Goal: Task Accomplishment & Management: Manage account settings

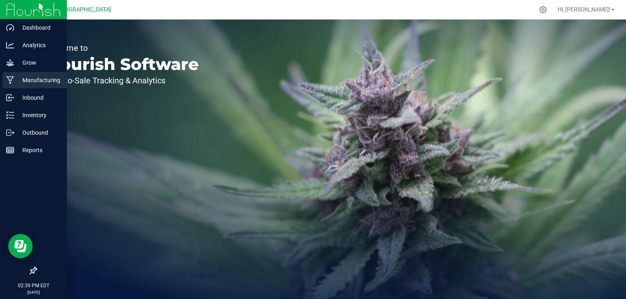
click at [31, 78] on p "Manufacturing" at bounding box center [38, 80] width 49 height 10
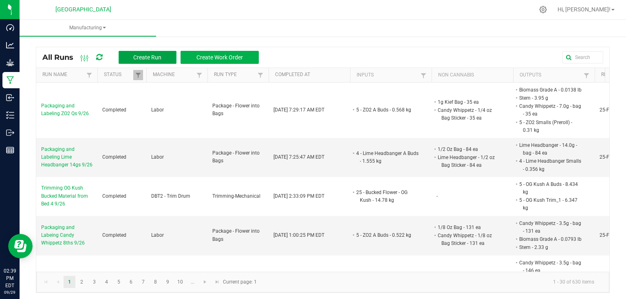
click at [160, 52] on button "Create Run" at bounding box center [148, 57] width 58 height 13
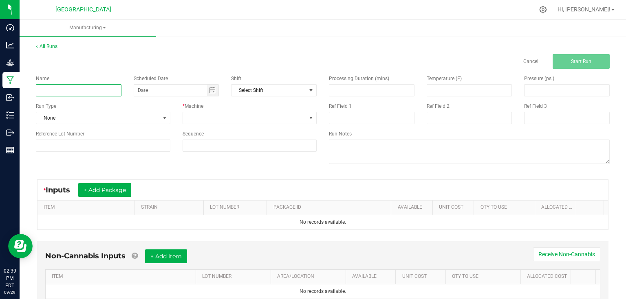
click at [79, 92] on input at bounding box center [79, 90] width 86 height 12
type input "Packaging and Labeling Lime Headbanger 14gs 9/29"
click at [141, 117] on span "None" at bounding box center [97, 117] width 123 height 11
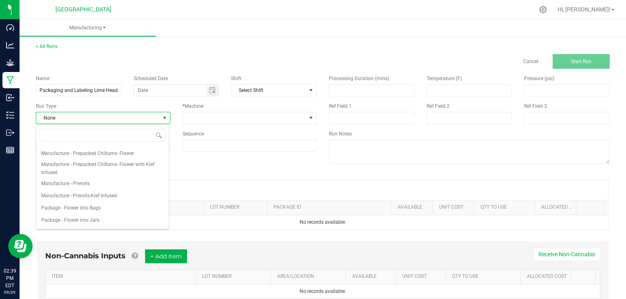
scroll to position [98, 0]
click at [98, 178] on span "Package - Flower into Bags" at bounding box center [70, 176] width 59 height 8
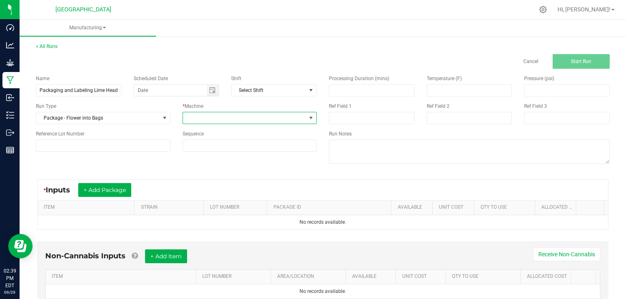
click at [191, 112] on span at bounding box center [244, 117] width 123 height 11
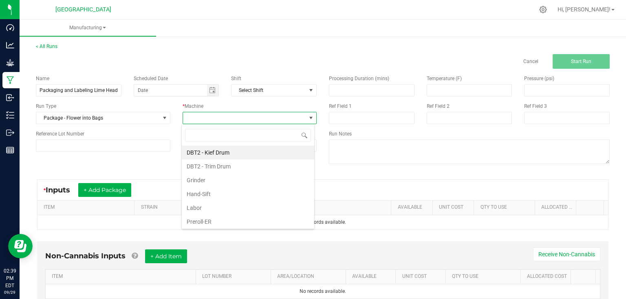
scroll to position [12, 133]
click at [226, 211] on li "Labor" at bounding box center [248, 208] width 132 height 14
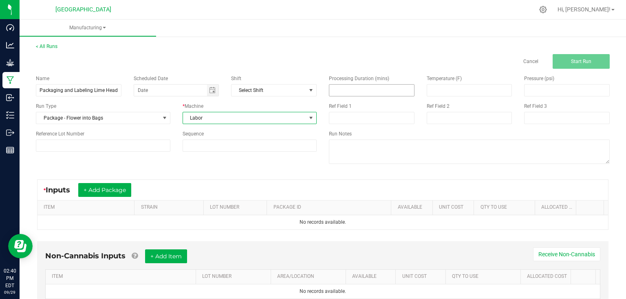
click at [340, 91] on input at bounding box center [371, 90] width 85 height 11
click at [361, 93] on input at bounding box center [371, 90] width 85 height 11
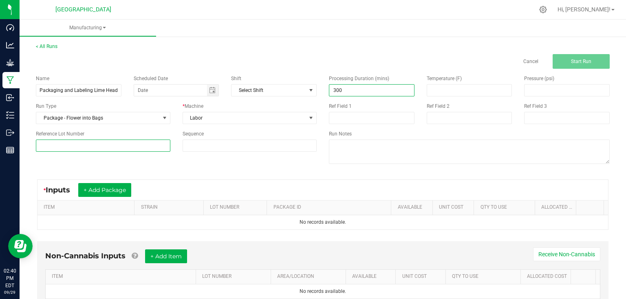
type input "300.00"
click at [121, 147] on input at bounding box center [103, 146] width 134 height 12
type input "25-F0044-2"
click at [164, 171] on div "Name Packaging and Labeling Lime Headbanger 14gs 9/29 Scheduled Date Shift Sele…" at bounding box center [323, 120] width 586 height 103
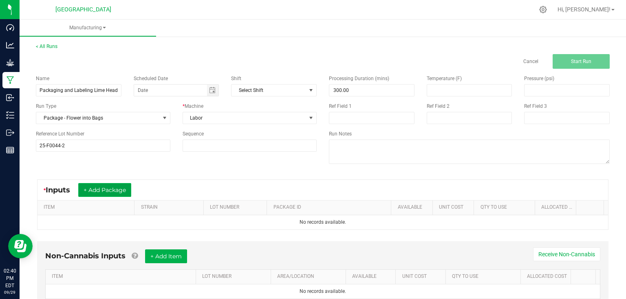
click at [112, 192] on button "+ Add Package" at bounding box center [104, 190] width 53 height 14
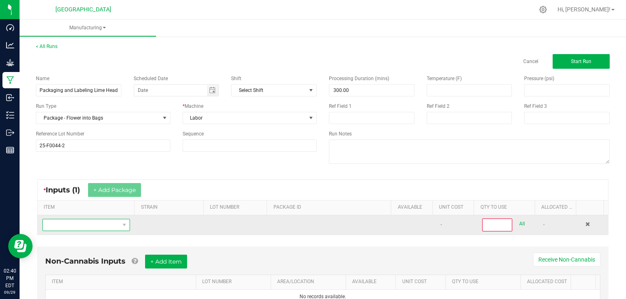
click at [105, 225] on span "NO DATA FOUND" at bounding box center [81, 225] width 77 height 11
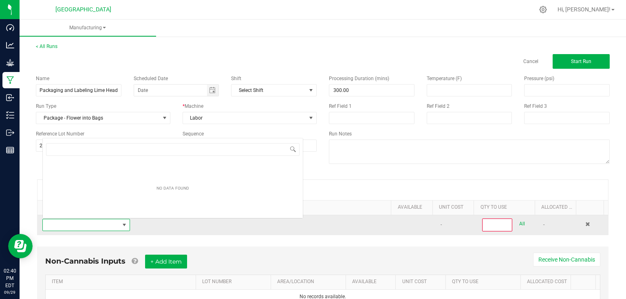
scroll to position [12, 85]
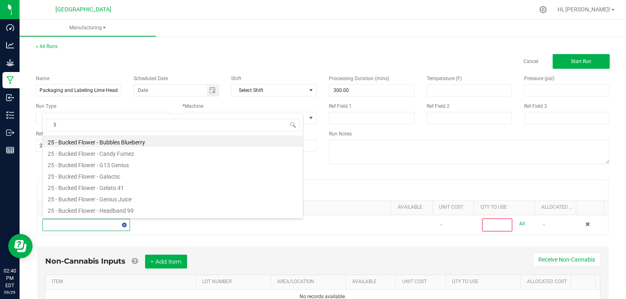
type input "5"
type input "4 - lime"
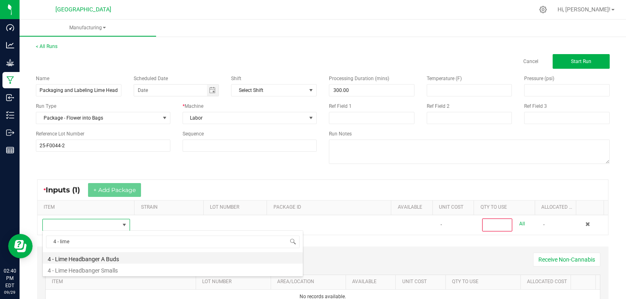
click at [143, 259] on li "4 - Lime Headbanger A Buds" at bounding box center [173, 258] width 260 height 11
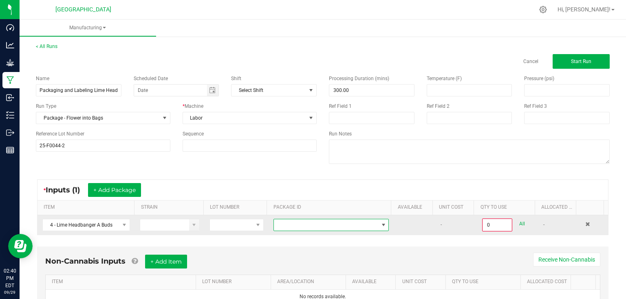
click at [289, 225] on span at bounding box center [326, 225] width 104 height 11
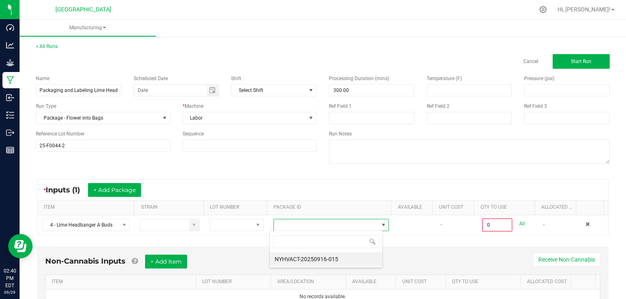
scroll to position [12, 113]
click at [316, 261] on li "NYHVACT-20250916-015" at bounding box center [326, 260] width 112 height 14
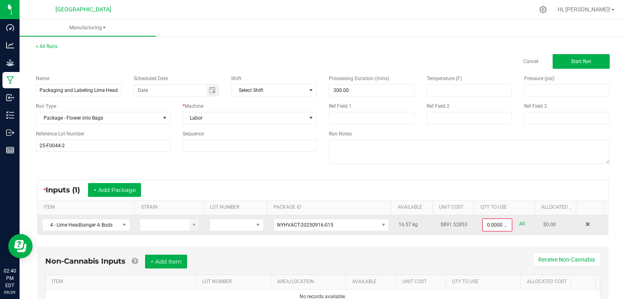
click at [462, 228] on td "$891.52853" at bounding box center [457, 226] width 42 height 20
click at [500, 222] on input "0" at bounding box center [497, 225] width 29 height 11
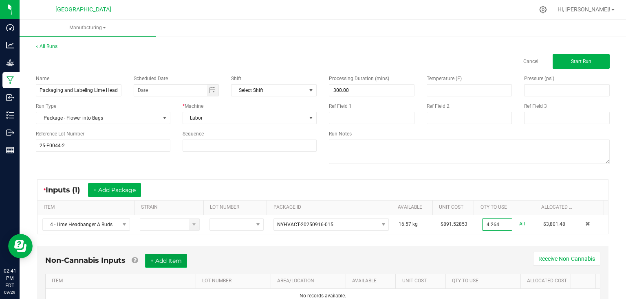
type input "4.2640 kg"
click at [168, 262] on button "+ Add Item" at bounding box center [166, 261] width 42 height 14
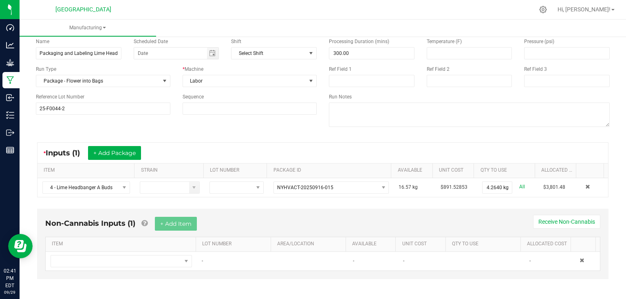
scroll to position [39, 0]
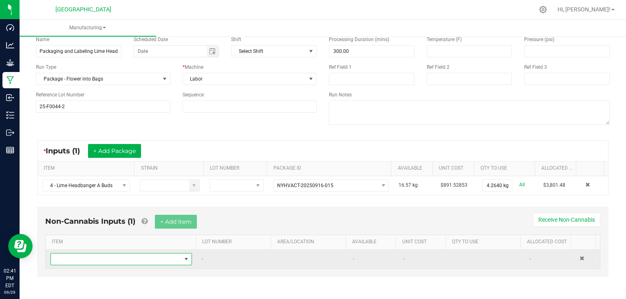
click at [119, 257] on span "NO DATA FOUND" at bounding box center [116, 259] width 130 height 11
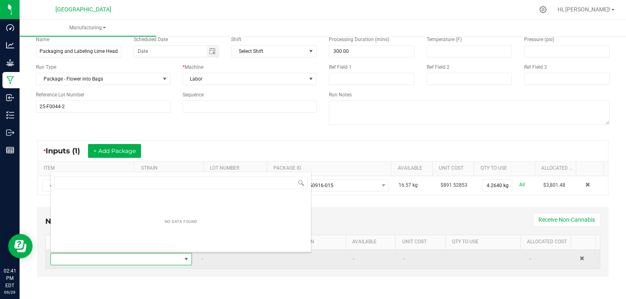
scroll to position [12, 137]
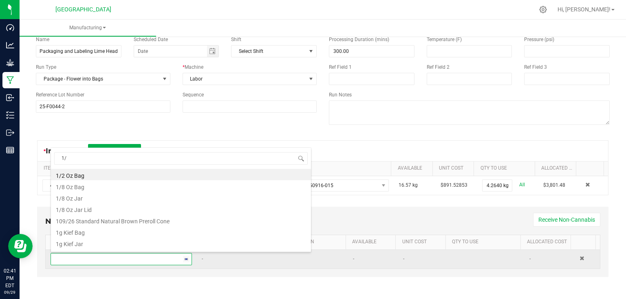
type input "1/2"
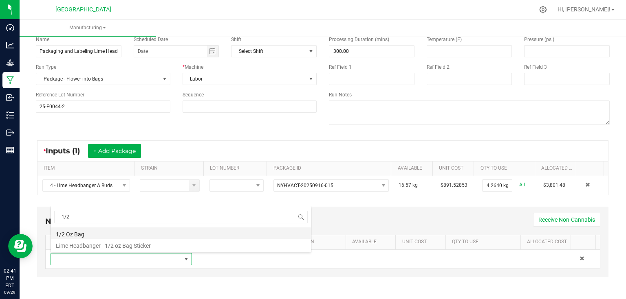
click at [112, 238] on li "1/2 Oz Bag" at bounding box center [181, 233] width 260 height 11
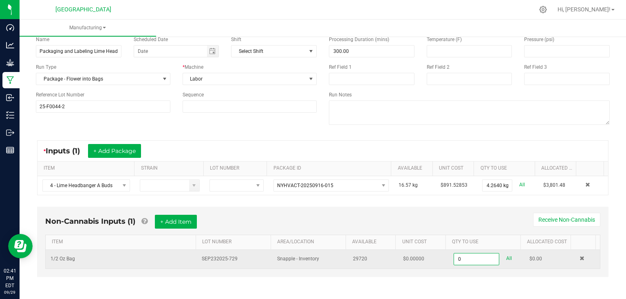
click at [469, 261] on input "0" at bounding box center [476, 259] width 45 height 11
type input "0"
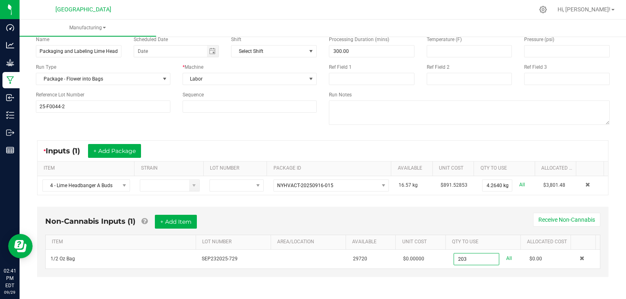
type input "203 ea"
click at [341, 226] on div "Non-Cannabis Inputs (1) + Add Item Receive Non-Cannabis" at bounding box center [322, 225] width 555 height 20
click at [167, 222] on button "+ Add Item" at bounding box center [176, 222] width 42 height 14
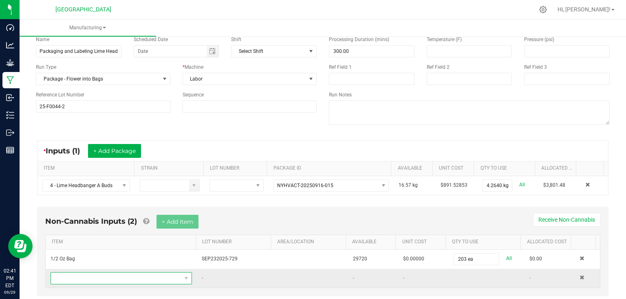
click at [76, 278] on span "NO DATA FOUND" at bounding box center [116, 278] width 130 height 11
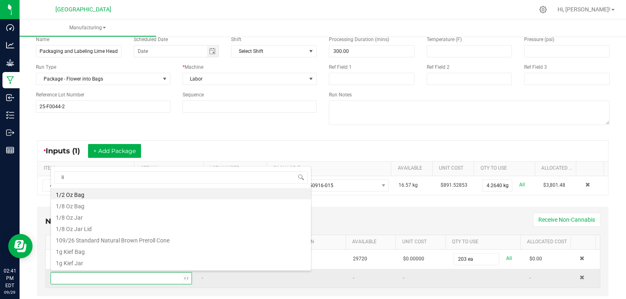
type input "lim"
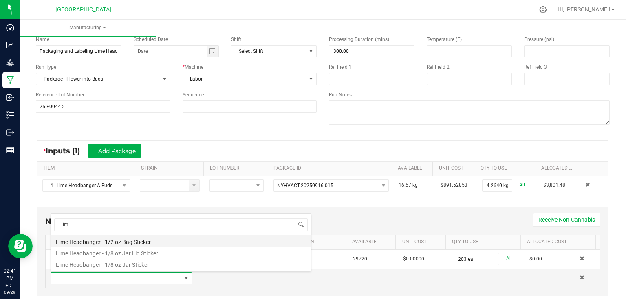
click at [148, 242] on li "Lime Headbanger - 1/2 oz Bag Sticker" at bounding box center [181, 241] width 260 height 11
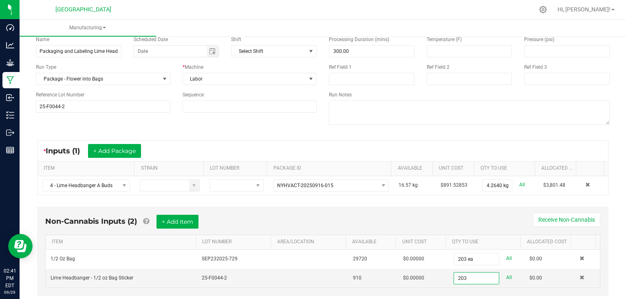
type input "203 ea"
click at [499, 222] on div "Non-Cannabis Inputs (2) + Add Item Receive Non-Cannabis" at bounding box center [322, 225] width 555 height 20
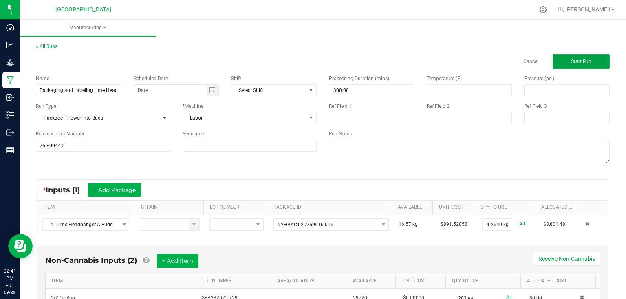
click at [571, 62] on span "Start Run" at bounding box center [581, 62] width 20 height 6
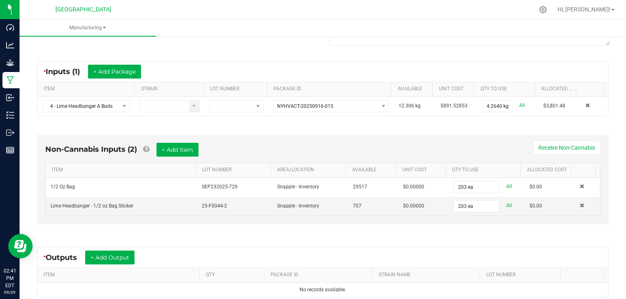
scroll to position [163, 0]
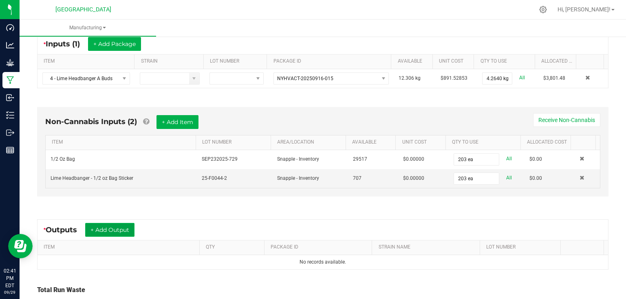
click at [106, 232] on button "+ Add Output" at bounding box center [109, 230] width 49 height 14
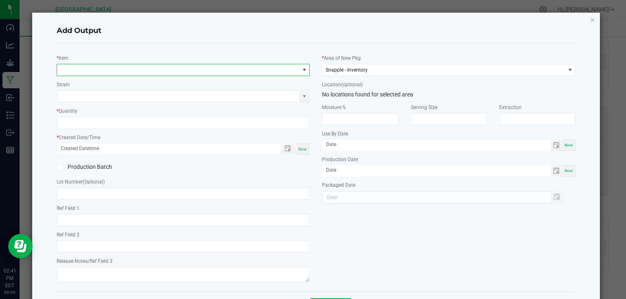
click at [112, 73] on span "NO DATA FOUND" at bounding box center [178, 69] width 242 height 11
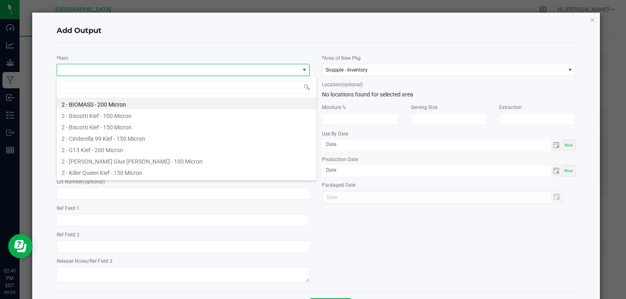
scroll to position [12, 251]
type input "lime"
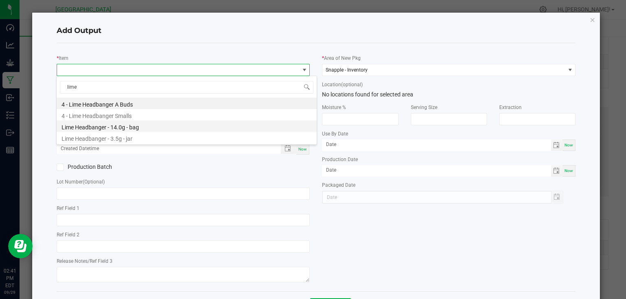
click at [121, 127] on li "Lime Headbanger - 14.0g - bag" at bounding box center [187, 126] width 260 height 11
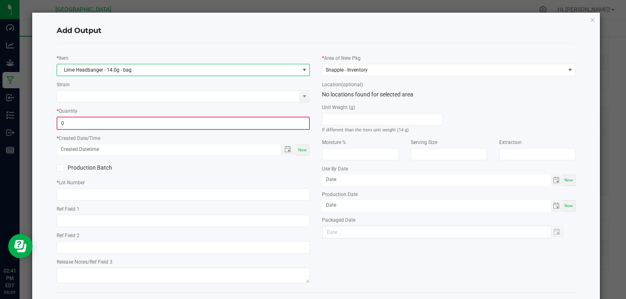
click at [140, 125] on input "0" at bounding box center [183, 123] width 252 height 11
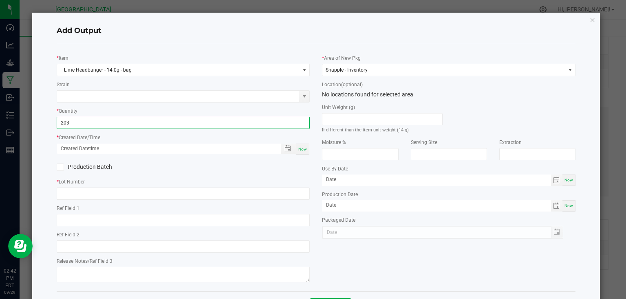
type input "203 ea"
click at [298, 145] on div "Now" at bounding box center [302, 149] width 13 height 11
type input "[DATE] 2:42 PM"
type input "[DATE]"
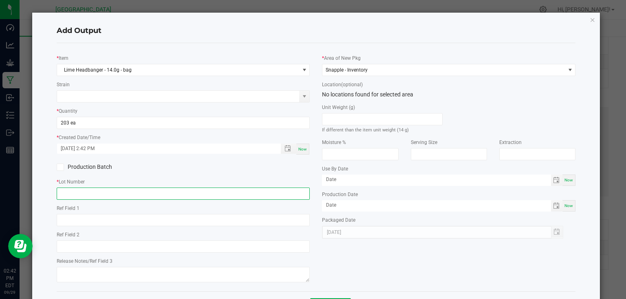
click at [270, 192] on input "text" at bounding box center [183, 194] width 253 height 12
type input "25-F0044-2"
click at [299, 166] on div "Production Batch" at bounding box center [184, 167] width 266 height 12
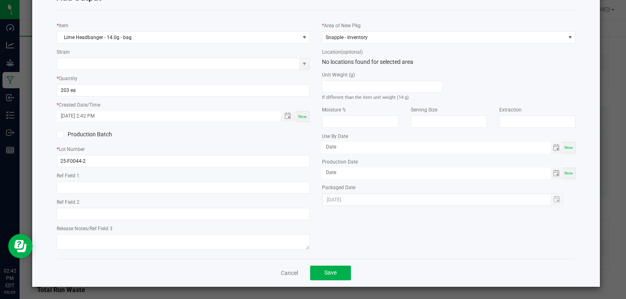
scroll to position [33, 0]
click at [328, 271] on span "Save" at bounding box center [330, 272] width 12 height 7
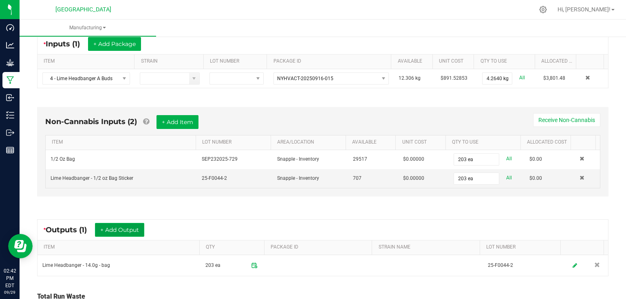
click at [126, 228] on button "+ Add Output" at bounding box center [119, 230] width 49 height 14
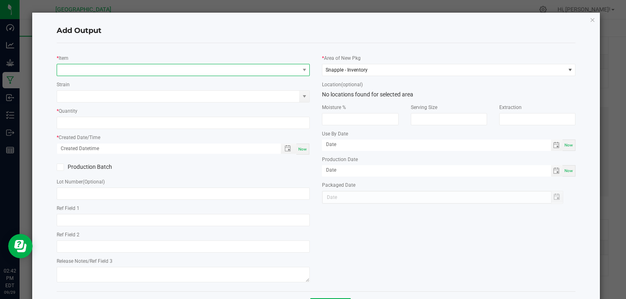
click at [115, 64] on span "NO DATA FOUND" at bounding box center [178, 69] width 242 height 11
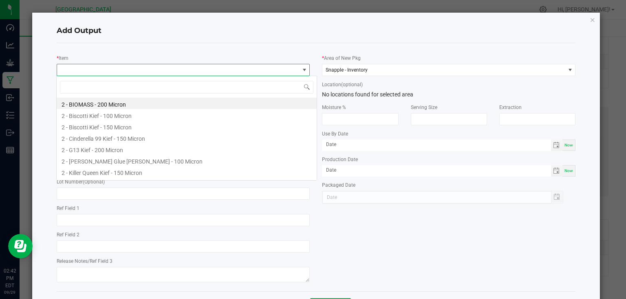
scroll to position [12, 251]
type input "4 - lime"
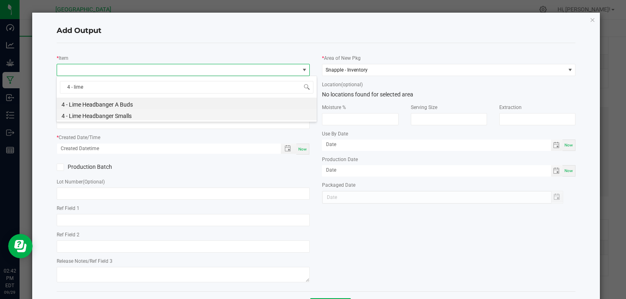
click at [120, 114] on li "4 - Lime Headbanger Smalls" at bounding box center [187, 114] width 260 height 11
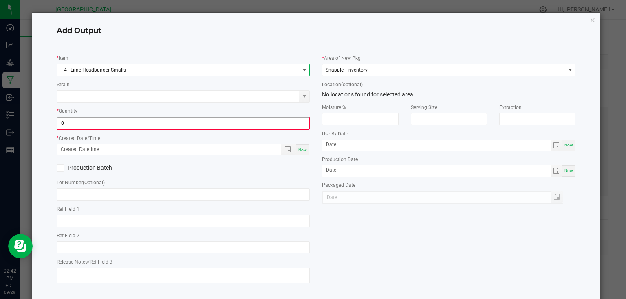
click at [117, 121] on input "0" at bounding box center [183, 123] width 252 height 11
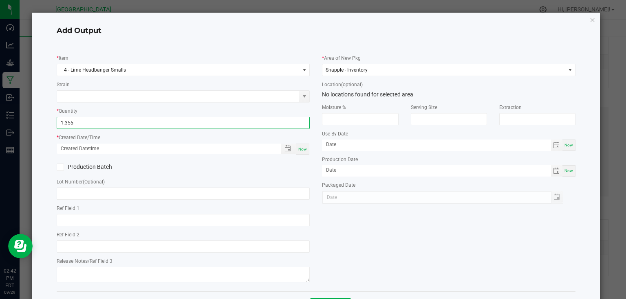
type input "1.3550 kg"
click at [303, 146] on div "Now" at bounding box center [302, 149] width 13 height 11
type input "[DATE] 2:42 PM"
type input "[DATE]"
click at [302, 166] on div "Production Batch" at bounding box center [184, 167] width 266 height 12
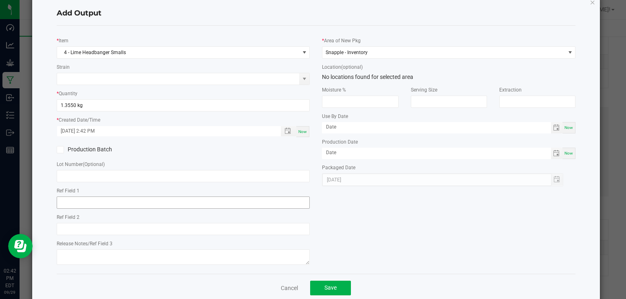
scroll to position [33, 0]
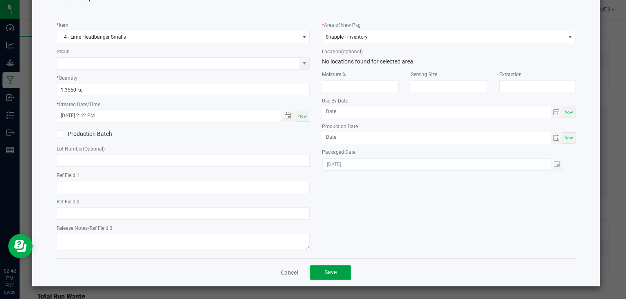
click at [342, 275] on button "Save" at bounding box center [330, 273] width 41 height 15
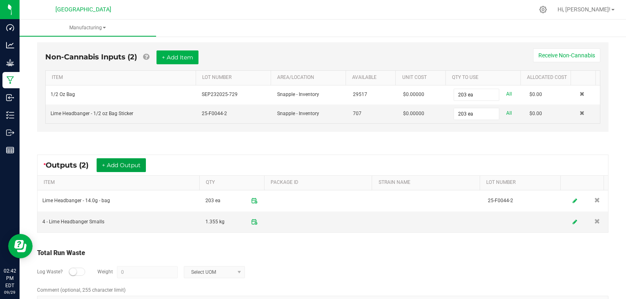
scroll to position [228, 0]
click at [137, 158] on button "+ Add Output" at bounding box center [121, 165] width 49 height 14
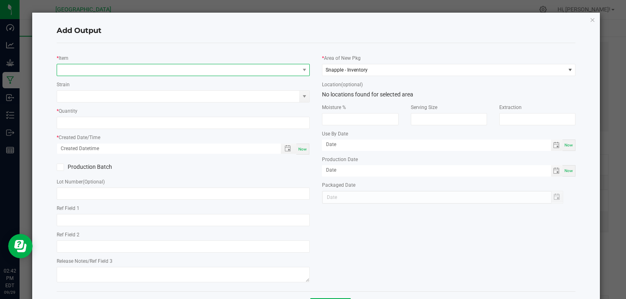
click at [189, 75] on span "NO DATA FOUND" at bounding box center [178, 69] width 242 height 11
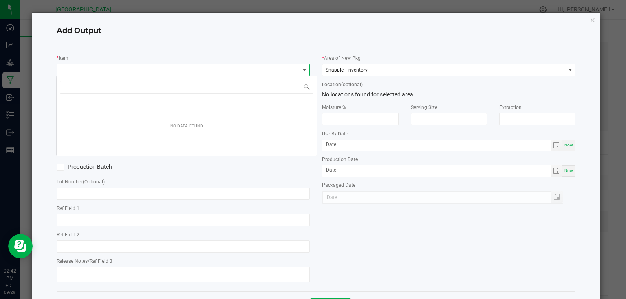
scroll to position [12, 251]
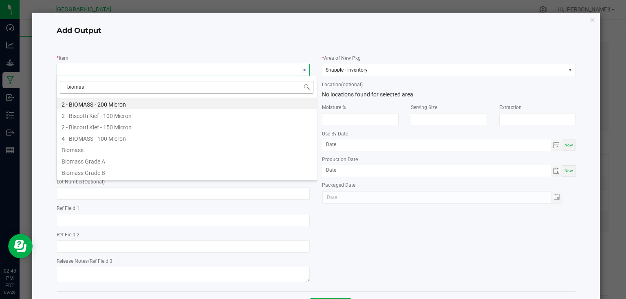
type input "biomass"
click at [106, 137] on li "Biomass Grade A" at bounding box center [187, 137] width 260 height 11
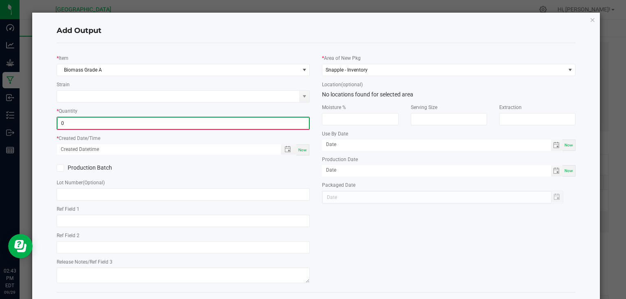
click at [140, 118] on input "0" at bounding box center [183, 123] width 252 height 11
type input "0.0351 lb"
click at [298, 146] on div "Now" at bounding box center [302, 149] width 13 height 11
type input "[DATE] 2:43 PM"
type input "[DATE]"
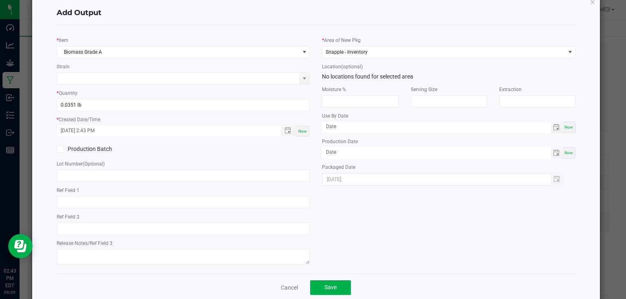
scroll to position [33, 0]
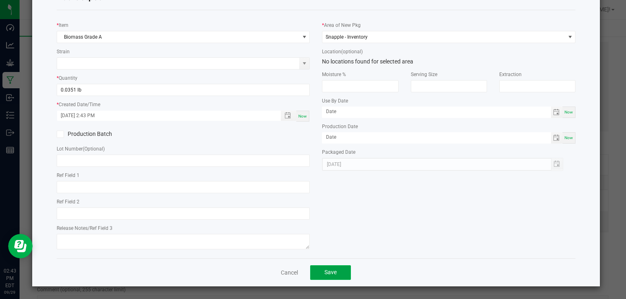
click at [335, 269] on button "Save" at bounding box center [330, 273] width 41 height 15
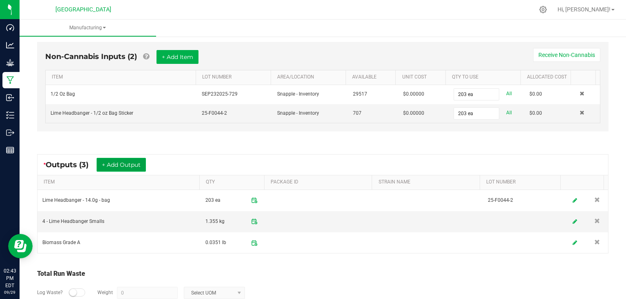
click at [113, 160] on button "+ Add Output" at bounding box center [121, 165] width 49 height 14
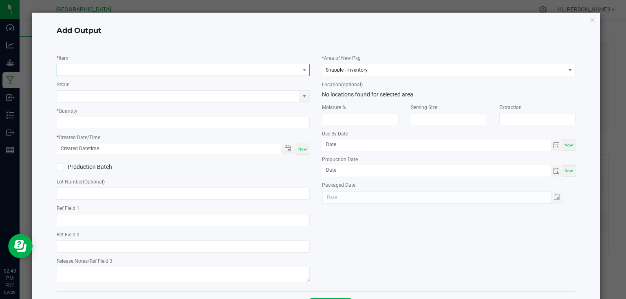
click at [123, 70] on span "NO DATA FOUND" at bounding box center [178, 69] width 242 height 11
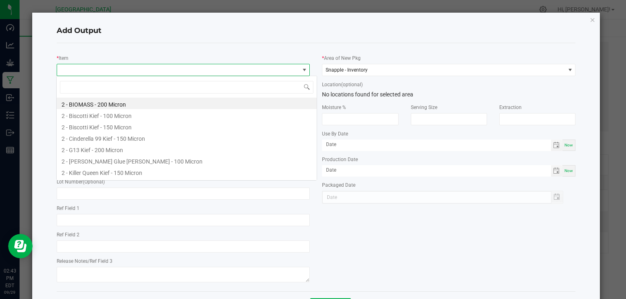
scroll to position [12, 251]
type input "stem"
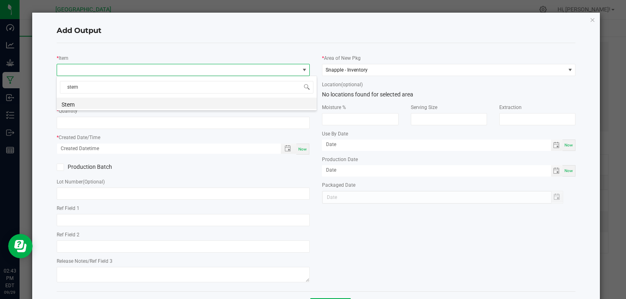
click at [117, 106] on li "Stem" at bounding box center [187, 103] width 260 height 11
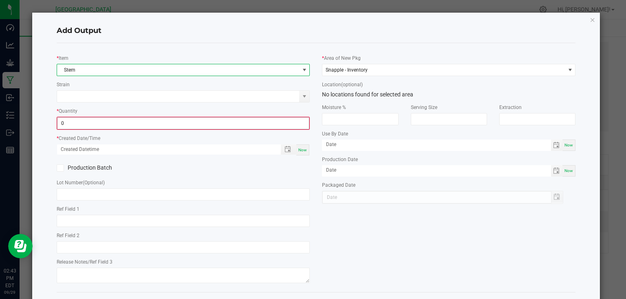
click at [110, 120] on input "0" at bounding box center [183, 123] width 252 height 11
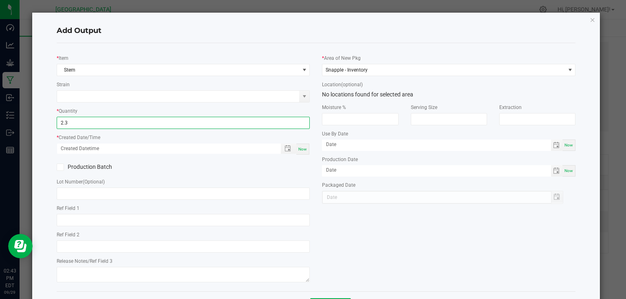
type input "2.3000 g"
click at [302, 152] on div "Now" at bounding box center [302, 149] width 13 height 11
type input "[DATE] 2:43 PM"
type input "[DATE]"
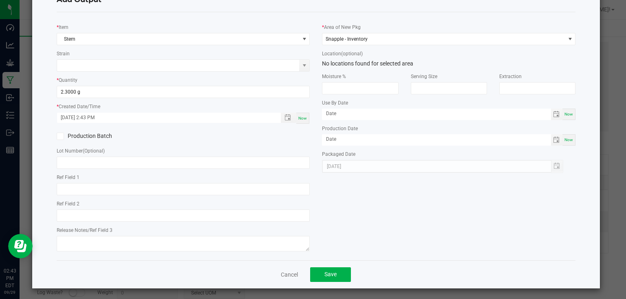
scroll to position [33, 0]
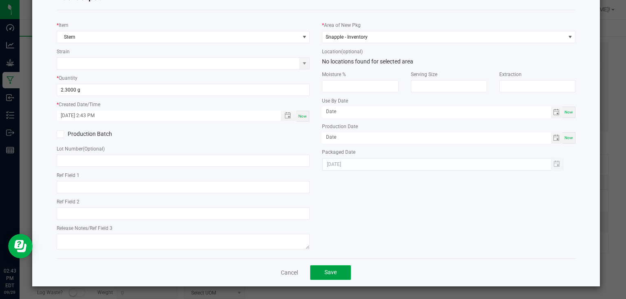
click at [320, 270] on button "Save" at bounding box center [330, 273] width 41 height 15
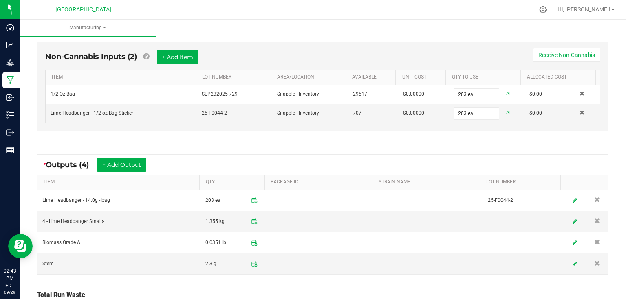
click at [282, 161] on div "* Outputs (4) + Add Output" at bounding box center [322, 165] width 570 height 20
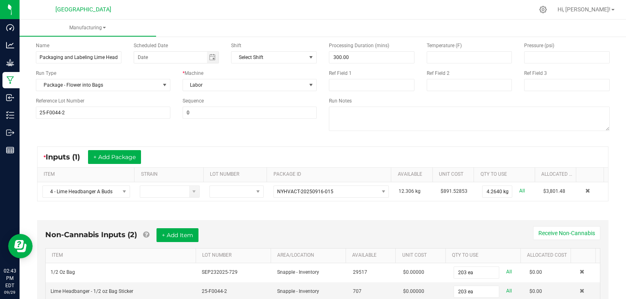
scroll to position [0, 0]
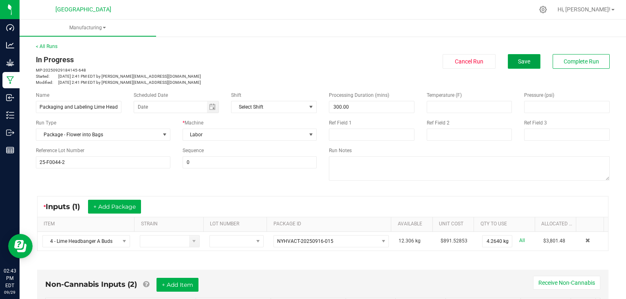
click at [531, 56] on button "Save" at bounding box center [524, 61] width 33 height 15
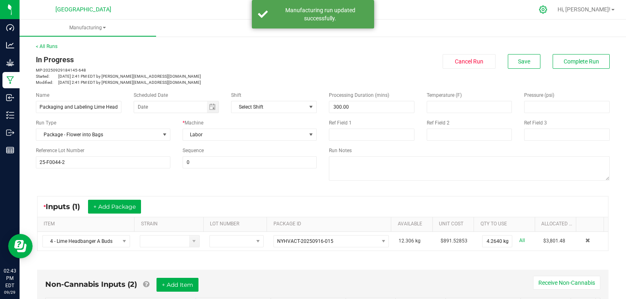
click at [553, 13] on div at bounding box center [543, 10] width 20 height 18
click at [547, 13] on icon at bounding box center [543, 9] width 9 height 9
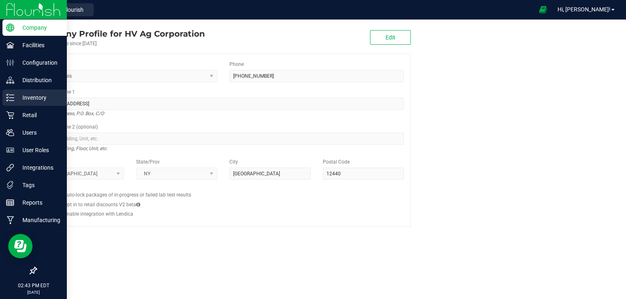
click at [13, 96] on icon at bounding box center [10, 98] width 8 height 8
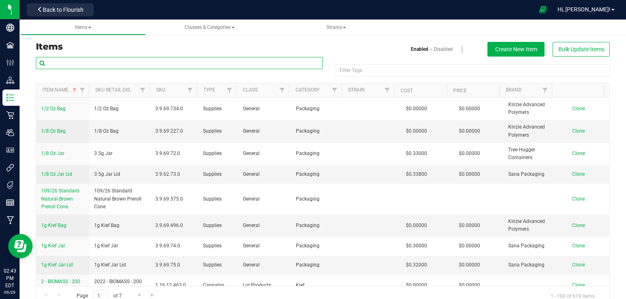
click at [131, 60] on input "text" at bounding box center [179, 63] width 287 height 12
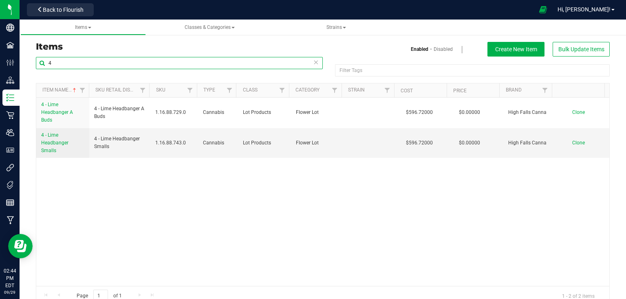
type input "4"
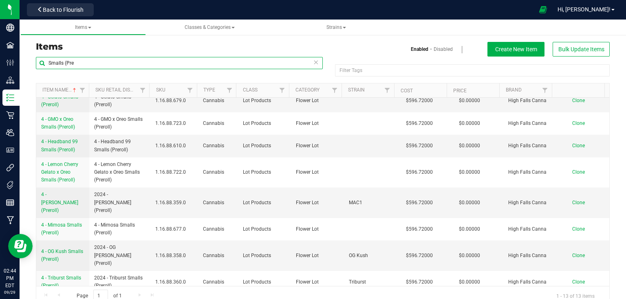
scroll to position [119, 0]
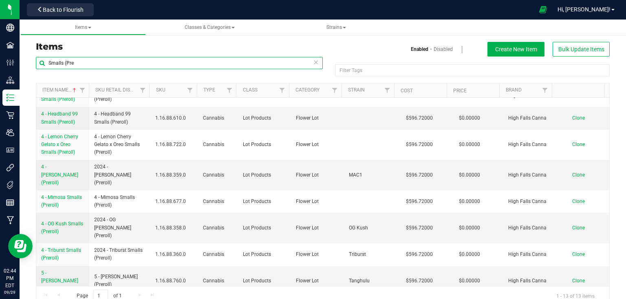
type input "Smalls (Pre"
drag, startPoint x: 36, startPoint y: 267, endPoint x: 61, endPoint y: 281, distance: 28.5
copy span "5 - ZO2 Smalls (Preroll)"
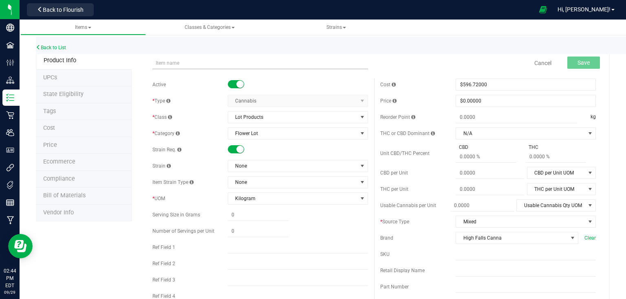
click at [214, 60] on input "text" at bounding box center [260, 63] width 216 height 12
type input "4 - Lime Headbanger Smalls (Preroll)"
click at [590, 58] on button "Save" at bounding box center [583, 63] width 33 height 12
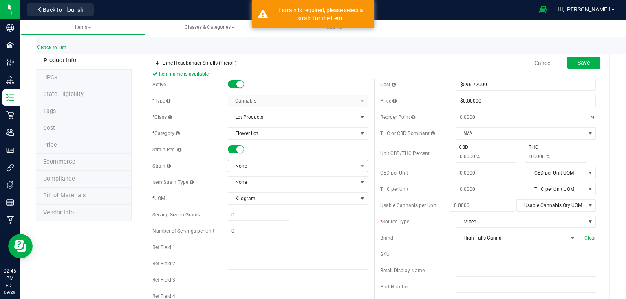
click at [249, 168] on span "None" at bounding box center [292, 166] width 129 height 11
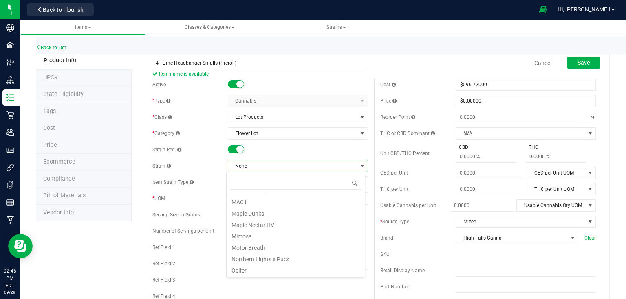
scroll to position [163, 0]
click at [236, 144] on div "Strain Req." at bounding box center [260, 150] width 216 height 12
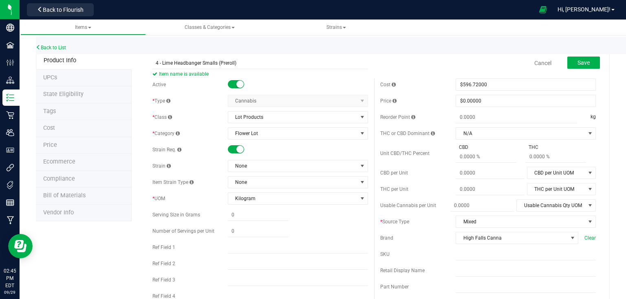
click at [233, 146] on span at bounding box center [236, 149] width 16 height 8
click at [570, 62] on button "Save" at bounding box center [583, 63] width 33 height 12
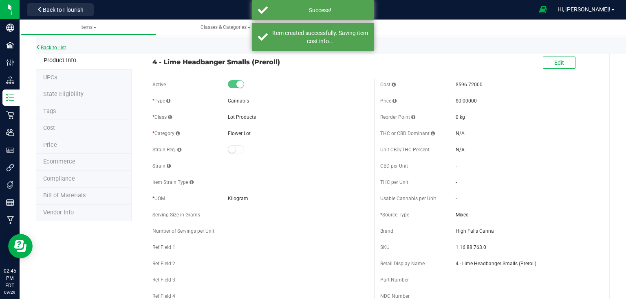
click at [64, 50] on link "Back to List" at bounding box center [51, 48] width 30 height 6
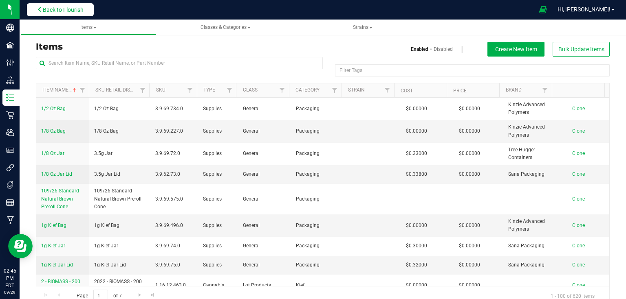
click at [46, 7] on span "Back to Flourish" at bounding box center [63, 10] width 41 height 7
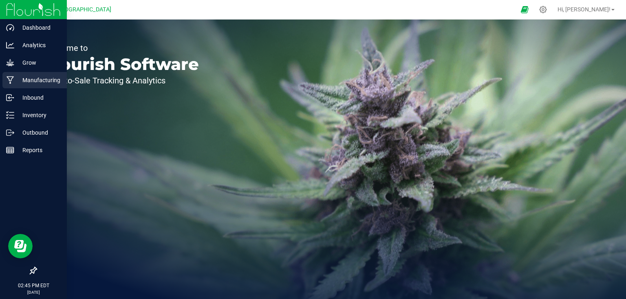
click at [11, 78] on icon at bounding box center [11, 80] width 8 height 8
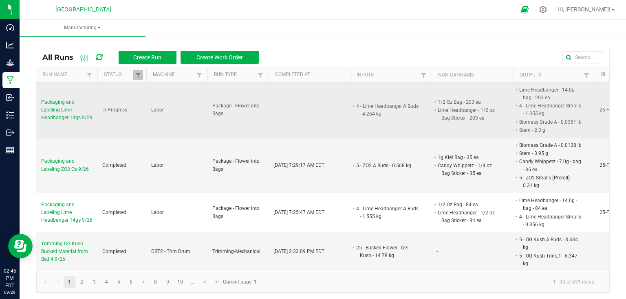
click at [59, 108] on span "Packaging and Labeling Lime Headbanger 14gs 9/29" at bounding box center [66, 111] width 51 height 24
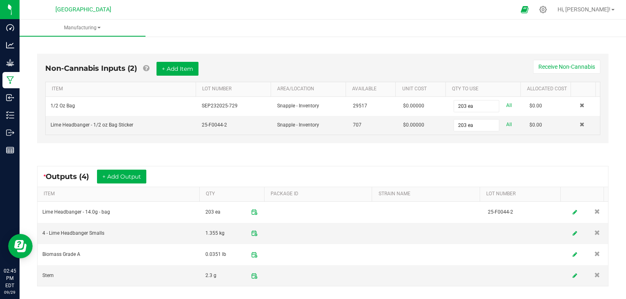
scroll to position [228, 0]
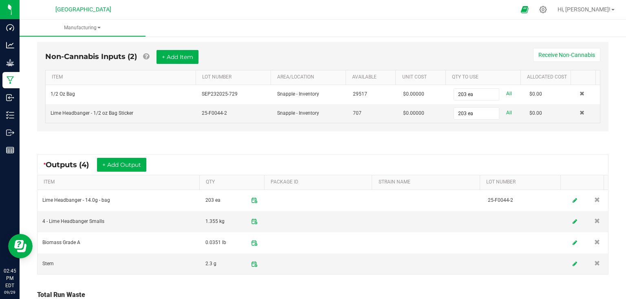
click at [132, 170] on div "* Outputs (4) + Add Output" at bounding box center [322, 165] width 570 height 20
click at [131, 161] on button "+ Add Output" at bounding box center [121, 165] width 49 height 14
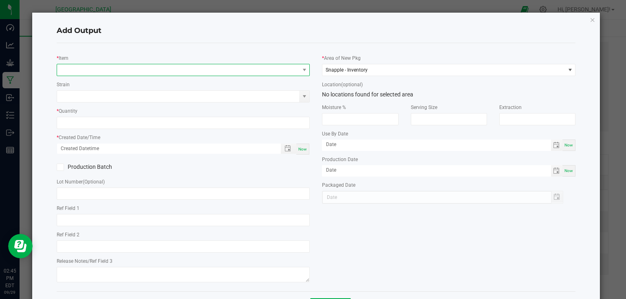
click at [159, 66] on span "NO DATA FOUND" at bounding box center [178, 69] width 242 height 11
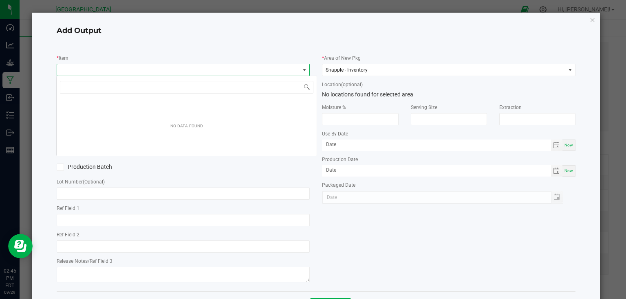
scroll to position [12, 251]
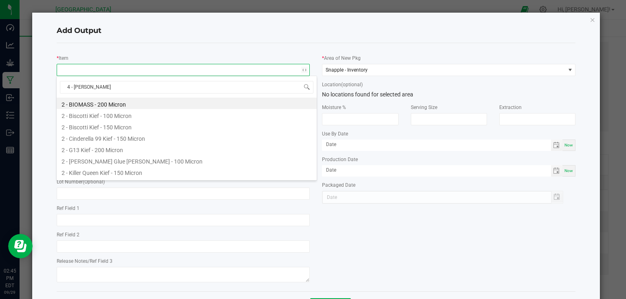
type input "4 - lime"
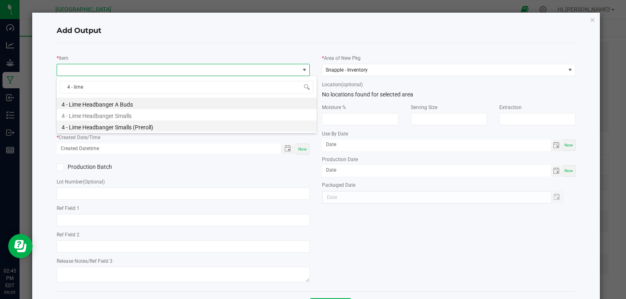
click at [120, 131] on li "4 - Lime Headbanger Smalls (Preroll)" at bounding box center [187, 126] width 260 height 11
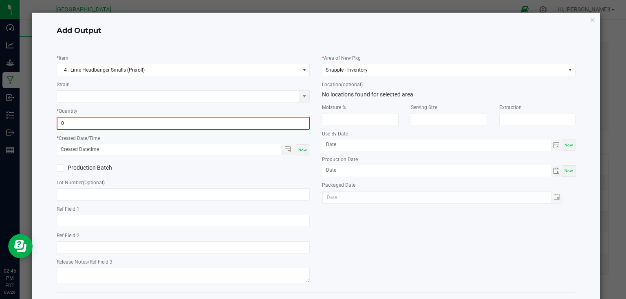
click at [165, 126] on input "0" at bounding box center [183, 123] width 252 height 11
type input "0.0530 kg"
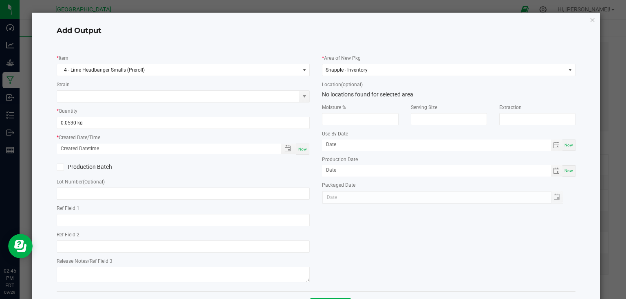
click at [298, 150] on span "Now" at bounding box center [302, 149] width 9 height 4
type input "[DATE] 2:45 PM"
type input "[DATE]"
click at [418, 266] on div "* Item 4 - Lime Headbanger Smalls (Preroll) Strain * Quantity 0.0530 kg * Creat…" at bounding box center [316, 168] width 531 height 236
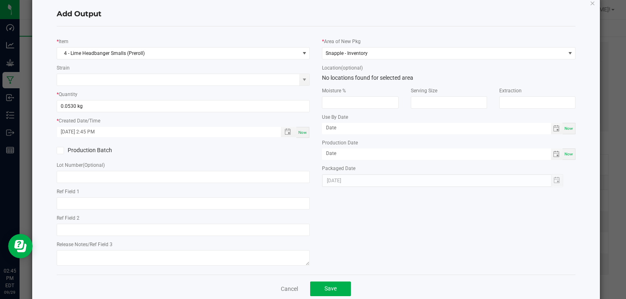
scroll to position [33, 0]
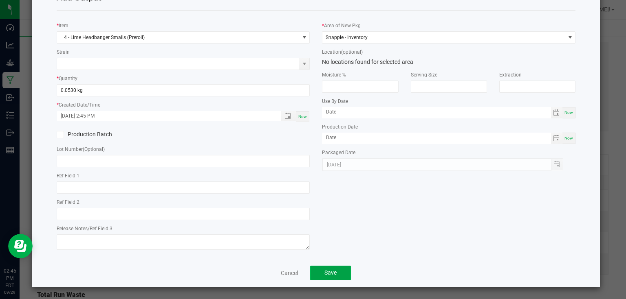
click at [337, 275] on button "Save" at bounding box center [330, 273] width 41 height 15
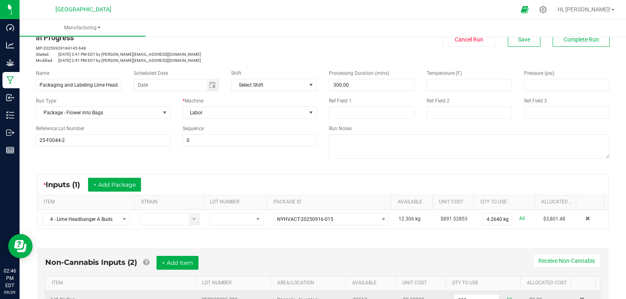
scroll to position [0, 0]
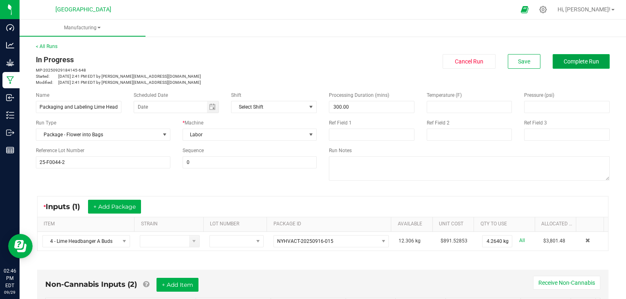
click at [584, 64] on span "Complete Run" at bounding box center [581, 61] width 35 height 7
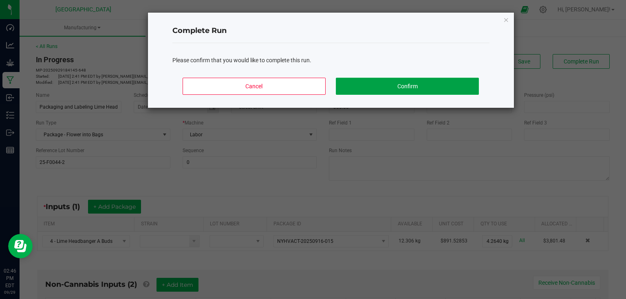
click at [438, 81] on button "Confirm" at bounding box center [407, 86] width 143 height 17
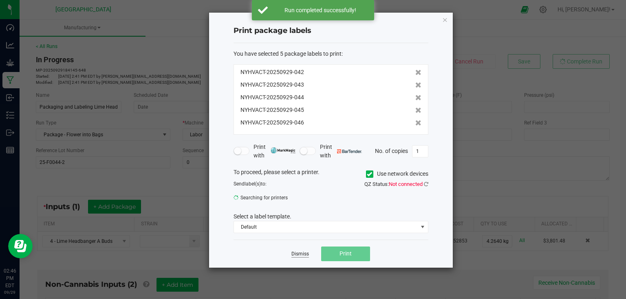
click at [304, 254] on link "Dismiss" at bounding box center [300, 254] width 18 height 7
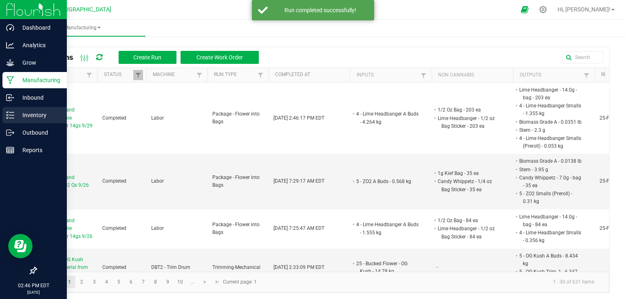
click at [5, 117] on div "Inventory" at bounding box center [34, 115] width 64 height 16
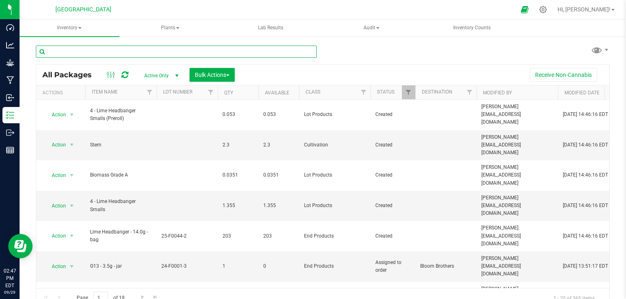
click at [201, 49] on input "text" at bounding box center [176, 52] width 281 height 12
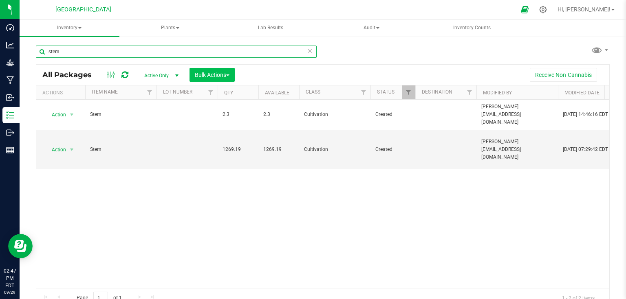
type input "stem"
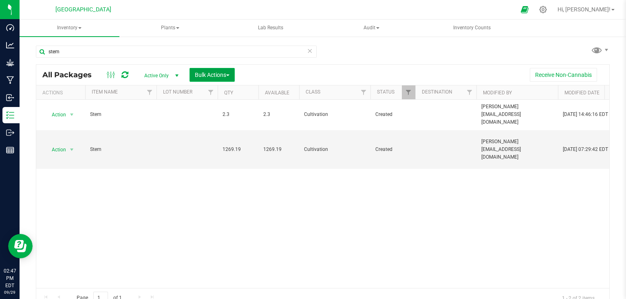
click at [227, 71] on button "Bulk Actions" at bounding box center [211, 75] width 45 height 14
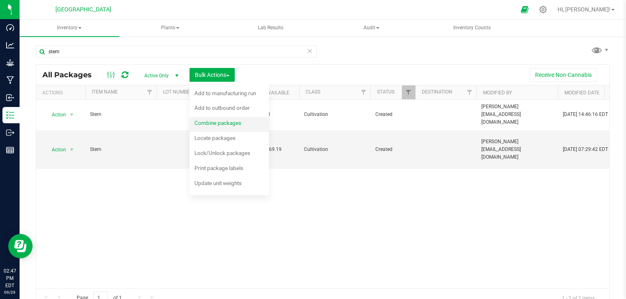
click at [220, 122] on span "Combine packages" at bounding box center [217, 123] width 47 height 7
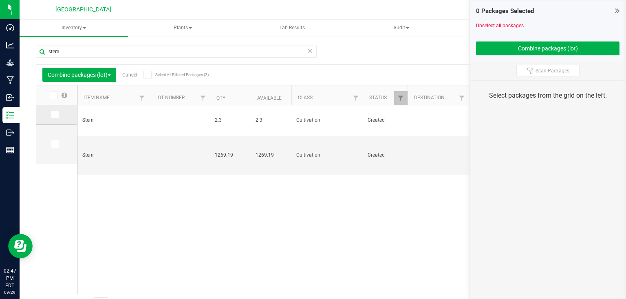
click at [54, 106] on td at bounding box center [56, 115] width 41 height 19
click at [57, 112] on span at bounding box center [55, 115] width 8 height 8
click at [0, 0] on input "checkbox" at bounding box center [0, 0] width 0 height 0
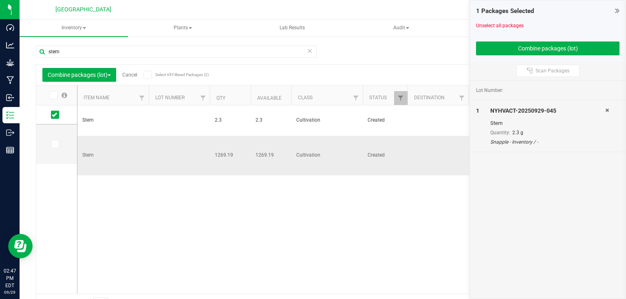
drag, startPoint x: 54, startPoint y: 146, endPoint x: 114, endPoint y: 139, distance: 60.3
click at [55, 144] on icon at bounding box center [54, 144] width 5 height 0
click at [0, 0] on input "checkbox" at bounding box center [0, 0] width 0 height 0
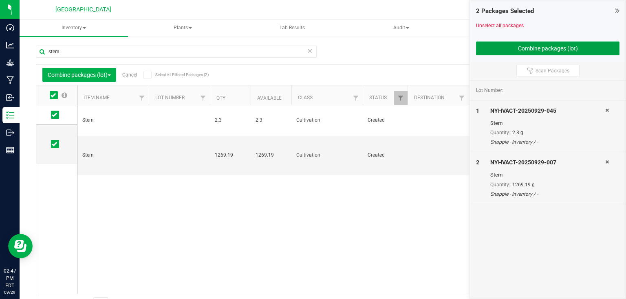
click at [511, 54] on button "Combine packages (lot)" at bounding box center [547, 49] width 143 height 14
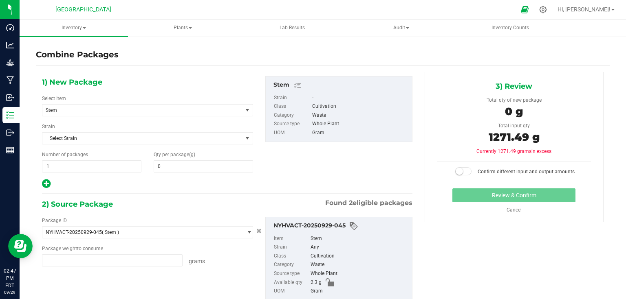
type input "2.3000 g"
type input "1269.1900 g"
click at [220, 165] on span at bounding box center [203, 167] width 99 height 12
type input "1271.49"
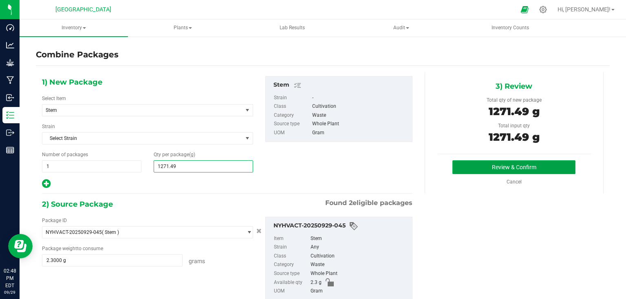
type input "1,271"
click at [552, 172] on button "Review & Confirm" at bounding box center [513, 168] width 123 height 14
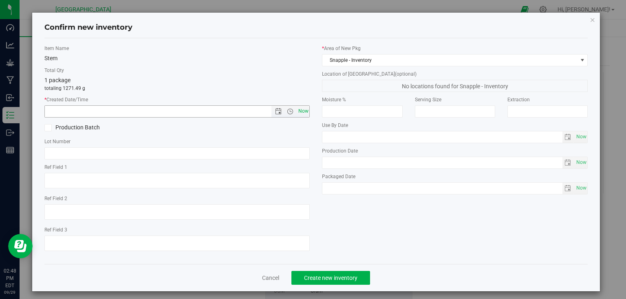
click at [304, 106] on span "Now" at bounding box center [303, 112] width 14 height 12
type input "[DATE] 2:48 PM"
click at [311, 277] on span "Create new inventory" at bounding box center [330, 278] width 53 height 7
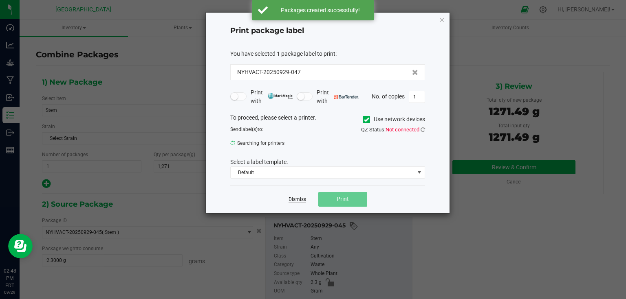
click at [295, 200] on link "Dismiss" at bounding box center [297, 199] width 18 height 7
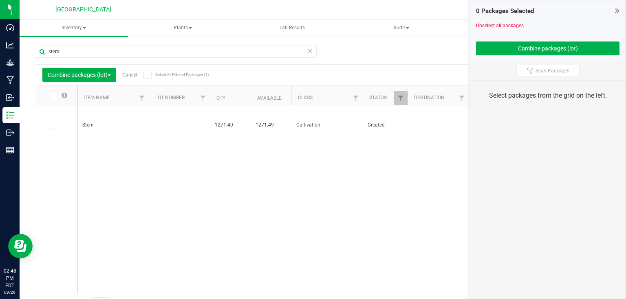
click at [615, 15] on span at bounding box center [617, 11] width 4 height 10
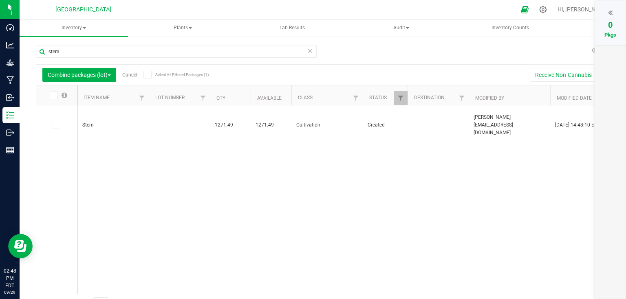
click at [136, 75] on link "Cancel" at bounding box center [129, 75] width 15 height 6
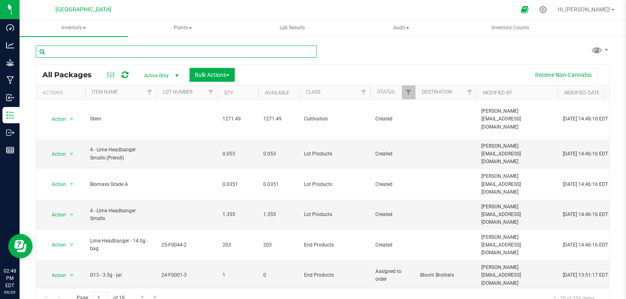
click at [152, 55] on input "text" at bounding box center [176, 52] width 281 height 12
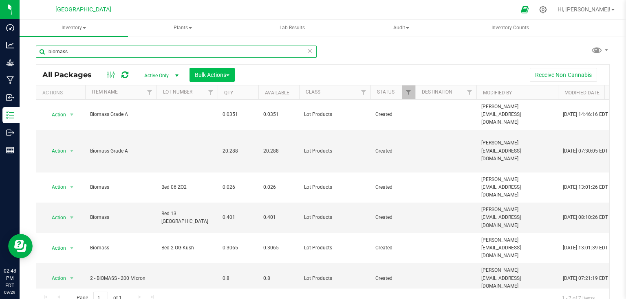
type input "biomass"
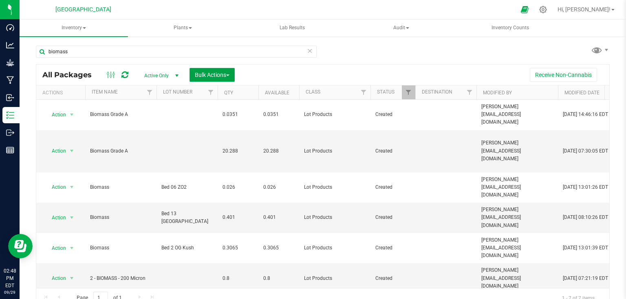
click at [204, 79] on button "Bulk Actions" at bounding box center [211, 75] width 45 height 14
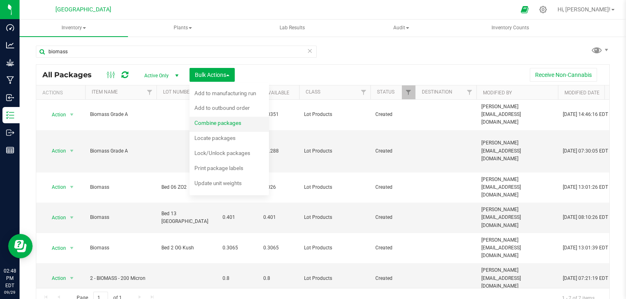
click at [214, 119] on div "Combine packages" at bounding box center [223, 124] width 58 height 13
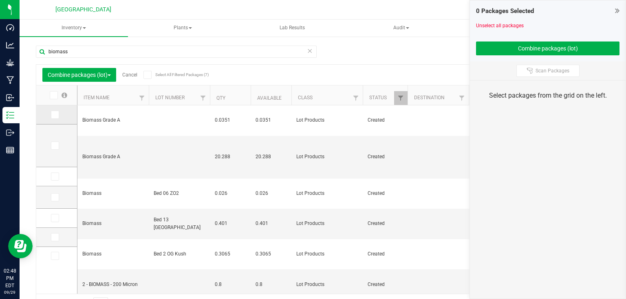
click at [55, 109] on td at bounding box center [56, 115] width 41 height 19
click at [55, 115] on icon at bounding box center [54, 115] width 5 height 0
click at [0, 0] on input "checkbox" at bounding box center [0, 0] width 0 height 0
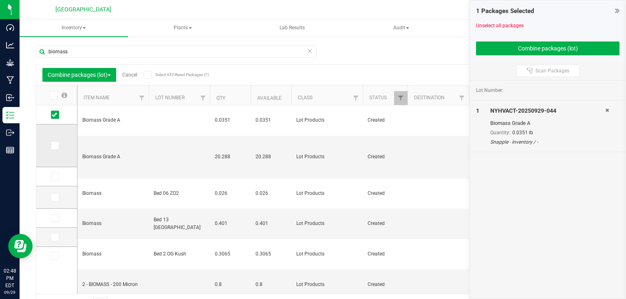
click at [53, 146] on icon at bounding box center [54, 146] width 5 height 0
click at [0, 0] on input "checkbox" at bounding box center [0, 0] width 0 height 0
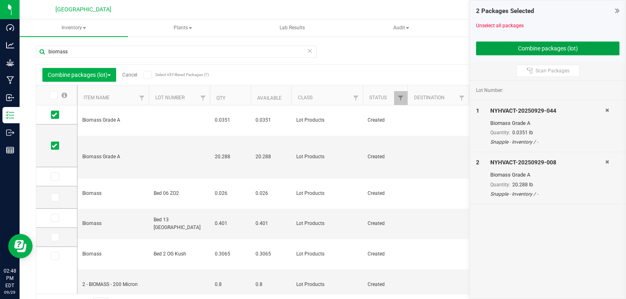
click at [573, 48] on button "Combine packages (lot)" at bounding box center [547, 49] width 143 height 14
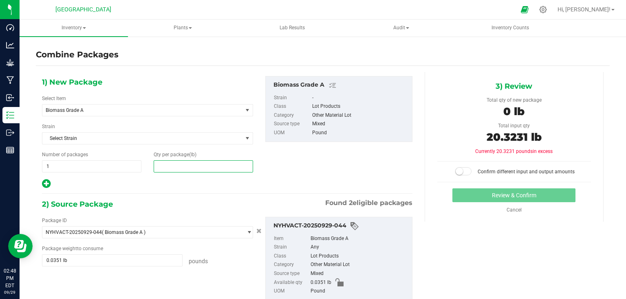
click at [231, 166] on span at bounding box center [203, 167] width 99 height 12
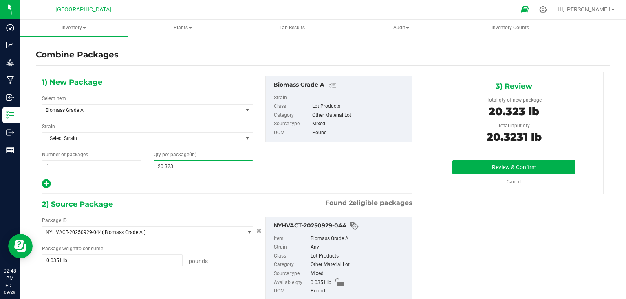
type input "20.3231"
type input "20"
click at [491, 170] on button "Review & Confirm" at bounding box center [513, 168] width 123 height 14
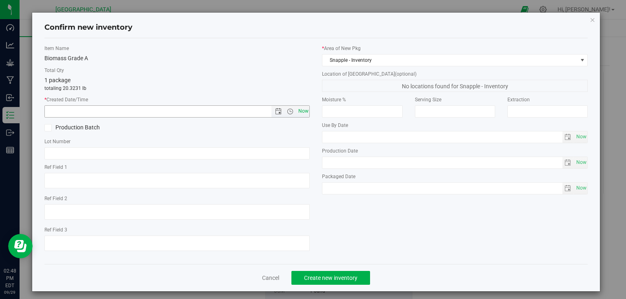
click at [303, 111] on span "Now" at bounding box center [303, 112] width 14 height 12
type input "[DATE] 2:48 PM"
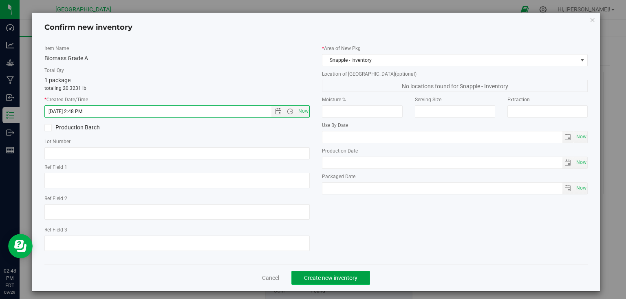
click at [327, 282] on button "Create new inventory" at bounding box center [330, 278] width 79 height 14
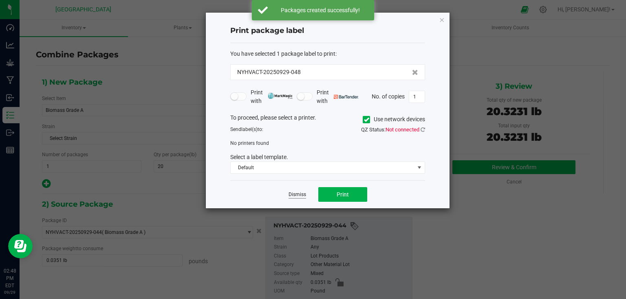
click at [292, 193] on link "Dismiss" at bounding box center [297, 195] width 18 height 7
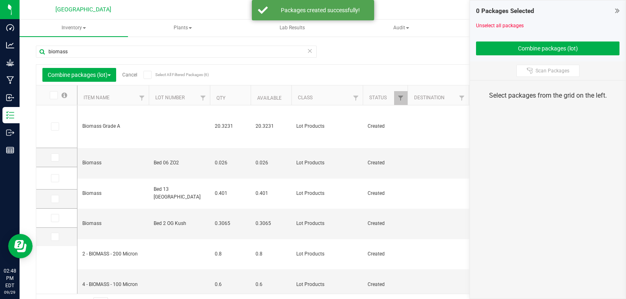
click at [614, 9] on div "0 Packages Selected" at bounding box center [547, 11] width 143 height 9
click at [617, 10] on icon at bounding box center [617, 11] width 4 height 8
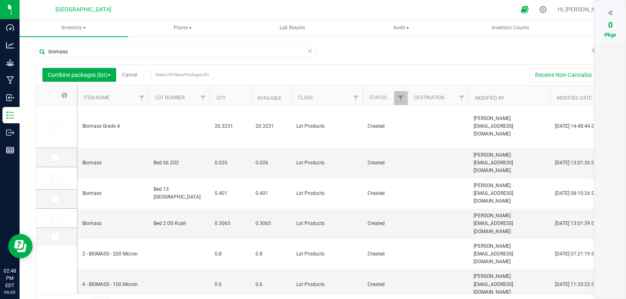
click at [131, 77] on link "Cancel" at bounding box center [129, 75] width 15 height 6
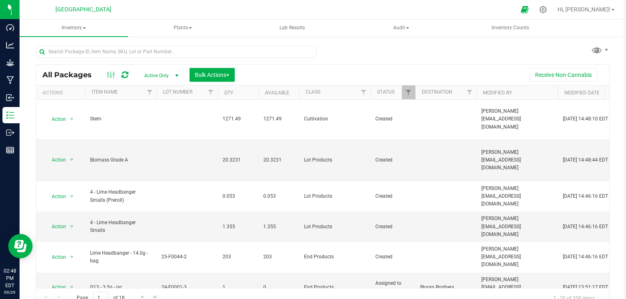
click at [129, 41] on div at bounding box center [179, 51] width 287 height 26
click at [124, 52] on input "text" at bounding box center [176, 52] width 281 height 12
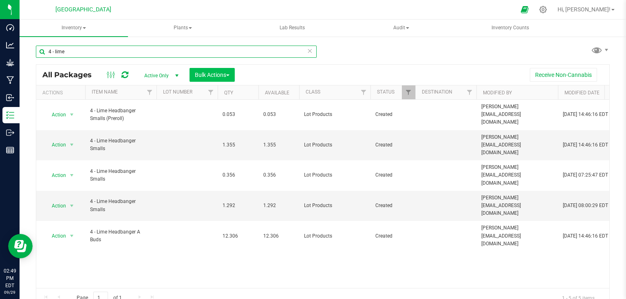
type input "4 - lime"
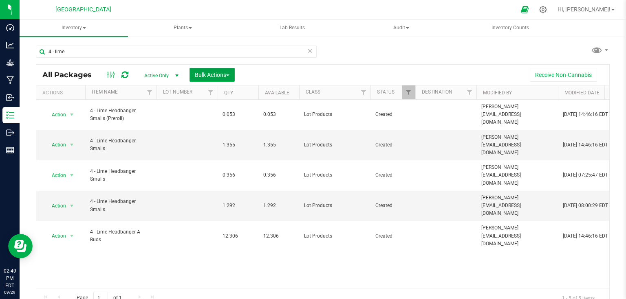
click at [207, 75] on span "Bulk Actions" at bounding box center [212, 75] width 35 height 7
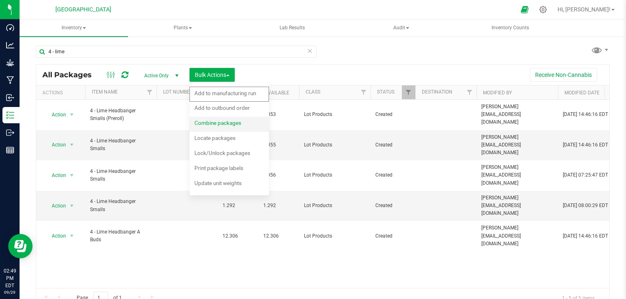
click at [213, 119] on div "Combine packages" at bounding box center [223, 124] width 58 height 13
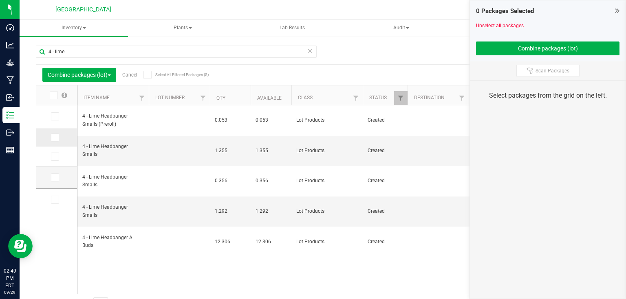
click at [57, 132] on td at bounding box center [56, 137] width 41 height 19
click at [55, 152] on td at bounding box center [56, 156] width 41 height 19
click at [57, 142] on td at bounding box center [56, 137] width 41 height 19
click at [57, 137] on span at bounding box center [55, 138] width 8 height 8
click at [0, 0] on input "checkbox" at bounding box center [0, 0] width 0 height 0
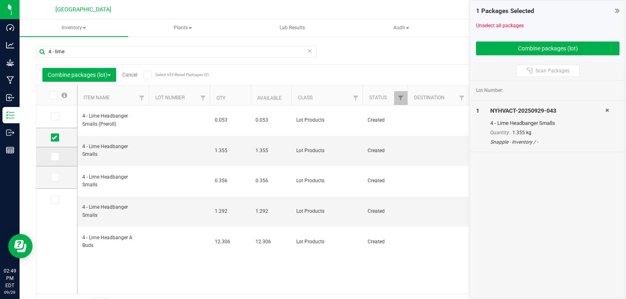
click at [56, 157] on icon at bounding box center [54, 157] width 5 height 0
click at [0, 0] on input "checkbox" at bounding box center [0, 0] width 0 height 0
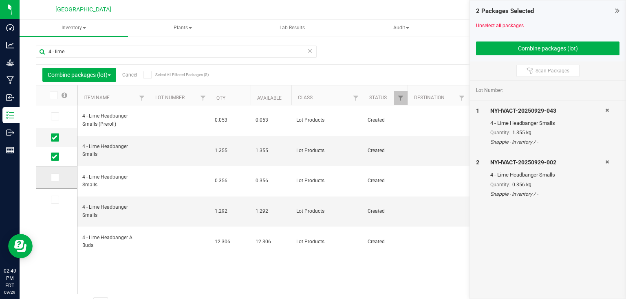
click at [53, 178] on icon at bounding box center [54, 178] width 5 height 0
click at [0, 0] on input "checkbox" at bounding box center [0, 0] width 0 height 0
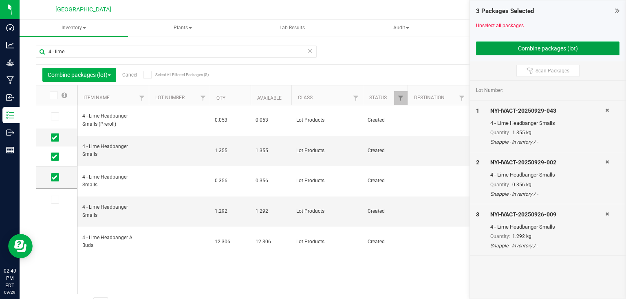
click at [557, 49] on button "Combine packages (lot)" at bounding box center [547, 49] width 143 height 14
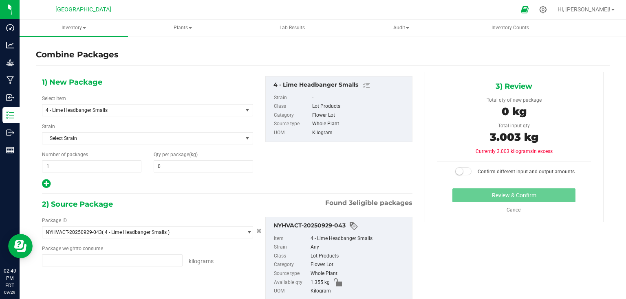
type input "1.3550 kg"
type input "0.3560 kg"
type input "1.2920 kg"
click at [207, 161] on span at bounding box center [203, 167] width 99 height 12
type input "3.003"
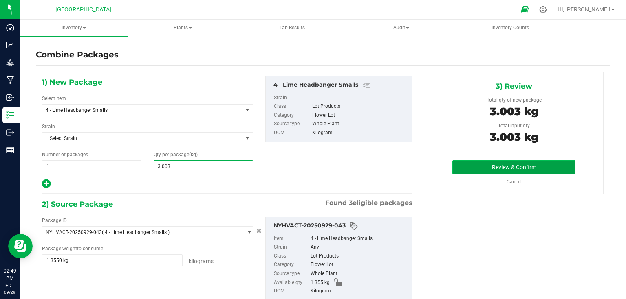
type input "3"
click at [484, 172] on button "Review & Confirm" at bounding box center [513, 168] width 123 height 14
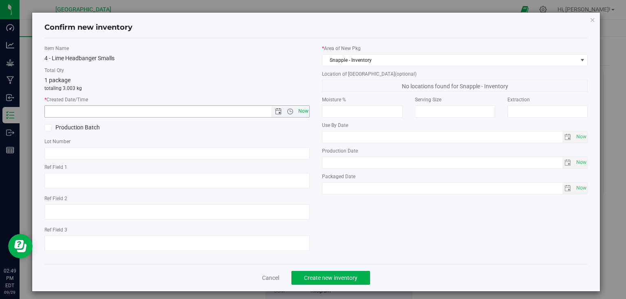
click at [301, 111] on span "Now" at bounding box center [303, 112] width 14 height 12
type input "[DATE] 2:49 PM"
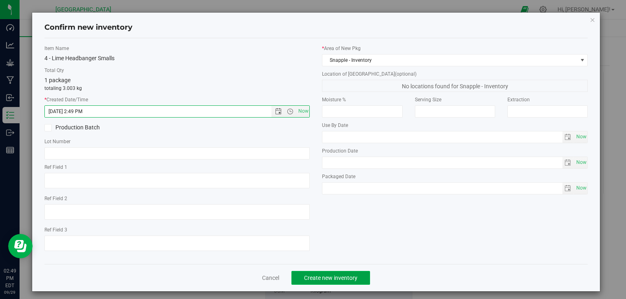
click at [331, 279] on span "Create new inventory" at bounding box center [330, 278] width 53 height 7
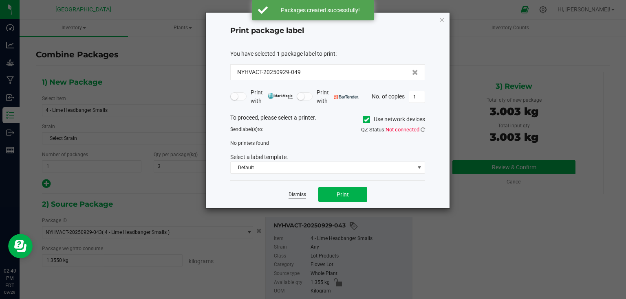
click at [298, 194] on link "Dismiss" at bounding box center [297, 195] width 18 height 7
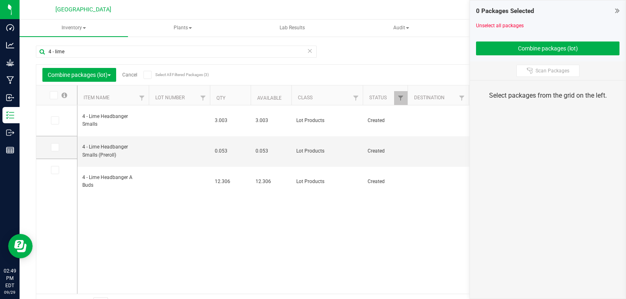
click at [616, 11] on icon at bounding box center [617, 11] width 4 height 8
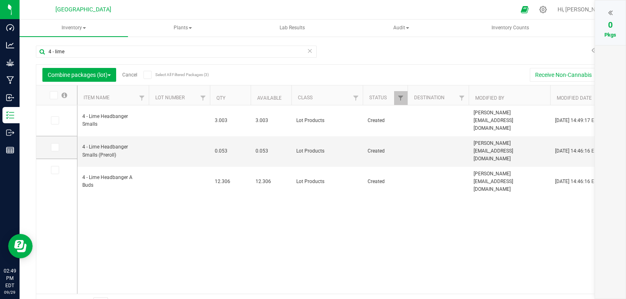
click at [128, 73] on link "Cancel" at bounding box center [129, 75] width 15 height 6
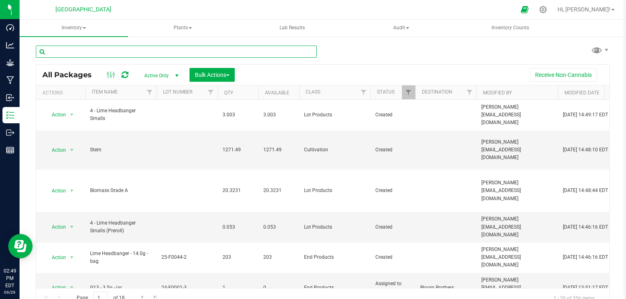
click at [116, 53] on input "text" at bounding box center [176, 52] width 281 height 12
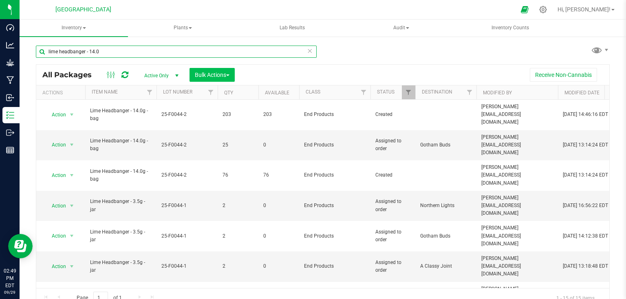
type input "lime headbanger - 14.0"
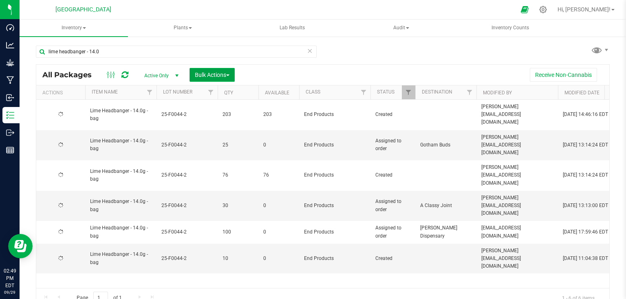
click at [207, 76] on span "Bulk Actions" at bounding box center [212, 75] width 35 height 7
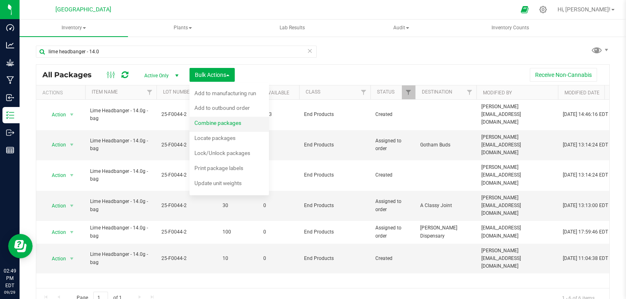
click at [209, 122] on span "Combine packages" at bounding box center [217, 123] width 47 height 7
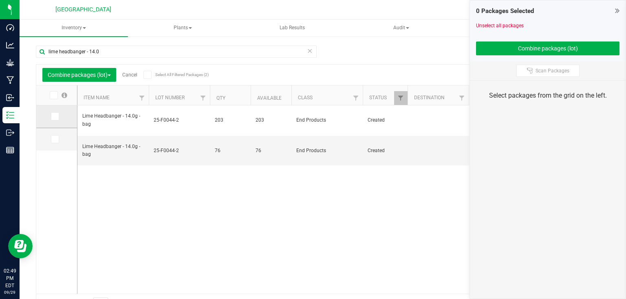
click at [55, 117] on icon at bounding box center [54, 117] width 5 height 0
click at [0, 0] on input "checkbox" at bounding box center [0, 0] width 0 height 0
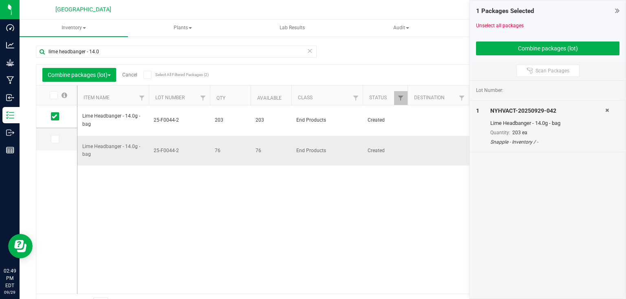
drag, startPoint x: 57, startPoint y: 139, endPoint x: 96, endPoint y: 134, distance: 39.5
click at [57, 139] on icon at bounding box center [54, 139] width 5 height 0
click at [0, 0] on input "checkbox" at bounding box center [0, 0] width 0 height 0
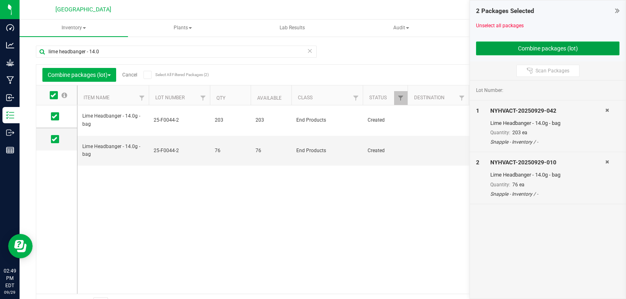
click at [505, 44] on button "Combine packages (lot)" at bounding box center [547, 49] width 143 height 14
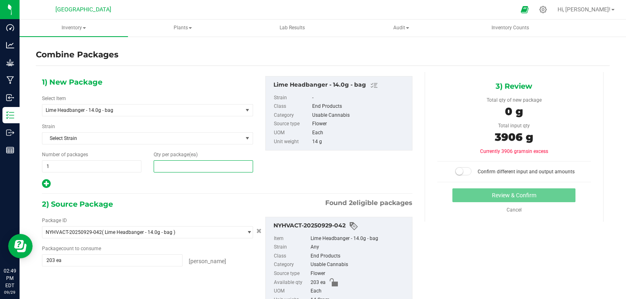
click at [198, 167] on span at bounding box center [203, 167] width 99 height 12
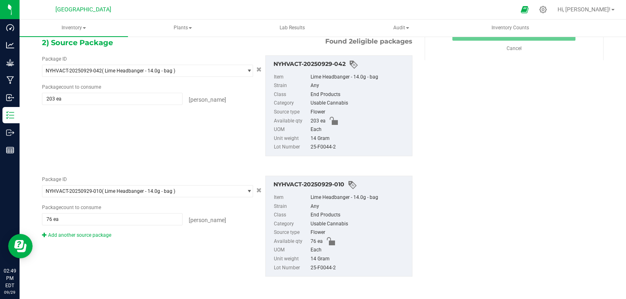
scroll to position [31, 0]
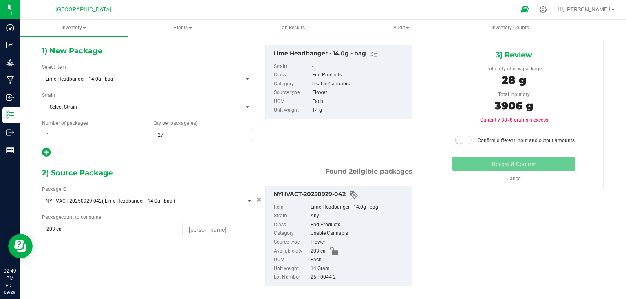
type input "279"
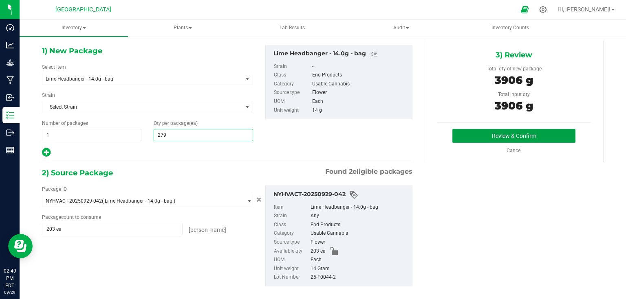
type input "279"
click at [500, 135] on button "Review & Confirm" at bounding box center [513, 136] width 123 height 14
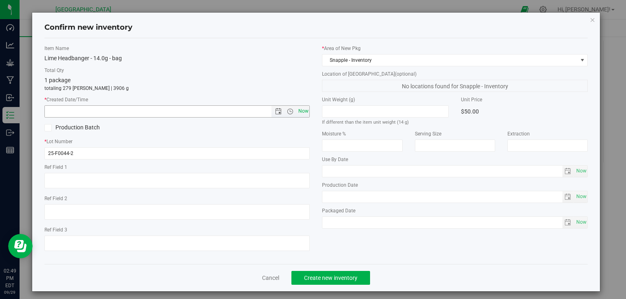
click at [300, 108] on span "Now" at bounding box center [303, 112] width 14 height 12
type input "[DATE] 2:49 PM"
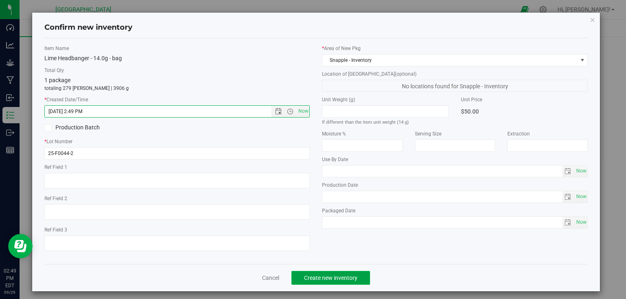
click at [340, 276] on span "Create new inventory" at bounding box center [330, 278] width 53 height 7
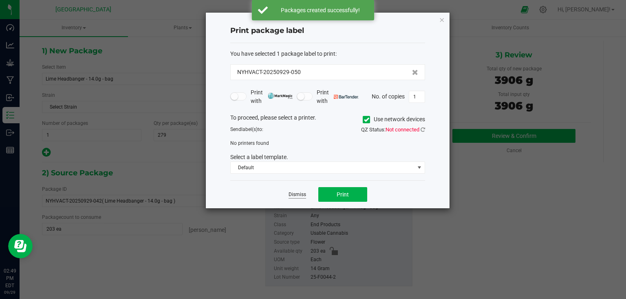
click at [291, 193] on link "Dismiss" at bounding box center [297, 195] width 18 height 7
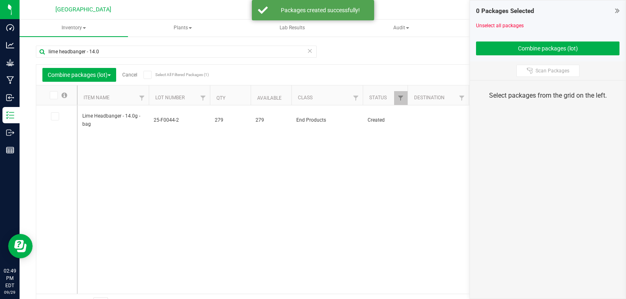
click at [617, 11] on icon at bounding box center [617, 11] width 4 height 8
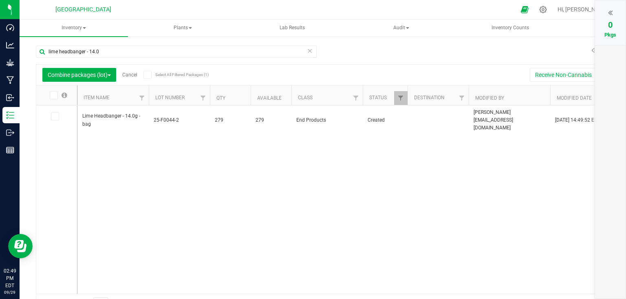
click at [128, 73] on link "Cancel" at bounding box center [129, 75] width 15 height 6
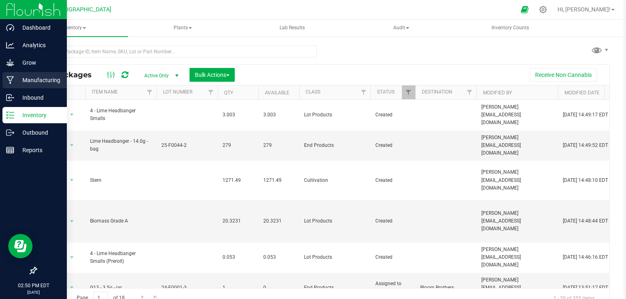
click at [12, 81] on icon at bounding box center [11, 80] width 8 height 8
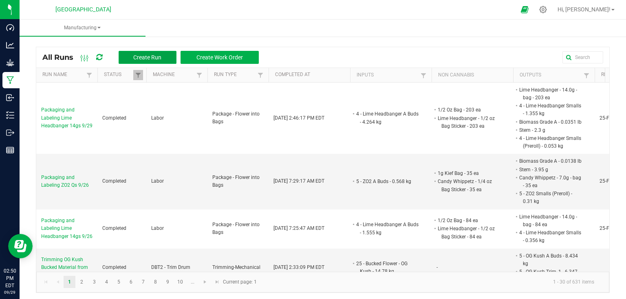
click at [152, 60] on span "Create Run" at bounding box center [147, 57] width 28 height 7
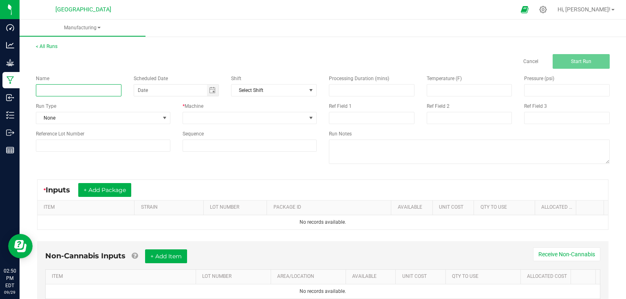
click at [73, 95] on input at bounding box center [79, 90] width 86 height 12
type input "Trimming ZO2 Bed 5 9/29"
drag, startPoint x: 157, startPoint y: 119, endPoint x: 159, endPoint y: 114, distance: 5.2
click at [159, 114] on span "None" at bounding box center [103, 118] width 134 height 12
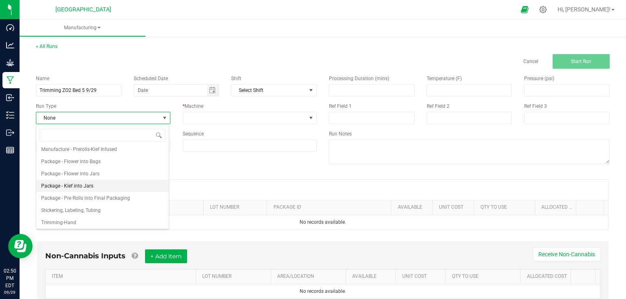
scroll to position [125, 0]
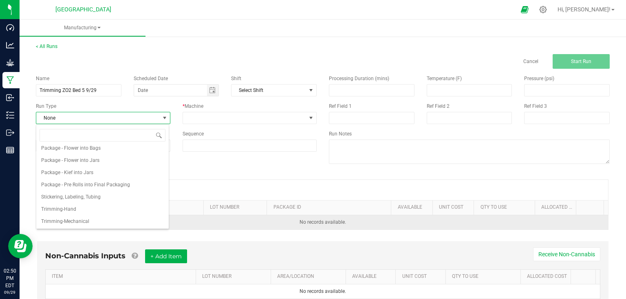
click at [77, 225] on li "Trimming-Mechanical" at bounding box center [102, 222] width 132 height 12
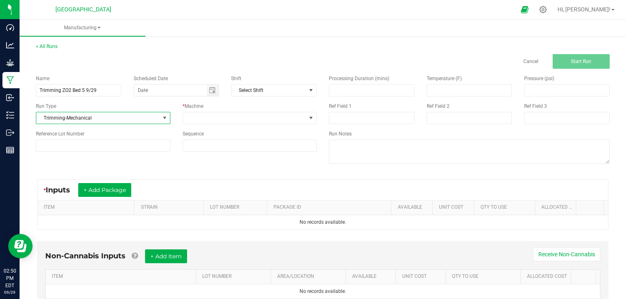
click at [207, 109] on div "* Machine" at bounding box center [250, 106] width 134 height 7
click at [206, 109] on div "* Machine" at bounding box center [250, 106] width 134 height 7
click at [205, 112] on span at bounding box center [244, 117] width 123 height 11
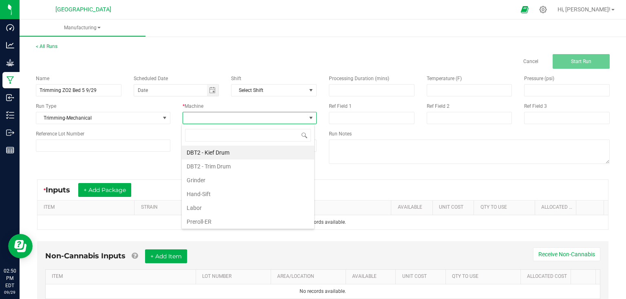
scroll to position [12, 133]
click at [217, 165] on li "DBT2 - Trim Drum" at bounding box center [248, 167] width 132 height 14
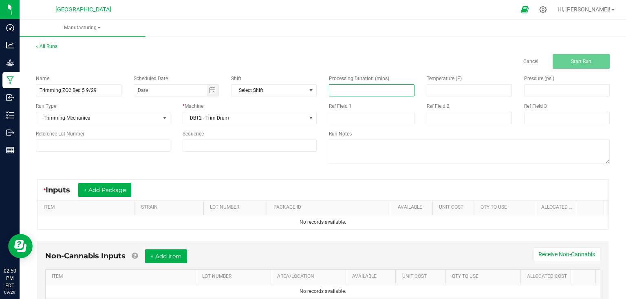
click at [351, 91] on input at bounding box center [371, 90] width 85 height 11
type input "10.00"
click at [118, 184] on button "+ Add Package" at bounding box center [104, 190] width 53 height 14
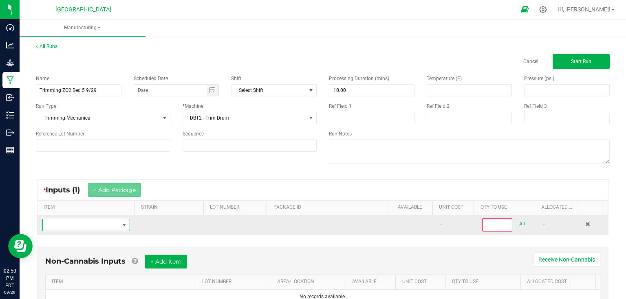
click at [95, 221] on span "NO DATA FOUND" at bounding box center [81, 225] width 77 height 11
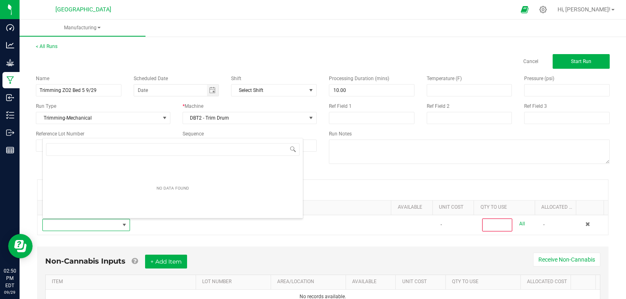
scroll to position [12, 85]
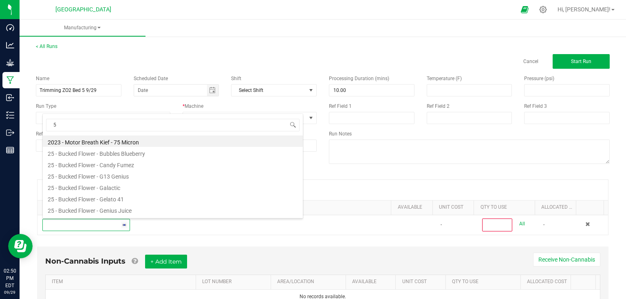
type input "5"
type input "25 - bucked"
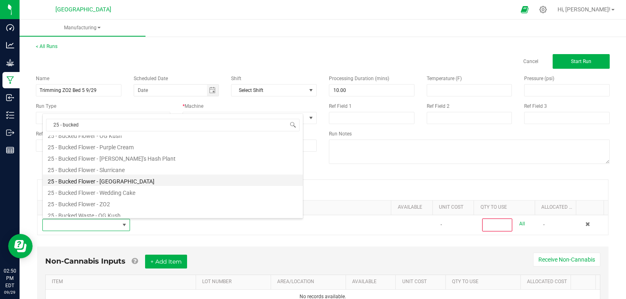
scroll to position [147, 0]
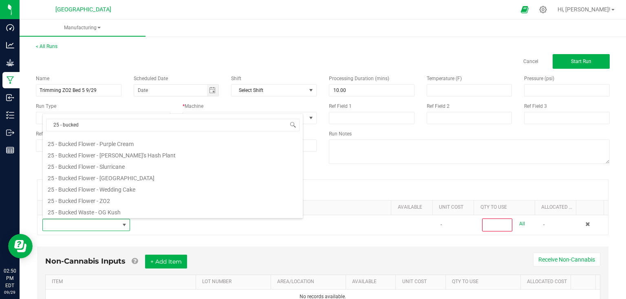
click at [105, 200] on li "25 - Bucked Flower - ZO2" at bounding box center [173, 199] width 260 height 11
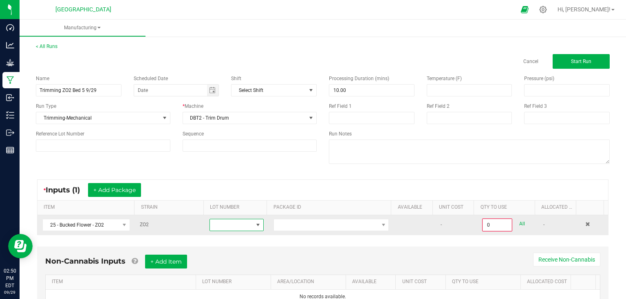
click at [230, 225] on span at bounding box center [231, 225] width 43 height 11
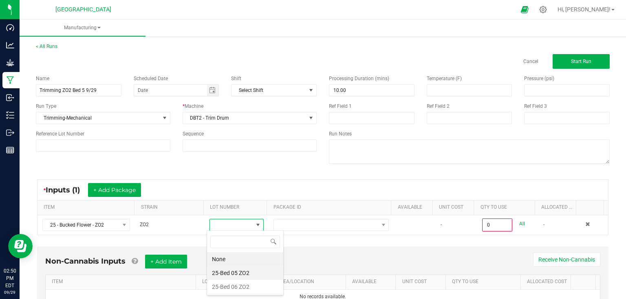
click at [244, 275] on ZO2 "25-Bed 05 ZO2" at bounding box center [245, 273] width 76 height 14
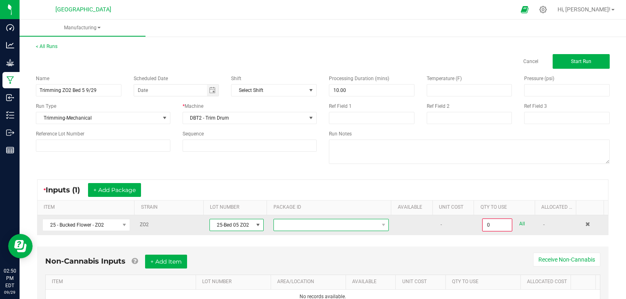
click at [306, 223] on span at bounding box center [326, 225] width 104 height 11
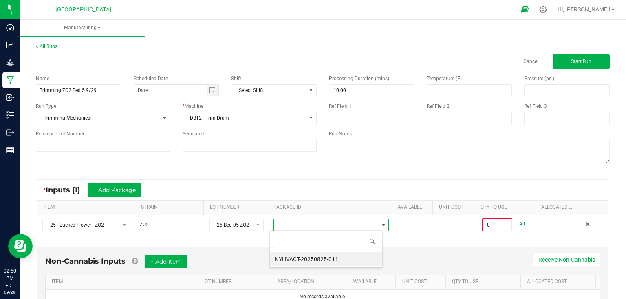
scroll to position [12, 113]
click at [319, 260] on li "NYHVACT-20250825-011" at bounding box center [326, 260] width 112 height 14
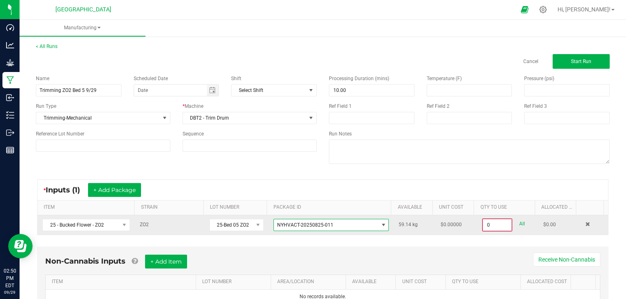
click at [492, 227] on input "0" at bounding box center [497, 225] width 29 height 11
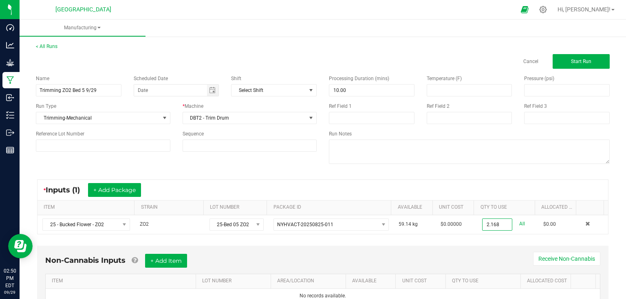
type input "2.1680 kg"
click at [478, 236] on div "* Inputs (1) + Add Package ITEM STRAIN LOT NUMBER PACKAGE ID AVAILABLE Unit Cos…" at bounding box center [323, 207] width 586 height 70
click at [585, 57] on button "Start Run" at bounding box center [581, 61] width 57 height 15
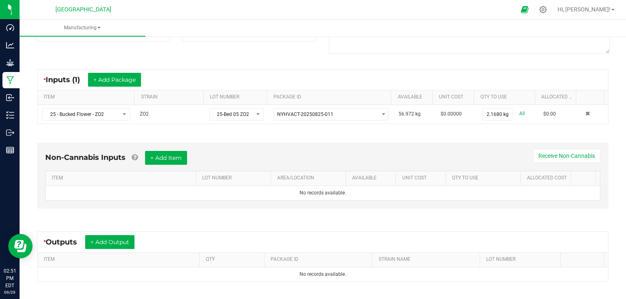
scroll to position [130, 0]
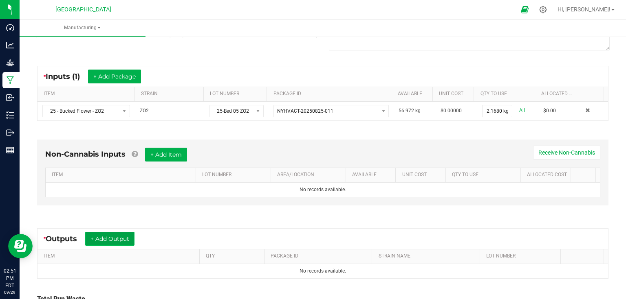
click at [130, 242] on button "+ Add Output" at bounding box center [109, 239] width 49 height 14
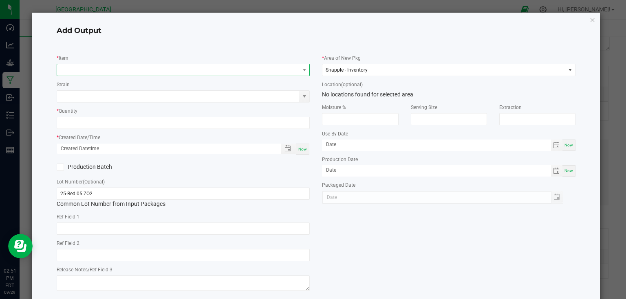
click at [158, 74] on span "NO DATA FOUND" at bounding box center [178, 69] width 242 height 11
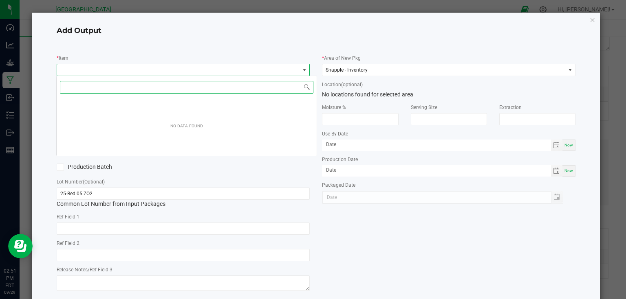
scroll to position [12, 251]
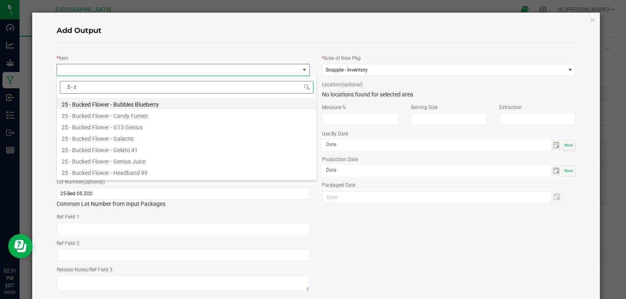
type input "5 - zo"
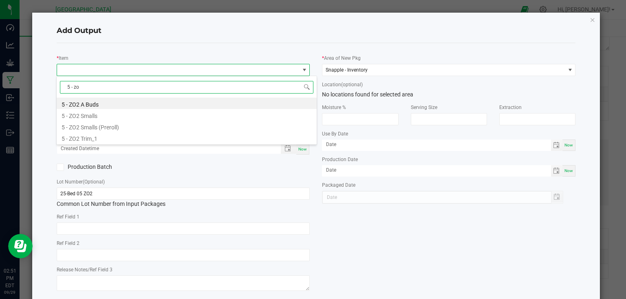
click at [108, 101] on li "5 - ZO2 A Buds" at bounding box center [187, 103] width 260 height 11
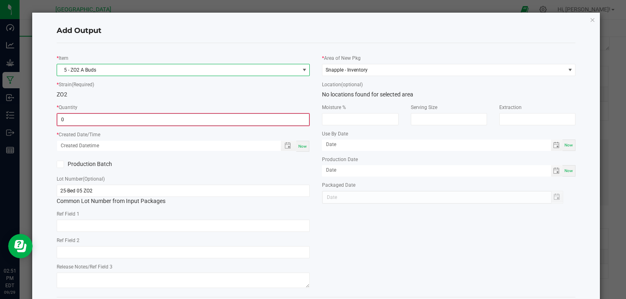
click at [106, 119] on input "0" at bounding box center [183, 119] width 252 height 11
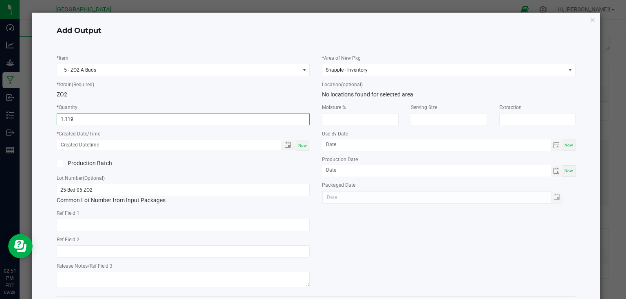
type input "1.1190 kg"
click at [298, 143] on span "Now" at bounding box center [302, 145] width 9 height 4
type input "[DATE] 2:51 PM"
type input "[DATE]"
click at [309, 178] on div "* Item 5 - ZO2 A Buds * Strain (Required) ZO2 * Quantity 1.1190 kg * Created Da…" at bounding box center [184, 170] width 266 height 240
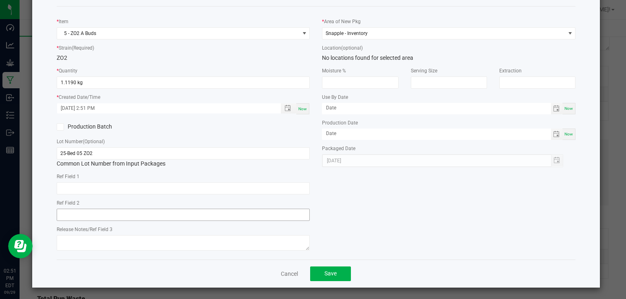
scroll to position [38, 0]
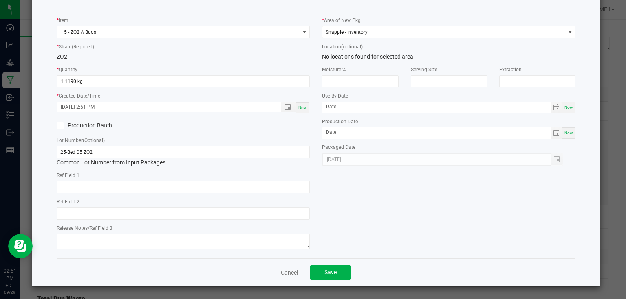
click at [328, 280] on div "Cancel Save" at bounding box center [316, 273] width 519 height 28
click at [332, 275] on button "Save" at bounding box center [330, 273] width 41 height 15
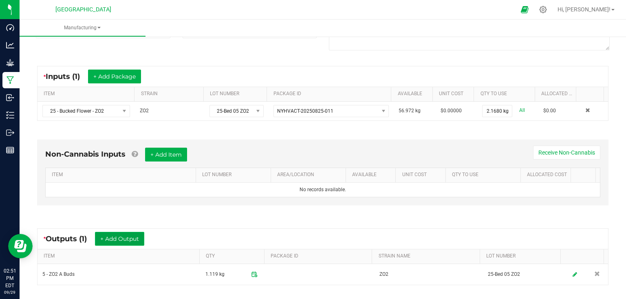
click at [125, 240] on button "+ Add Output" at bounding box center [119, 239] width 49 height 14
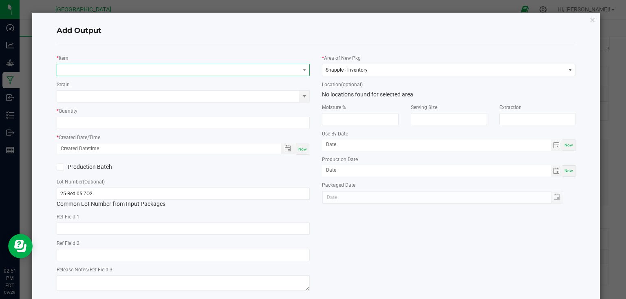
click at [119, 75] on span "NO DATA FOUND" at bounding box center [183, 70] width 253 height 12
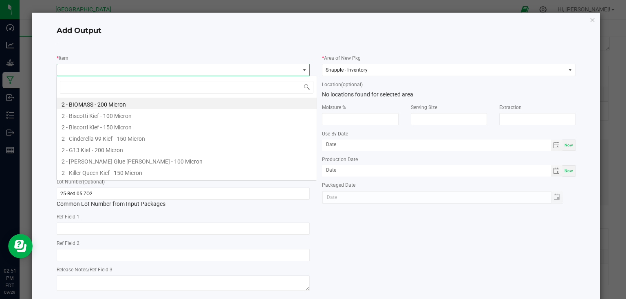
scroll to position [12, 251]
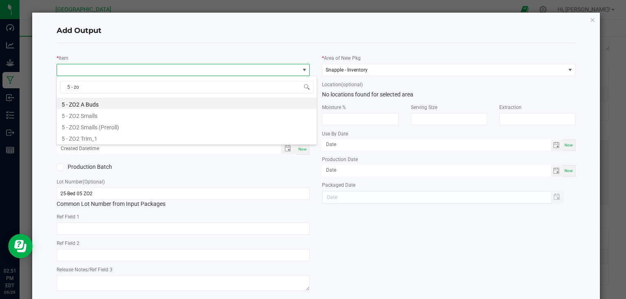
type input "5 - zo2"
click at [94, 136] on li "5 - ZO2 Trim_1" at bounding box center [187, 137] width 260 height 11
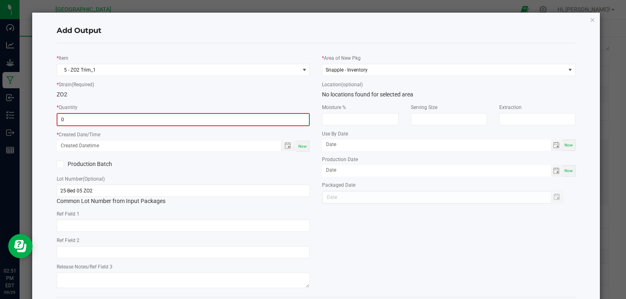
click at [106, 115] on input "0" at bounding box center [183, 119] width 252 height 11
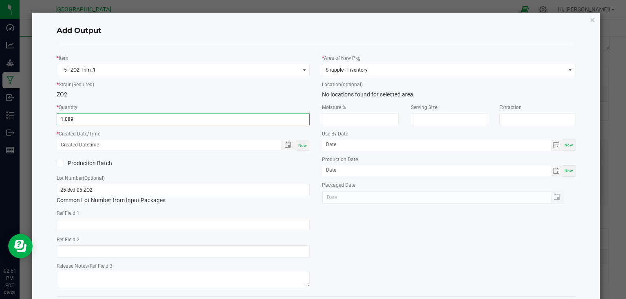
type input "1.0890 kg"
click at [298, 143] on span "Now" at bounding box center [302, 145] width 9 height 4
type input "[DATE] 2:51 PM"
type input "[DATE]"
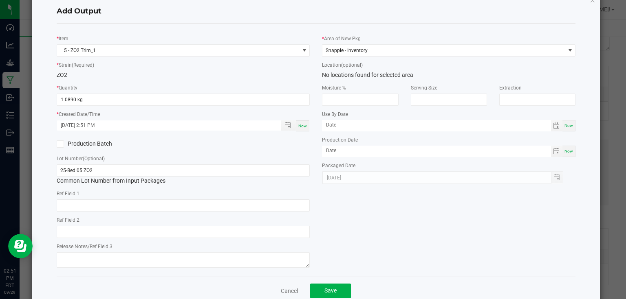
scroll to position [38, 0]
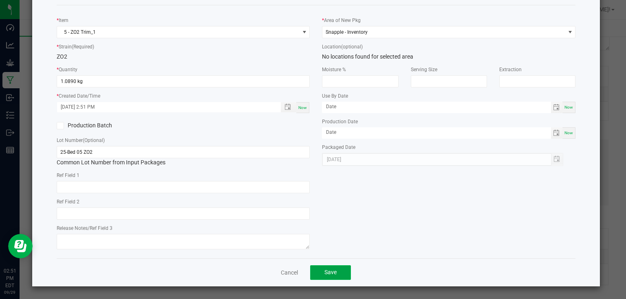
click at [317, 278] on button "Save" at bounding box center [330, 273] width 41 height 15
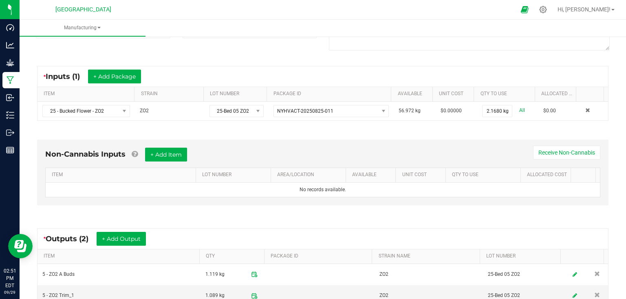
click at [296, 217] on div "Non-Cannabis Inputs + Add Item Receive Non-Cannabis ITEM LOT NUMBER AREA/LOCATI…" at bounding box center [323, 174] width 586 height 93
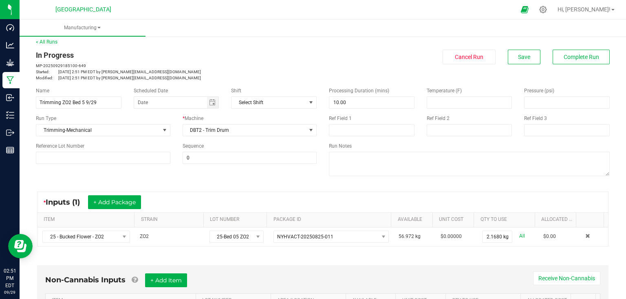
scroll to position [0, 0]
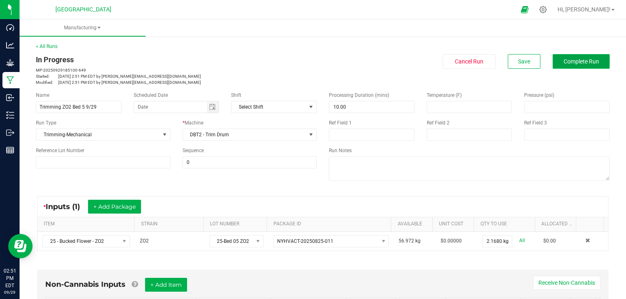
click at [562, 62] on button "Complete Run" at bounding box center [581, 61] width 57 height 15
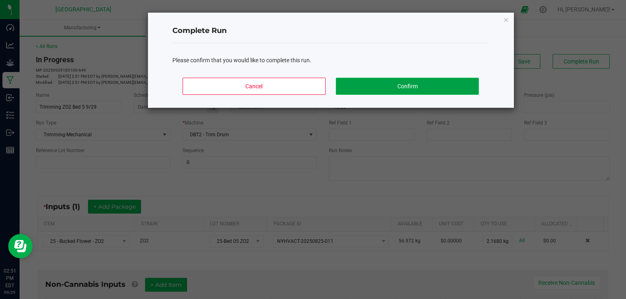
click at [378, 88] on button "Confirm" at bounding box center [407, 86] width 143 height 17
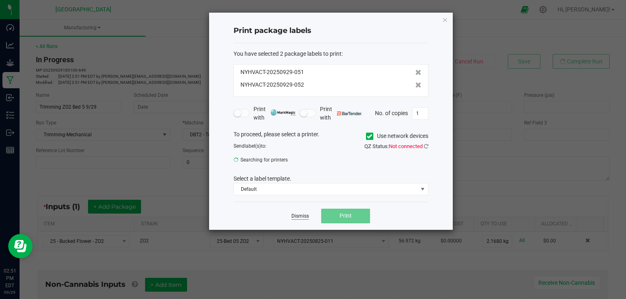
click at [298, 213] on link "Dismiss" at bounding box center [300, 216] width 18 height 7
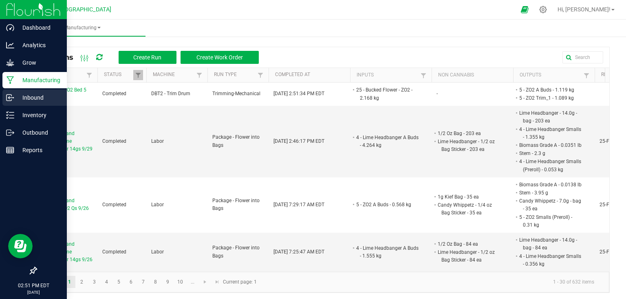
click at [18, 101] on p "Inbound" at bounding box center [38, 98] width 49 height 10
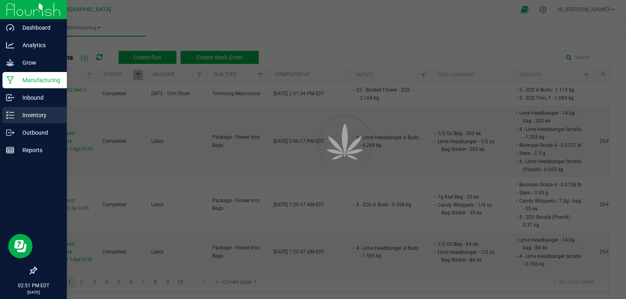
click at [22, 109] on div "Inventory" at bounding box center [34, 115] width 64 height 16
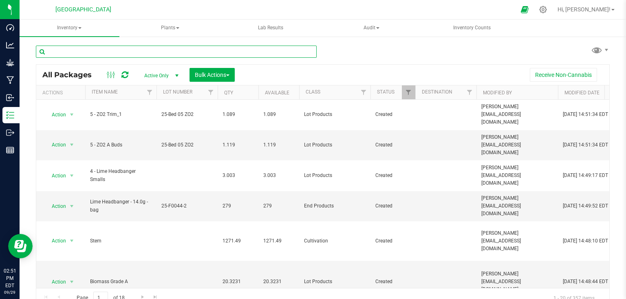
click at [149, 51] on input "text" at bounding box center [176, 52] width 281 height 12
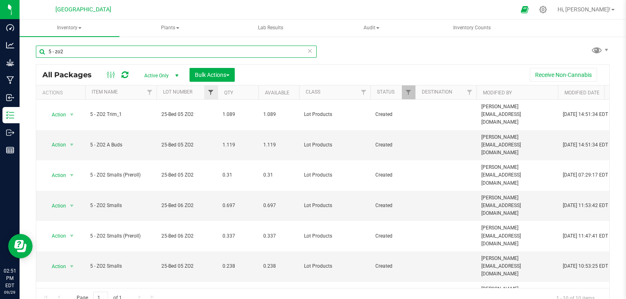
type input "5 - zo2"
click at [213, 92] on span "Filter" at bounding box center [210, 92] width 7 height 7
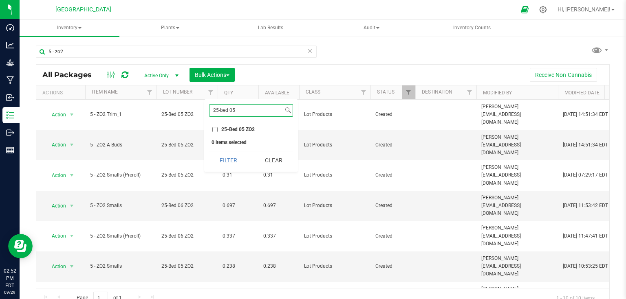
type input "25-bed 05"
click at [218, 129] on label "25-Bed 05 ZO2" at bounding box center [233, 129] width 42 height 5
click at [218, 129] on input "25-Bed 05 ZO2" at bounding box center [214, 129] width 5 height 5
checkbox input "true"
click at [228, 161] on button "Filter" at bounding box center [228, 161] width 39 height 18
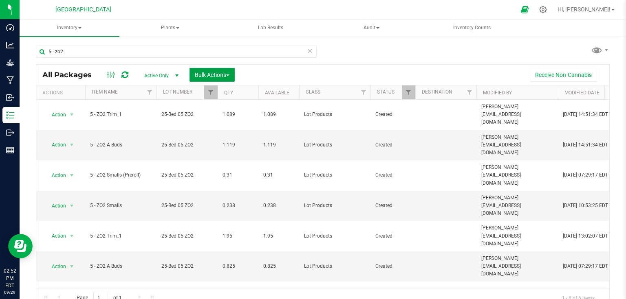
click at [224, 75] on span "Bulk Actions" at bounding box center [212, 75] width 35 height 7
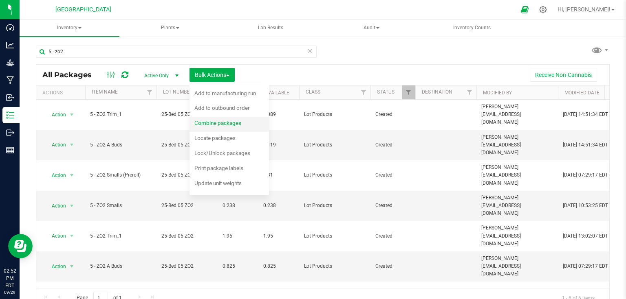
click at [220, 124] on span "Combine packages" at bounding box center [217, 123] width 47 height 7
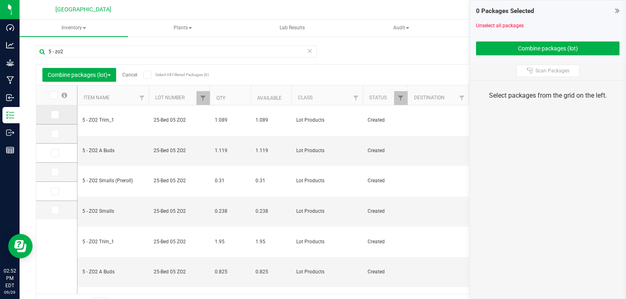
click at [56, 115] on icon at bounding box center [54, 115] width 5 height 0
click at [0, 0] on input "checkbox" at bounding box center [0, 0] width 0 height 0
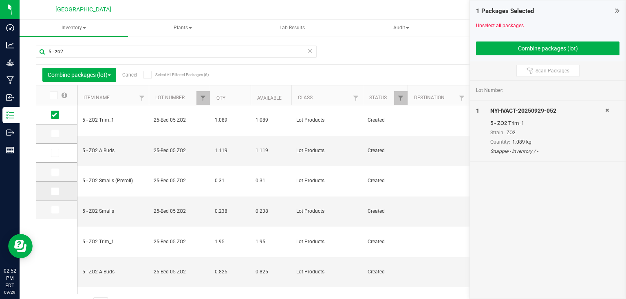
click at [54, 192] on icon at bounding box center [54, 192] width 5 height 0
click at [0, 0] on input "checkbox" at bounding box center [0, 0] width 0 height 0
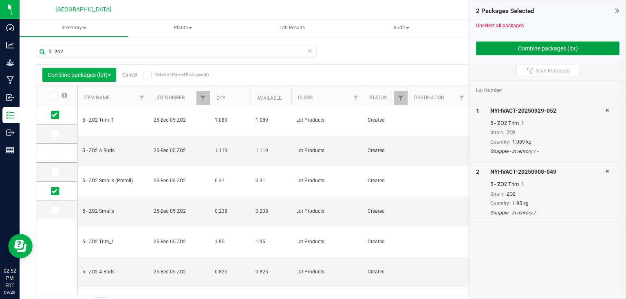
click at [578, 47] on button "Combine packages (lot)" at bounding box center [547, 49] width 143 height 14
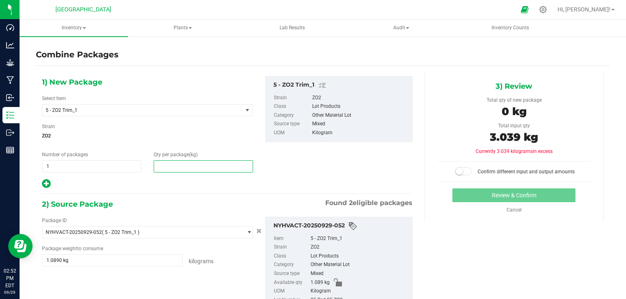
click at [192, 161] on span at bounding box center [203, 167] width 99 height 12
type input "3.039"
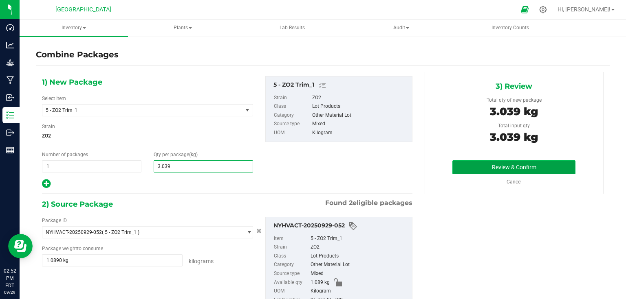
type input "3"
click at [519, 165] on button "Review & Confirm" at bounding box center [513, 168] width 123 height 14
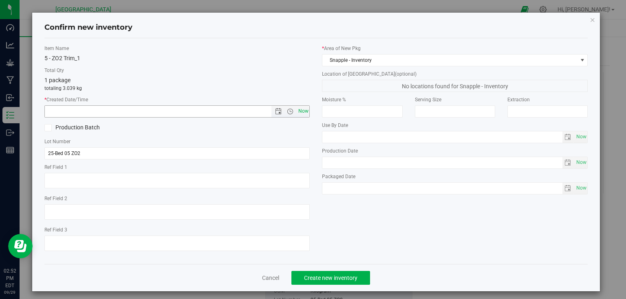
click at [301, 110] on span "Now" at bounding box center [303, 112] width 14 height 12
type input "[DATE] 2:52 PM"
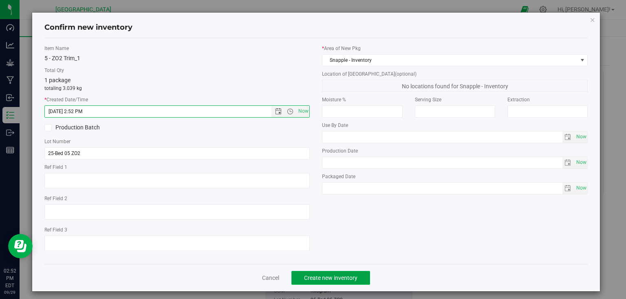
click at [337, 281] on span "Create new inventory" at bounding box center [330, 278] width 53 height 7
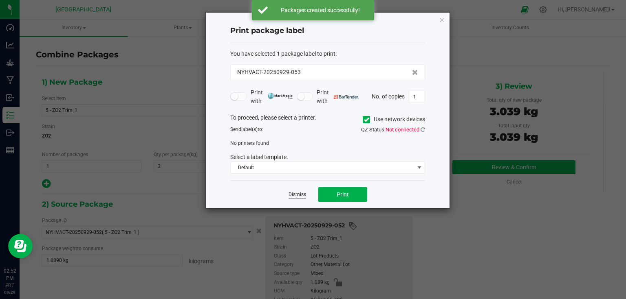
click at [301, 192] on link "Dismiss" at bounding box center [297, 195] width 18 height 7
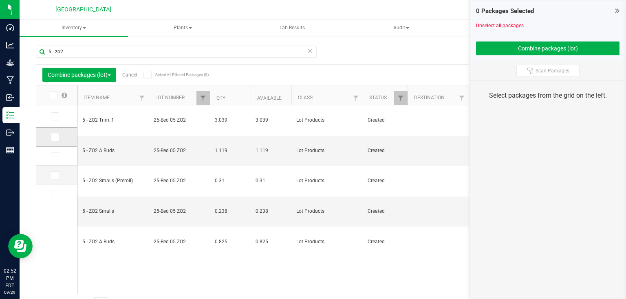
click at [54, 137] on icon at bounding box center [54, 137] width 5 height 0
click at [0, 0] on input "checkbox" at bounding box center [0, 0] width 0 height 0
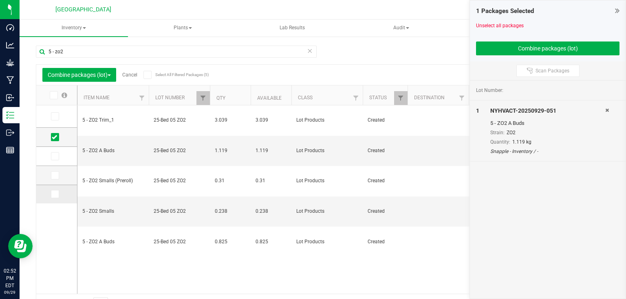
click at [58, 196] on span at bounding box center [55, 194] width 8 height 8
click at [0, 0] on input "checkbox" at bounding box center [0, 0] width 0 height 0
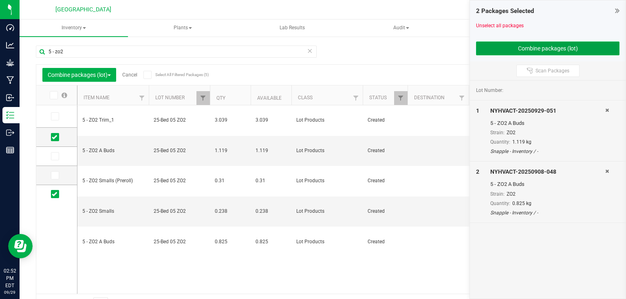
click at [525, 42] on button "Combine packages (lot)" at bounding box center [547, 49] width 143 height 14
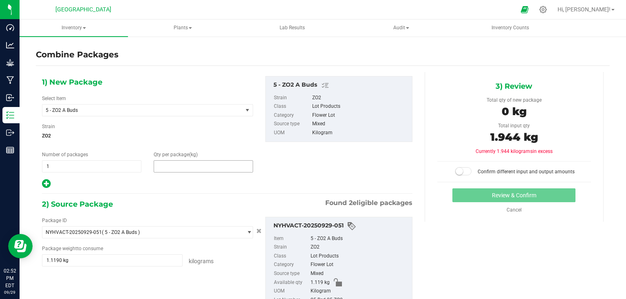
click at [214, 169] on span at bounding box center [203, 167] width 99 height 12
type input "1.944"
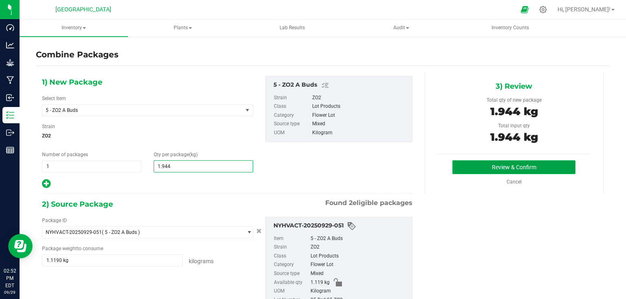
type input "2"
click at [472, 168] on button "Review & Confirm" at bounding box center [513, 168] width 123 height 14
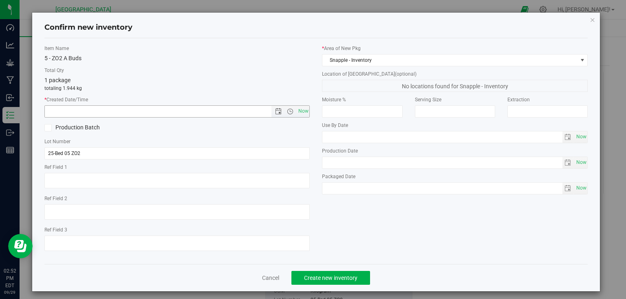
drag, startPoint x: 303, startPoint y: 113, endPoint x: 310, endPoint y: 126, distance: 14.9
click at [302, 113] on span "Now" at bounding box center [303, 112] width 14 height 12
type input "[DATE] 2:52 PM"
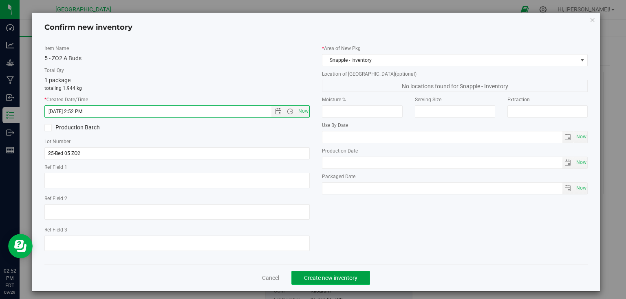
click at [352, 272] on button "Create new inventory" at bounding box center [330, 278] width 79 height 14
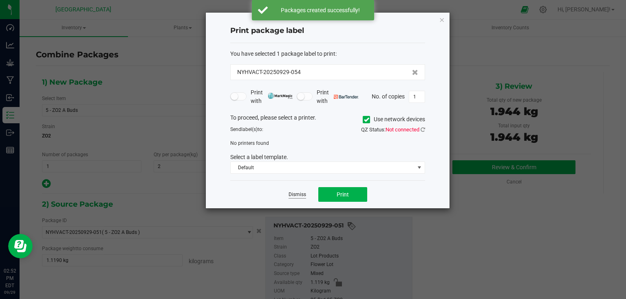
click at [298, 194] on link "Dismiss" at bounding box center [297, 195] width 18 height 7
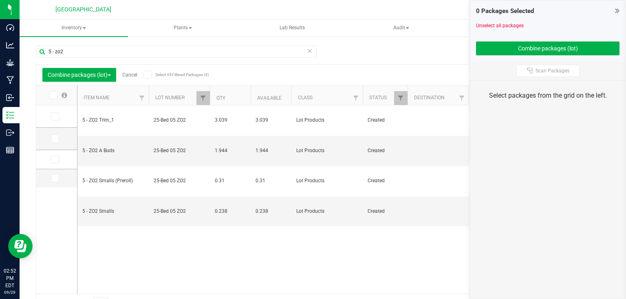
click at [615, 10] on icon at bounding box center [617, 11] width 4 height 8
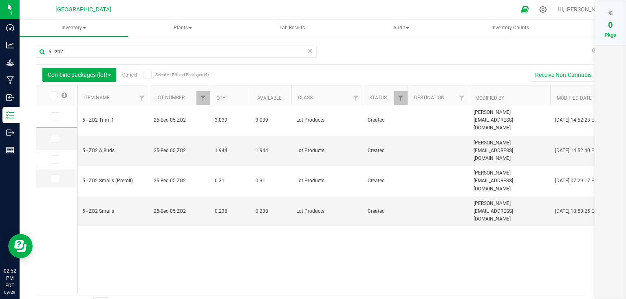
click at [129, 75] on link "Cancel" at bounding box center [129, 75] width 15 height 6
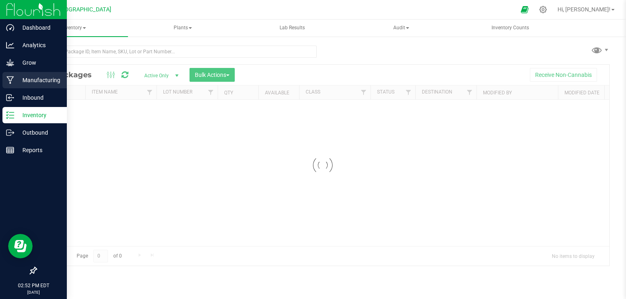
click at [16, 79] on p "Manufacturing" at bounding box center [38, 80] width 49 height 10
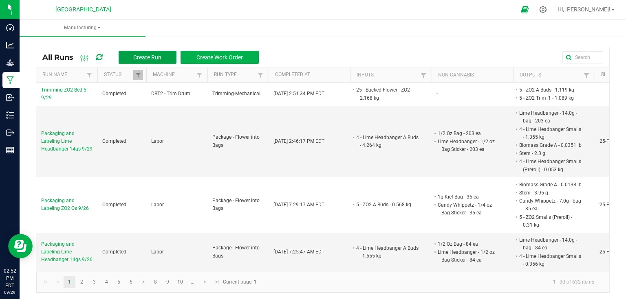
click at [165, 62] on button "Create Run" at bounding box center [148, 57] width 58 height 13
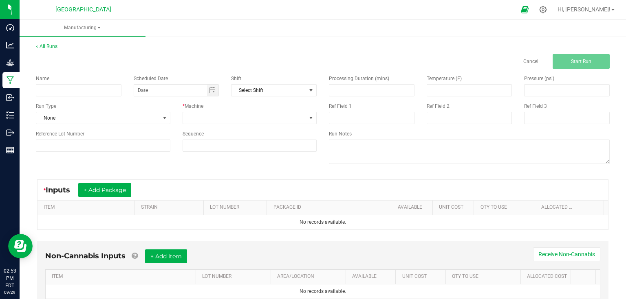
click at [107, 83] on div "Name" at bounding box center [79, 86] width 98 height 22
click at [103, 89] on input at bounding box center [79, 90] width 86 height 12
type input ","
click at [108, 97] on div "Name Manufacturing Slurricane .5g Infused Joints 9/22 Scheduled Date Shift Sele…" at bounding box center [176, 113] width 293 height 89
click at [114, 87] on input "Manufacturing Slurricane .5g Infused Joints 9/22" at bounding box center [79, 90] width 86 height 12
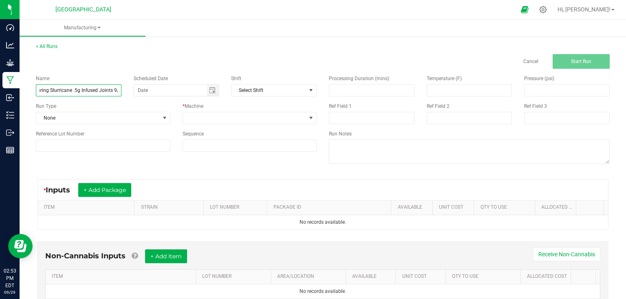
scroll to position [0, 29]
type input "Manufacturing Slurricane .5g Infused Joints 9/29"
click at [362, 90] on input at bounding box center [371, 90] width 85 height 11
type input "420.00"
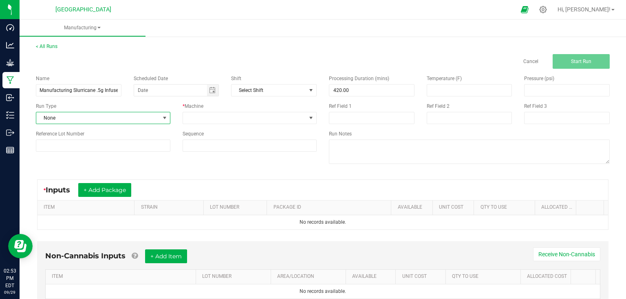
click at [148, 114] on span "None" at bounding box center [97, 117] width 123 height 11
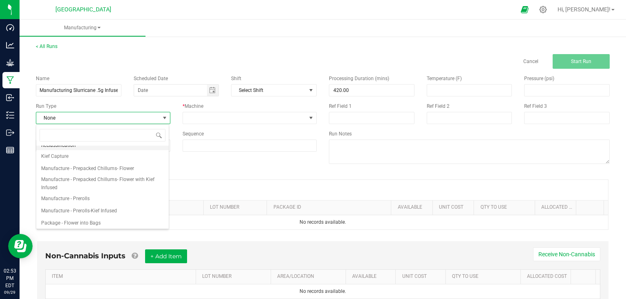
scroll to position [65, 0]
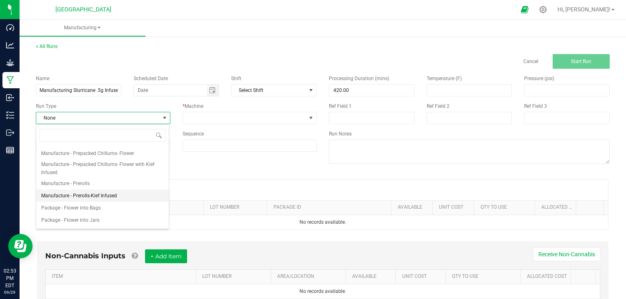
click at [106, 192] on span "Manufacture - Prerolls-Kief Infused" at bounding box center [79, 196] width 76 height 8
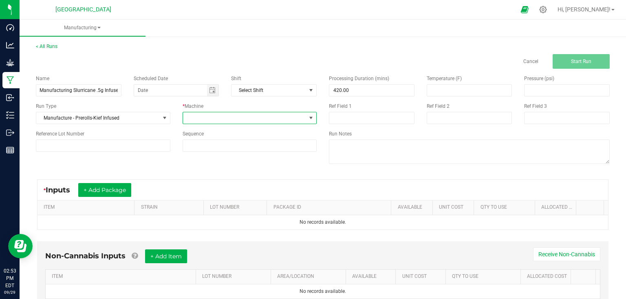
click at [212, 120] on span at bounding box center [244, 117] width 123 height 11
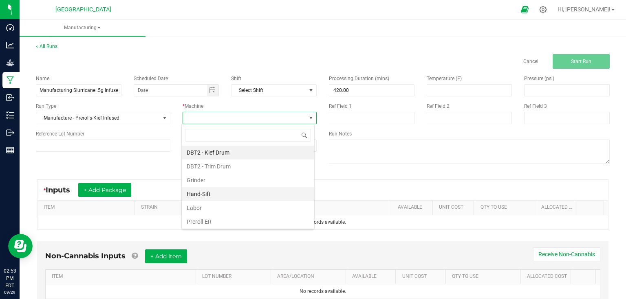
scroll to position [12, 133]
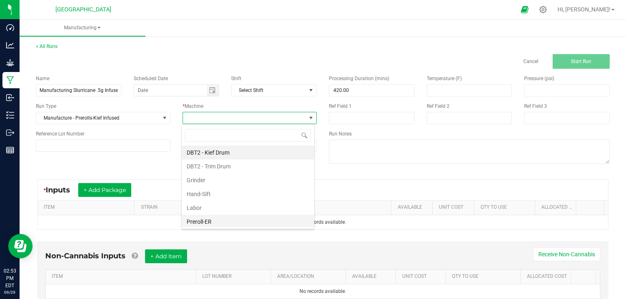
click at [197, 223] on li "Preroll-ER" at bounding box center [248, 222] width 132 height 14
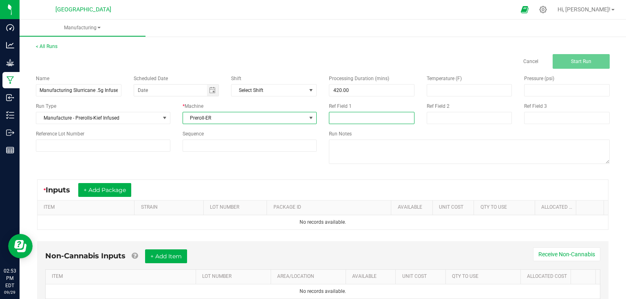
click at [350, 115] on input at bounding box center [372, 118] width 86 height 12
type input "13 rejects"
drag, startPoint x: 163, startPoint y: 164, endPoint x: 88, endPoint y: 202, distance: 84.2
click at [163, 163] on div "Name Manufacturing Slurricane .5g Infused Joints 9/29 Scheduled Date Shift Sele…" at bounding box center [323, 120] width 586 height 103
click at [102, 190] on button "+ Add Package" at bounding box center [104, 190] width 53 height 14
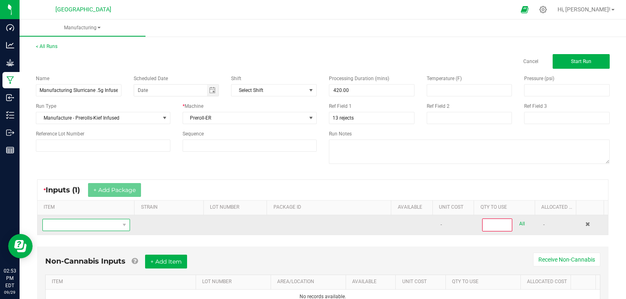
drag, startPoint x: 91, startPoint y: 213, endPoint x: 88, endPoint y: 225, distance: 12.7
click at [88, 225] on span "NO DATA FOUND" at bounding box center [81, 225] width 77 height 11
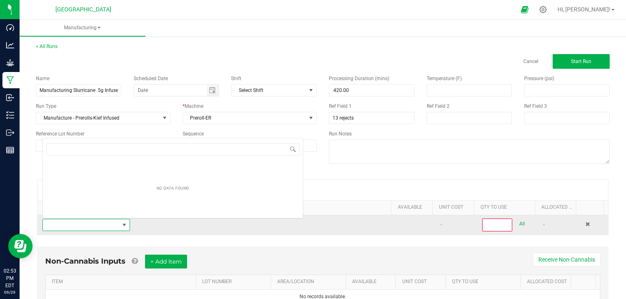
scroll to position [12, 85]
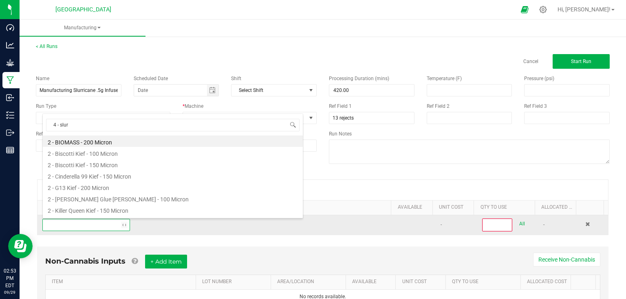
type input "4 - slurr"
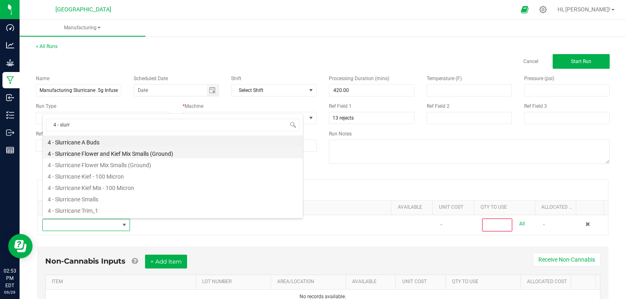
click at [142, 153] on li "4 - Slurricane Flower and Kief Mix Smalls (Ground)" at bounding box center [173, 152] width 260 height 11
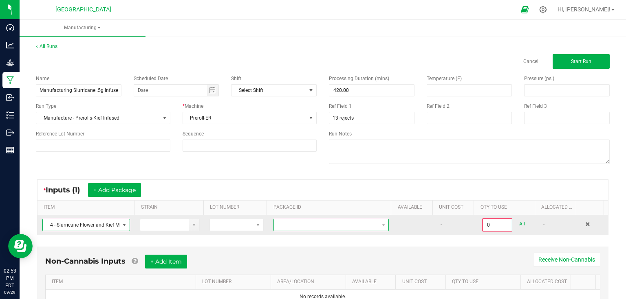
click at [313, 225] on span at bounding box center [326, 225] width 104 height 11
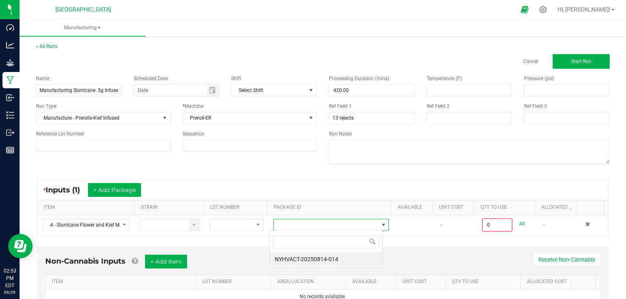
scroll to position [12, 113]
click at [322, 257] on li "NYHVACT-20250814-014" at bounding box center [326, 260] width 112 height 14
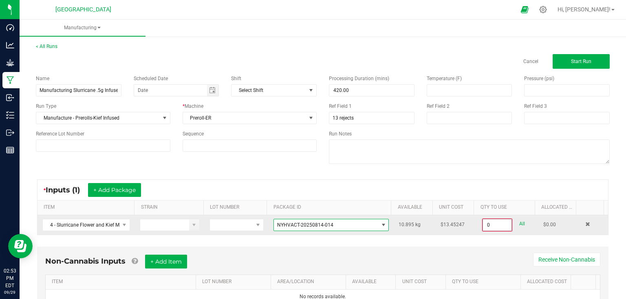
click at [498, 225] on input "0" at bounding box center [497, 225] width 29 height 11
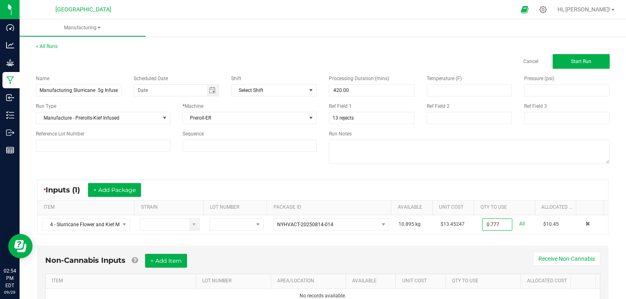
type input "0.7770 kg"
click at [218, 246] on div "Non-Cannabis Inputs + Add Item Receive Non-Cannabis ITEM LOT NUMBER AREA/LOCATI…" at bounding box center [322, 279] width 571 height 66
click at [163, 262] on button "+ Add Item" at bounding box center [166, 261] width 42 height 14
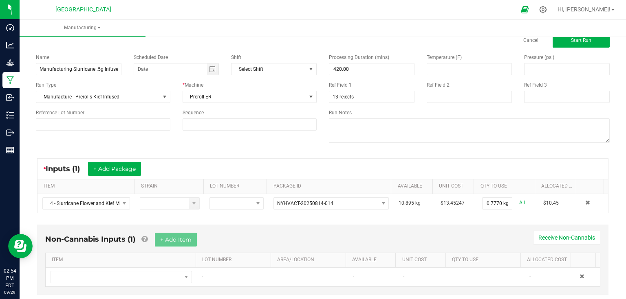
scroll to position [33, 0]
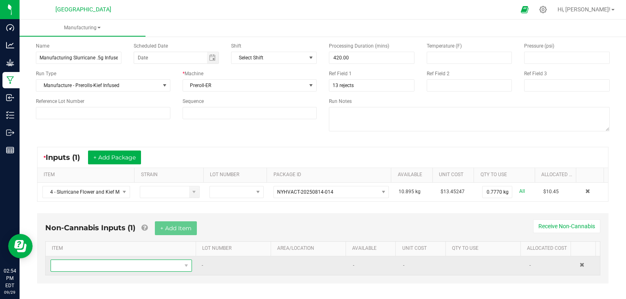
drag, startPoint x: 169, startPoint y: 265, endPoint x: 167, endPoint y: 260, distance: 5.9
click at [168, 262] on span "NO DATA FOUND" at bounding box center [116, 265] width 130 height 11
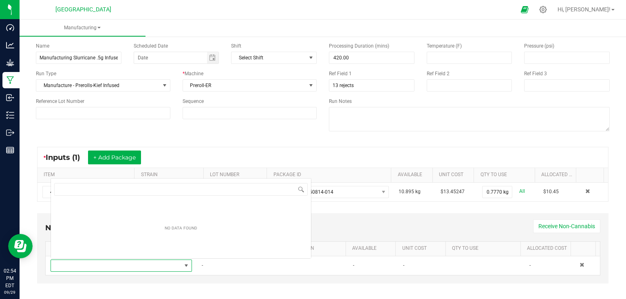
scroll to position [12, 137]
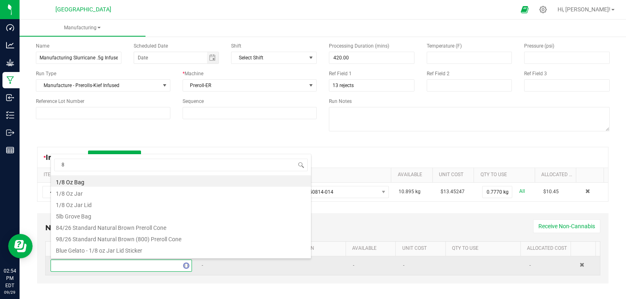
type input "84"
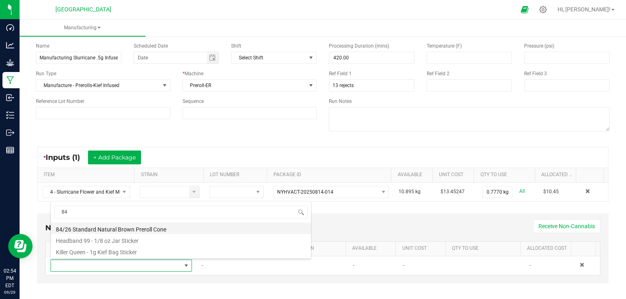
click at [84, 226] on li "84/26 Standard Natural Brown Preroll Cone" at bounding box center [181, 228] width 260 height 11
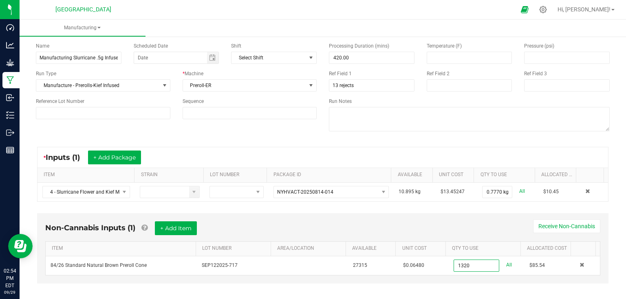
type input "1320 ea"
click at [451, 227] on div "Non-Cannabis Inputs (1) + Add Item Receive Non-Cannabis" at bounding box center [322, 232] width 555 height 20
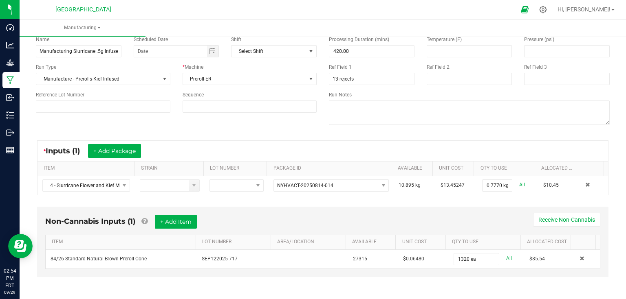
scroll to position [0, 0]
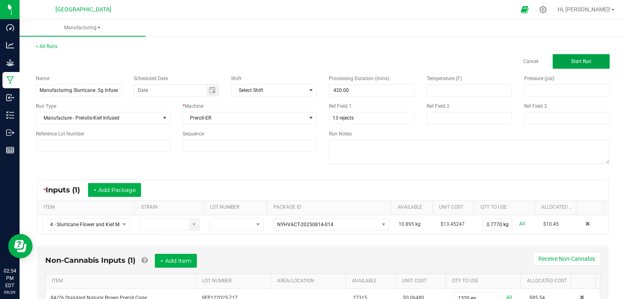
click at [570, 58] on button "Start Run" at bounding box center [581, 61] width 57 height 15
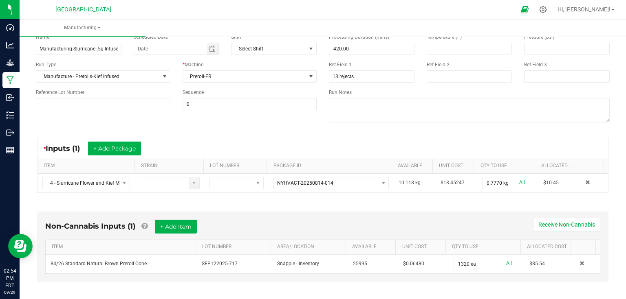
scroll to position [130, 0]
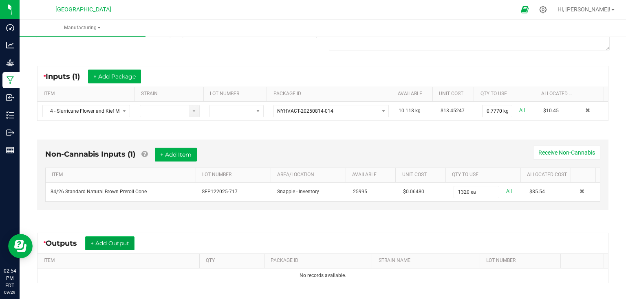
drag, startPoint x: 126, startPoint y: 243, endPoint x: 125, endPoint y: 238, distance: 5.2
click at [125, 238] on button "+ Add Output" at bounding box center [109, 244] width 49 height 14
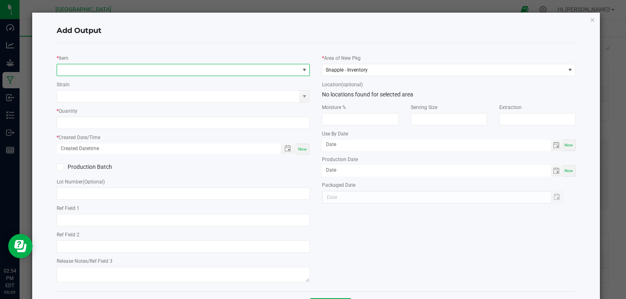
click at [121, 68] on span "NO DATA FOUND" at bounding box center [178, 69] width 242 height 11
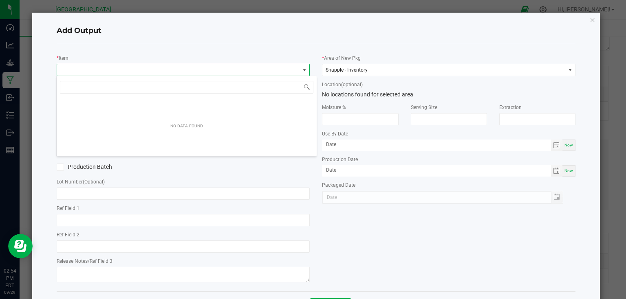
scroll to position [12, 251]
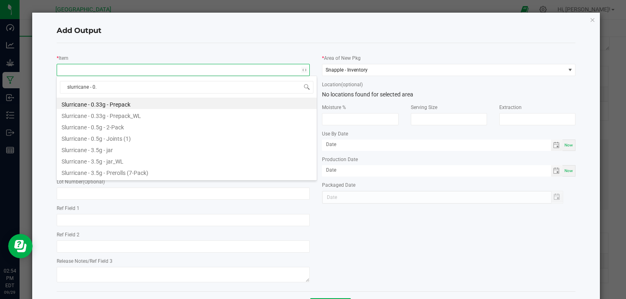
type input "slurricane - 0.5"
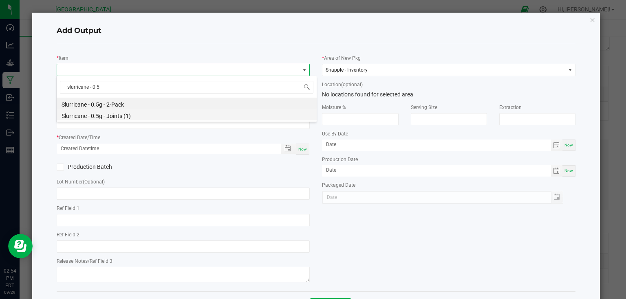
click at [110, 111] on li "Slurricane - 0.5g - Joints (1)" at bounding box center [187, 114] width 260 height 11
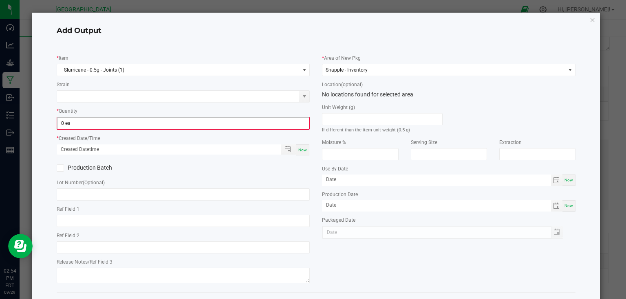
click at [102, 117] on span "0 ea" at bounding box center [183, 123] width 253 height 12
click at [97, 121] on input "0" at bounding box center [183, 123] width 252 height 11
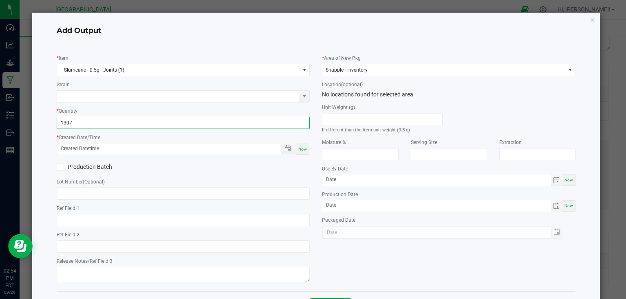
type input "1307 ea"
click at [302, 150] on span "Now" at bounding box center [302, 149] width 9 height 4
type input "[DATE] 2:54 PM"
type input "[DATE]"
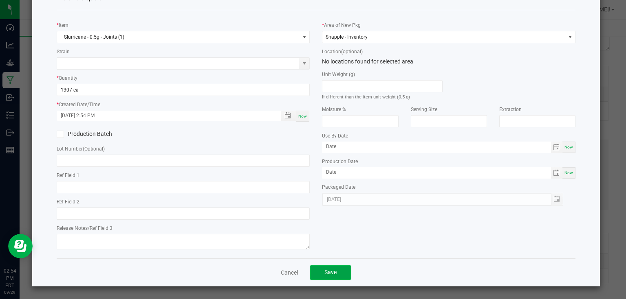
click at [330, 272] on span "Save" at bounding box center [330, 272] width 12 height 7
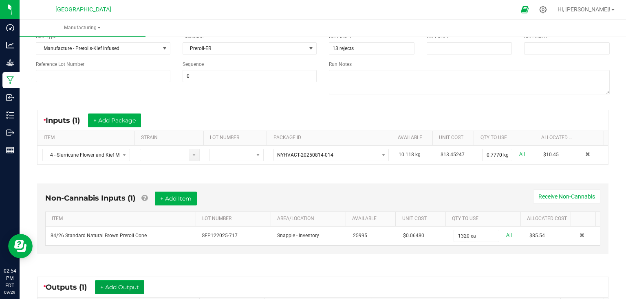
scroll to position [0, 0]
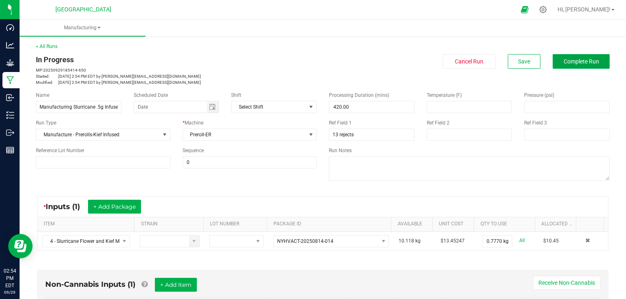
click at [559, 66] on button "Complete Run" at bounding box center [581, 61] width 57 height 15
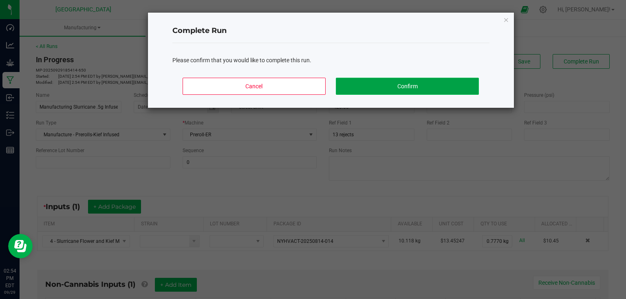
click at [464, 88] on button "Confirm" at bounding box center [407, 86] width 143 height 17
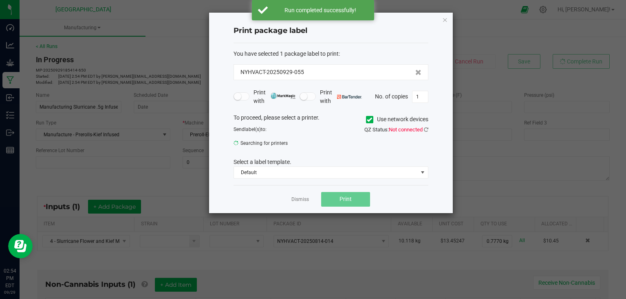
click at [291, 198] on div "Dismiss Print" at bounding box center [330, 199] width 195 height 28
click at [297, 204] on div "Dismiss Print" at bounding box center [330, 199] width 195 height 28
click at [302, 200] on link "Dismiss" at bounding box center [300, 199] width 18 height 7
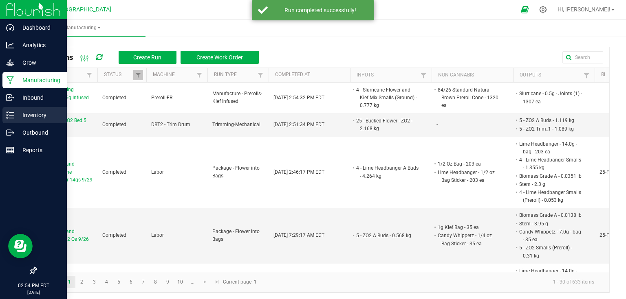
click at [11, 118] on line at bounding box center [11, 118] width 4 height 0
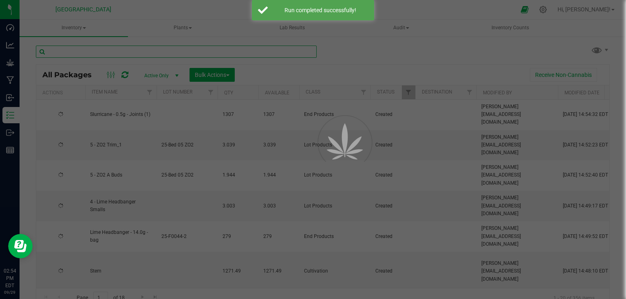
click at [78, 50] on input "text" at bounding box center [176, 52] width 281 height 12
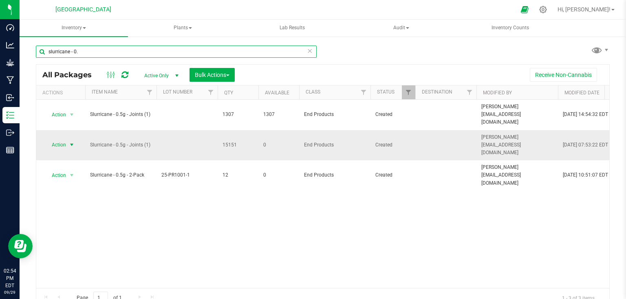
type input "slurricane - 0."
click at [73, 142] on span "select" at bounding box center [71, 145] width 7 height 7
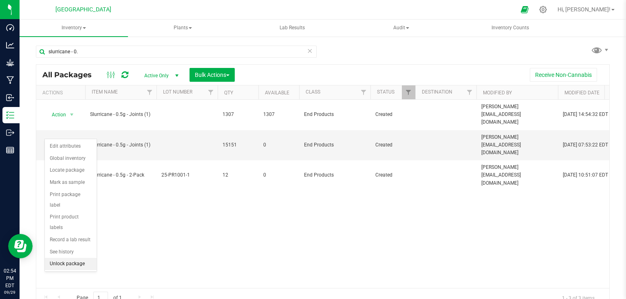
click at [59, 258] on li "Unlock package" at bounding box center [71, 264] width 52 height 12
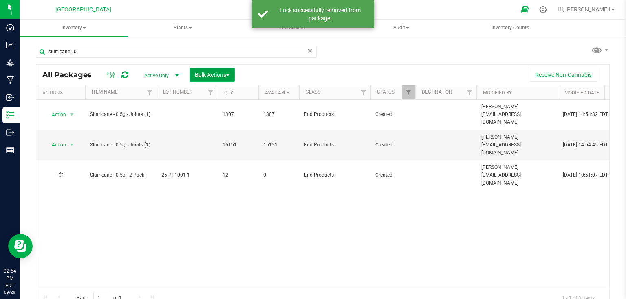
click at [216, 77] on span "Bulk Actions" at bounding box center [212, 75] width 35 height 7
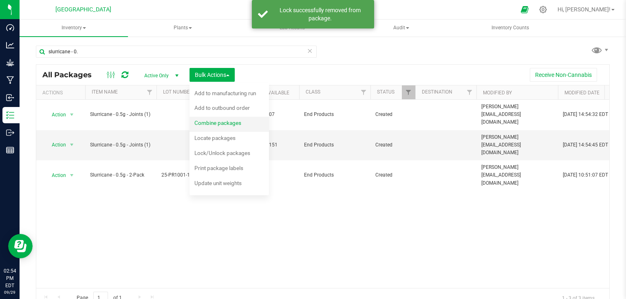
click at [202, 124] on span "Combine packages" at bounding box center [217, 123] width 47 height 7
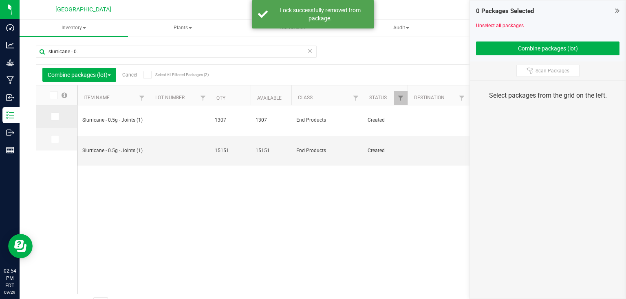
drag, startPoint x: 54, startPoint y: 118, endPoint x: 54, endPoint y: 110, distance: 7.8
click at [54, 111] on td at bounding box center [56, 117] width 41 height 23
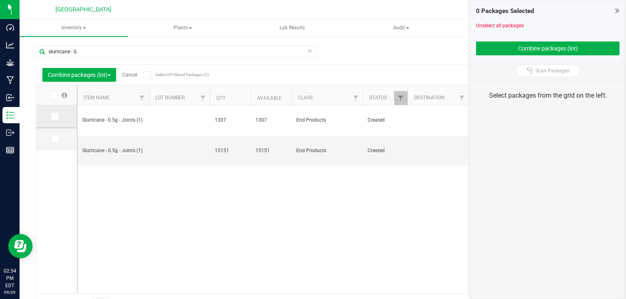
click at [55, 117] on icon at bounding box center [54, 117] width 5 height 0
click at [0, 0] on input "checkbox" at bounding box center [0, 0] width 0 height 0
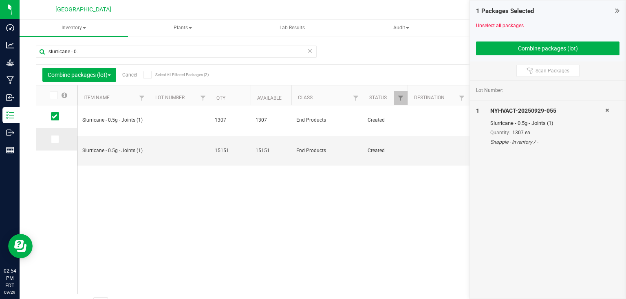
click at [54, 139] on icon at bounding box center [54, 139] width 5 height 0
click at [0, 0] on input "checkbox" at bounding box center [0, 0] width 0 height 0
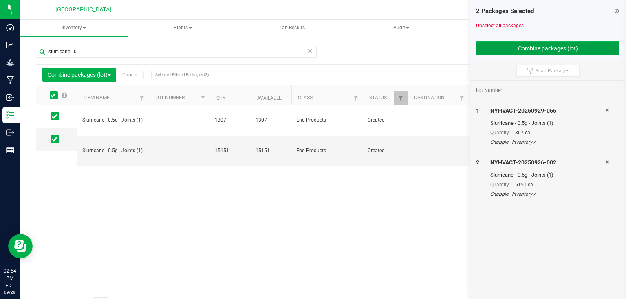
drag, startPoint x: 506, startPoint y: 46, endPoint x: 505, endPoint y: 51, distance: 4.9
click at [509, 42] on button "Combine packages (lot)" at bounding box center [547, 49] width 143 height 14
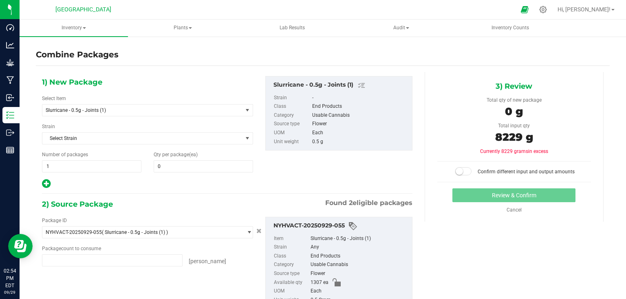
type input "1307 ea"
type input "15151 ea"
click at [212, 167] on span at bounding box center [203, 167] width 99 height 12
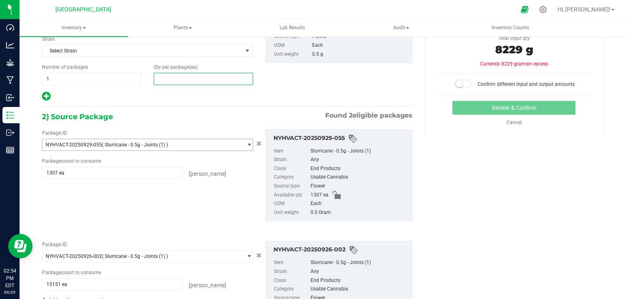
scroll to position [98, 0]
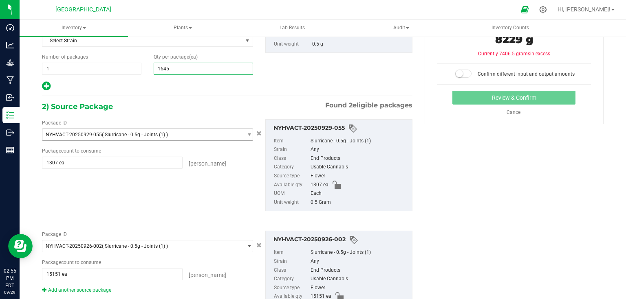
type input "16458"
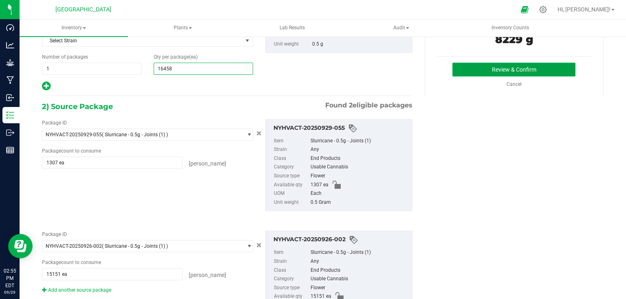
type input "16,458"
click at [542, 68] on button "Review & Confirm" at bounding box center [513, 70] width 123 height 14
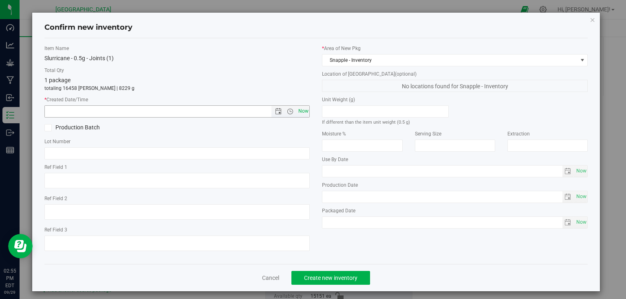
click at [300, 113] on span "Now" at bounding box center [303, 112] width 14 height 12
type input "[DATE] 2:55 PM"
click at [338, 281] on span "Create new inventory" at bounding box center [330, 278] width 53 height 7
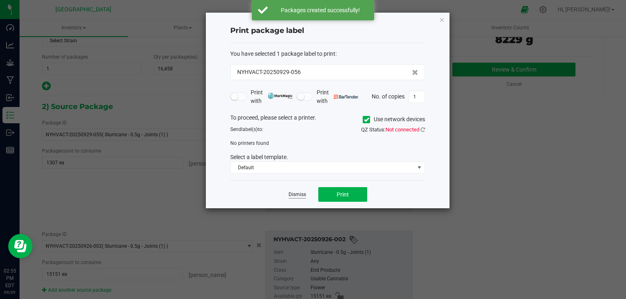
click at [295, 196] on link "Dismiss" at bounding box center [297, 195] width 18 height 7
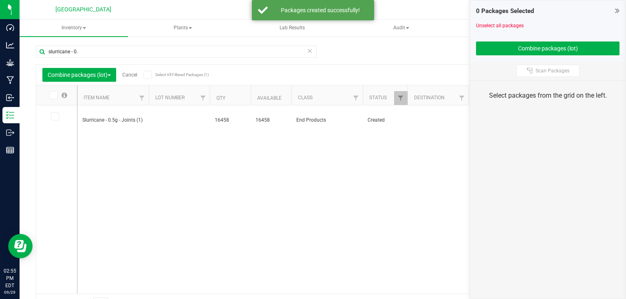
click at [132, 73] on link "Cancel" at bounding box center [129, 75] width 15 height 6
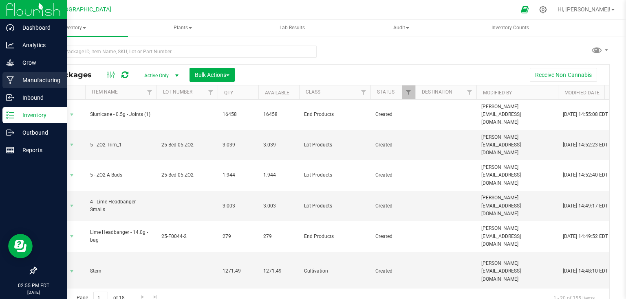
click at [16, 84] on p "Manufacturing" at bounding box center [38, 80] width 49 height 10
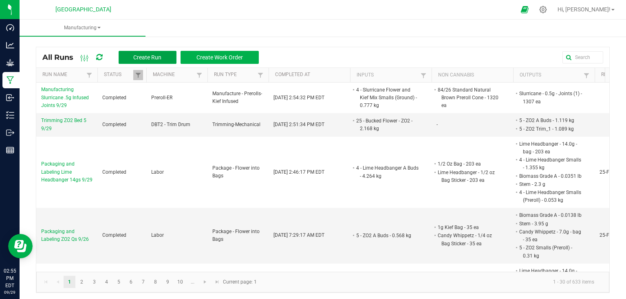
drag, startPoint x: 139, startPoint y: 61, endPoint x: 142, endPoint y: 50, distance: 11.5
click at [141, 51] on div "All Runs Create Run Create Work Order" at bounding box center [153, 58] width 222 height 14
click at [142, 53] on button "Create Run" at bounding box center [148, 57] width 58 height 13
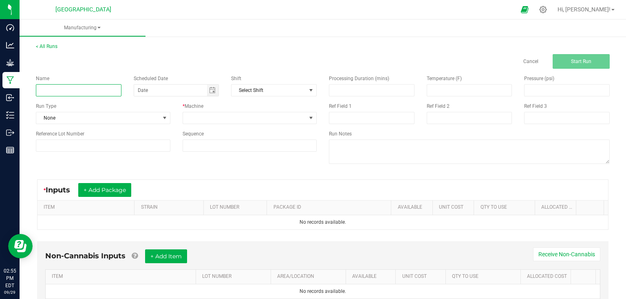
drag, startPoint x: 104, startPoint y: 88, endPoint x: 103, endPoint y: 84, distance: 4.1
click at [103, 84] on input at bounding box center [79, 90] width 86 height 12
click at [110, 91] on input "Packaging and Labeling Dynamic Doob 2-pack 9/12" at bounding box center [79, 90] width 86 height 12
click at [113, 87] on input "Packaging and Labeling Dynamic Doob 7-pack 9/12" at bounding box center [79, 90] width 86 height 12
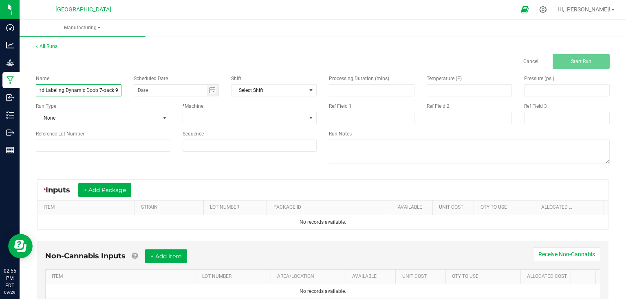
scroll to position [0, 34]
type input "Packaging and Labeling Dynamic Doob 7-pack 9/29"
click at [137, 112] on span "None" at bounding box center [97, 117] width 123 height 11
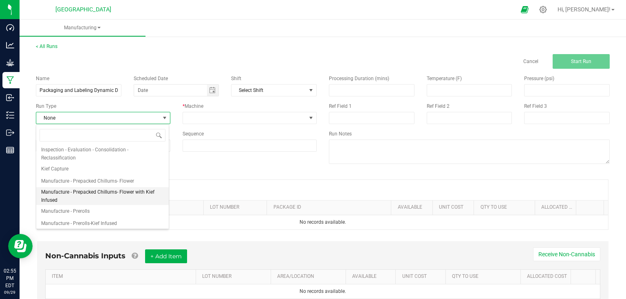
scroll to position [98, 0]
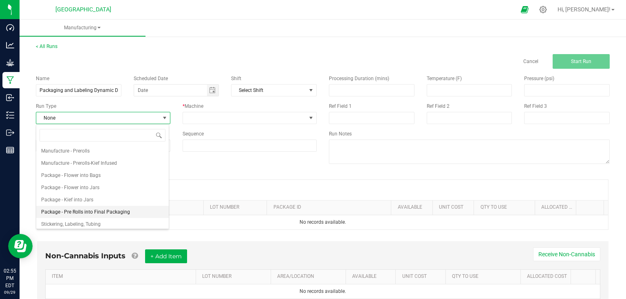
click at [103, 207] on li "Package - Pre Rolls into Final Packaging" at bounding box center [102, 212] width 132 height 12
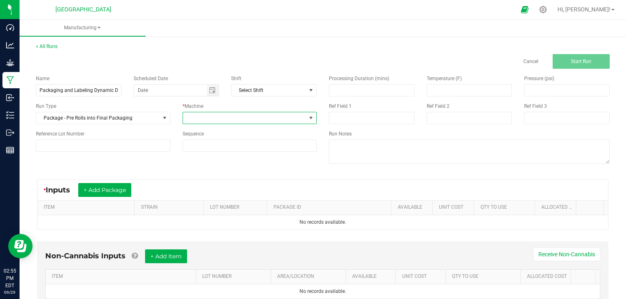
click at [191, 120] on span at bounding box center [244, 117] width 123 height 11
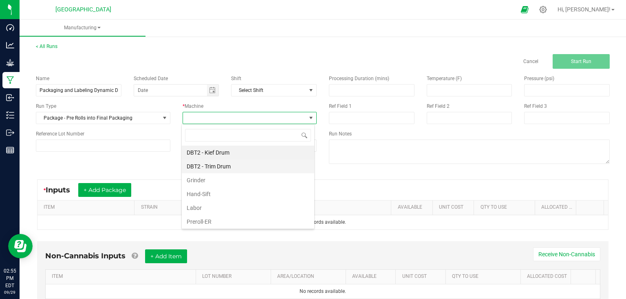
scroll to position [12, 133]
click at [217, 209] on li "Labor" at bounding box center [248, 208] width 132 height 14
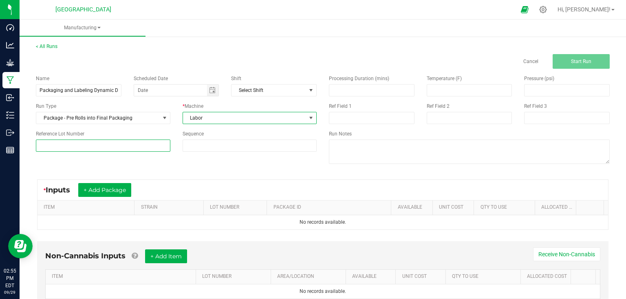
click at [127, 145] on input at bounding box center [103, 146] width 134 height 12
type input "25-PR1001-2"
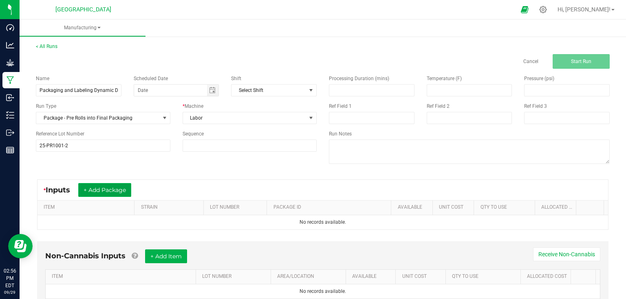
click at [92, 187] on button "+ Add Package" at bounding box center [104, 190] width 53 height 14
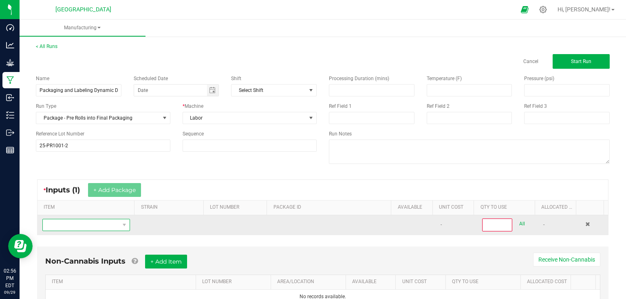
click at [90, 225] on span "NO DATA FOUND" at bounding box center [81, 225] width 77 height 11
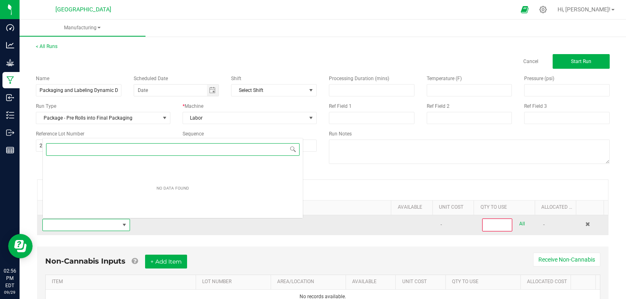
scroll to position [12, 85]
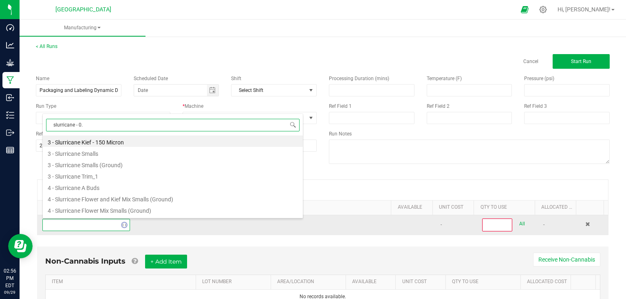
type input "slurricane - 0.5"
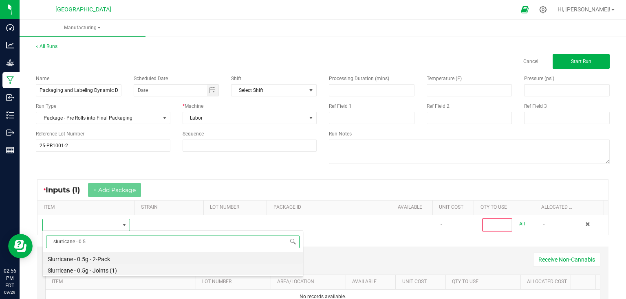
click at [99, 267] on li "Slurricane - 0.5g - Joints (1)" at bounding box center [173, 269] width 260 height 11
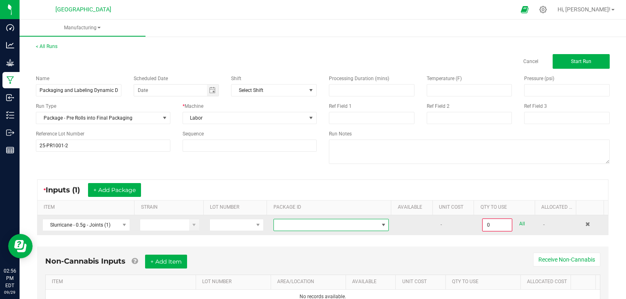
drag, startPoint x: 341, startPoint y: 218, endPoint x: 336, endPoint y: 228, distance: 11.1
click at [341, 220] on span at bounding box center [326, 225] width 104 height 11
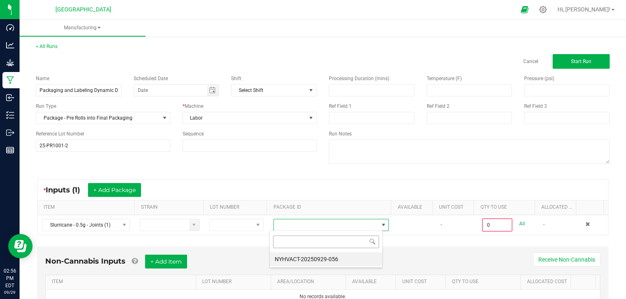
scroll to position [12, 113]
click at [319, 262] on li "NYHVACT-20250929-056" at bounding box center [326, 260] width 112 height 14
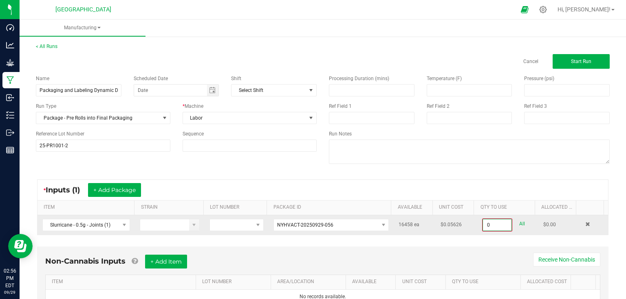
click at [502, 224] on input "0" at bounding box center [497, 225] width 29 height 11
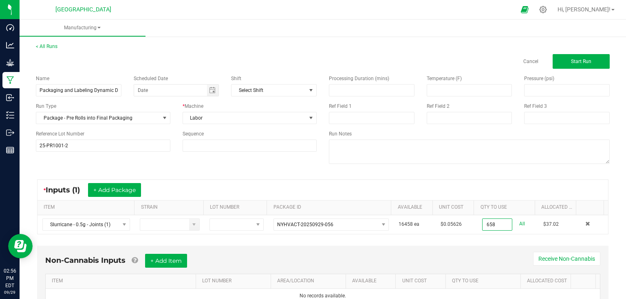
type input "658 ea"
click at [455, 249] on div "Non-Cannabis Inputs + Add Item Receive Non-Cannabis ITEM LOT NUMBER AREA/LOCATI…" at bounding box center [322, 279] width 571 height 66
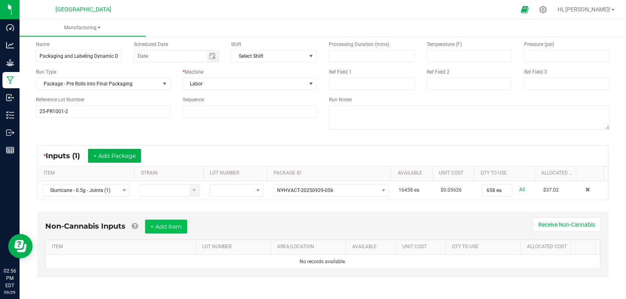
scroll to position [35, 0]
click at [169, 221] on button "+ Add Item" at bounding box center [166, 227] width 42 height 14
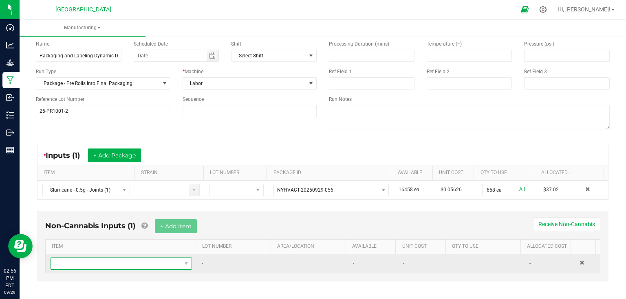
click at [138, 266] on span "NO DATA FOUND" at bounding box center [116, 263] width 130 height 11
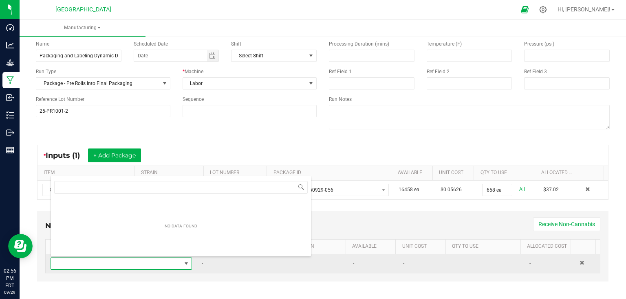
scroll to position [12, 137]
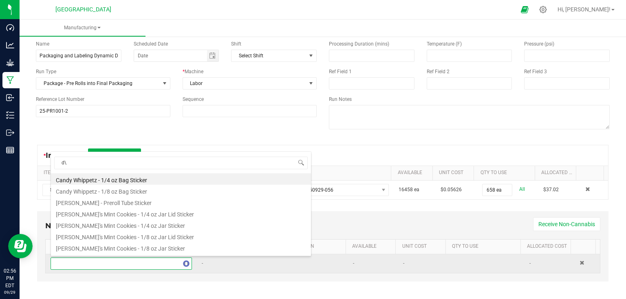
type input "d"
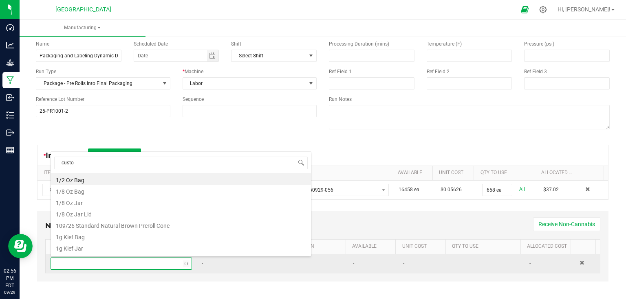
type input "custom"
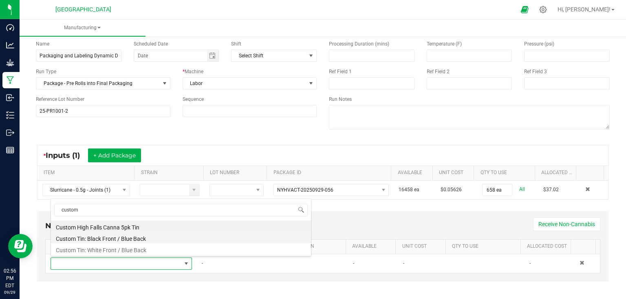
click at [130, 236] on li "Custom Tin: Black Front / Blue Back" at bounding box center [181, 237] width 260 height 11
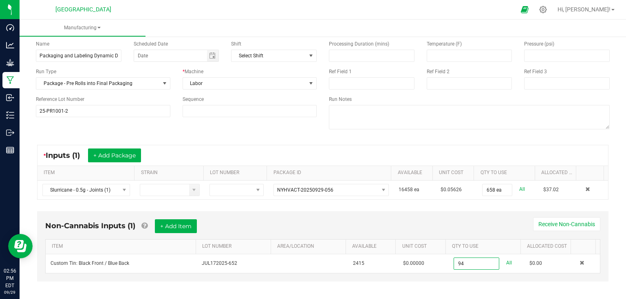
type input "94 ea"
click at [269, 220] on div "Non-Cannabis Inputs (1) + Add Item Receive Non-Cannabis" at bounding box center [322, 230] width 555 height 20
click at [175, 227] on button "+ Add Item" at bounding box center [176, 227] width 42 height 14
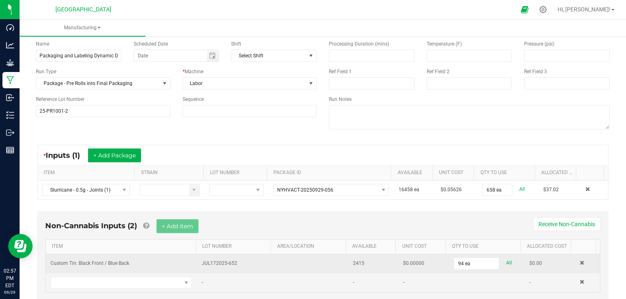
scroll to position [58, 0]
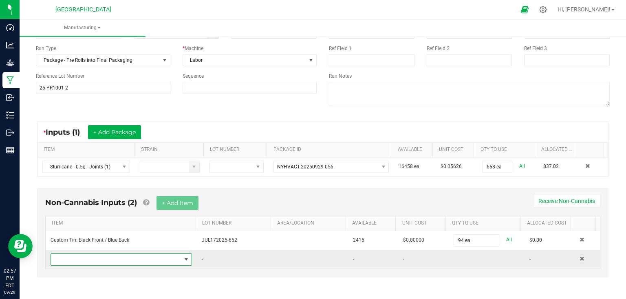
click at [122, 254] on span "NO DATA FOUND" at bounding box center [116, 259] width 130 height 11
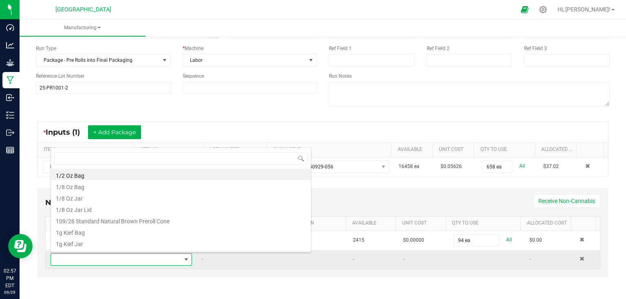
scroll to position [12, 137]
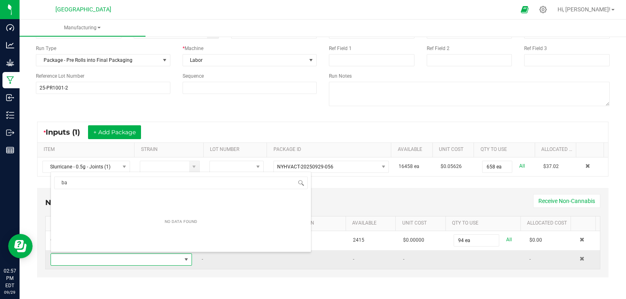
type input "bag"
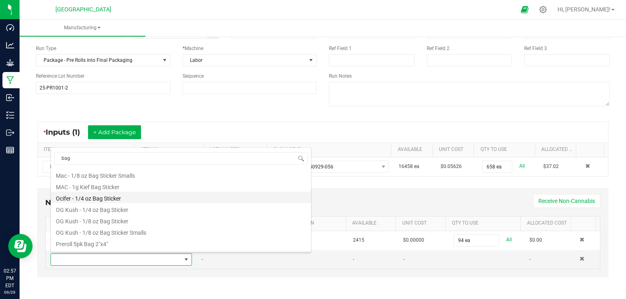
scroll to position [158, 0]
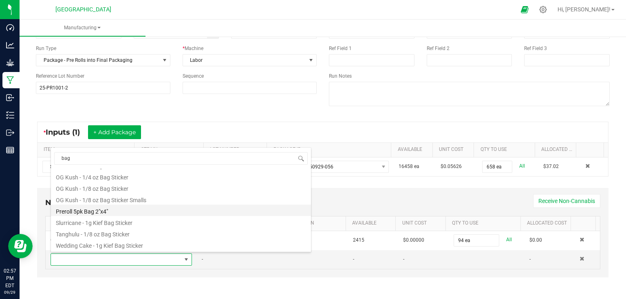
click at [103, 209] on li "Preroll 5pk Bag 2"x4"" at bounding box center [181, 210] width 260 height 11
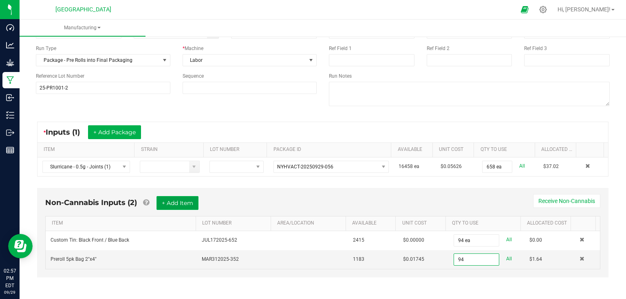
type input "94 ea"
click at [198, 203] on button "+ Add Item" at bounding box center [177, 203] width 42 height 14
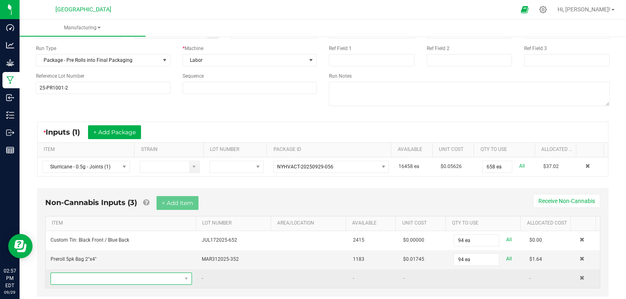
click at [121, 273] on span "NO DATA FOUND" at bounding box center [116, 278] width 130 height 11
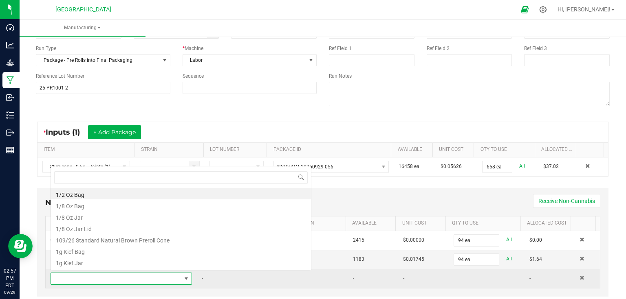
scroll to position [12, 137]
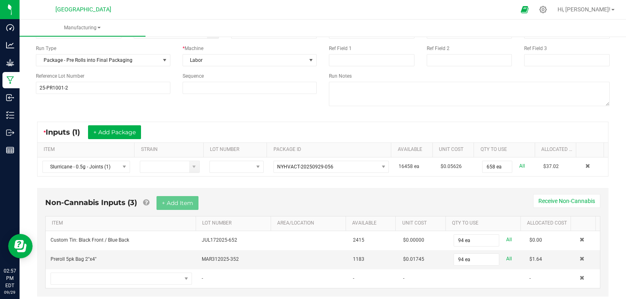
click at [350, 199] on div "Non-Cannabis Inputs (3) + Add Item Receive Non-Cannabis" at bounding box center [322, 206] width 555 height 20
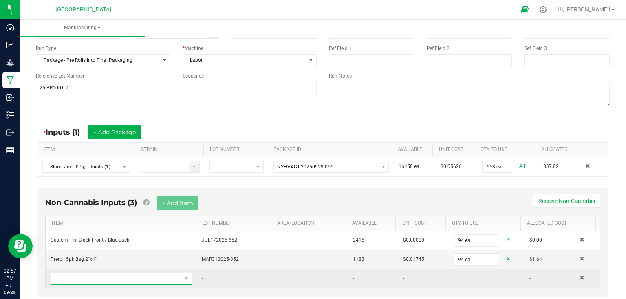
click at [165, 278] on span "NO DATA FOUND" at bounding box center [116, 278] width 130 height 11
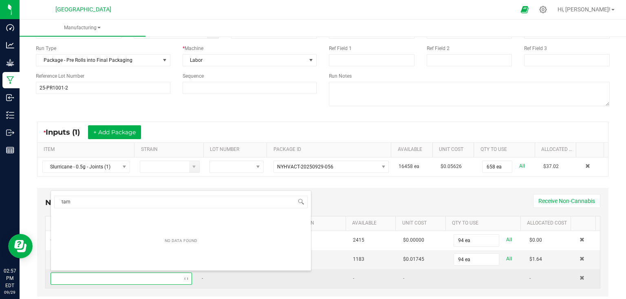
type input "tamp"
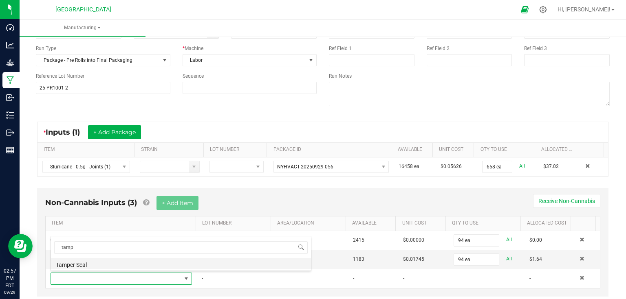
click at [105, 261] on li "Tamper Seal" at bounding box center [181, 263] width 260 height 11
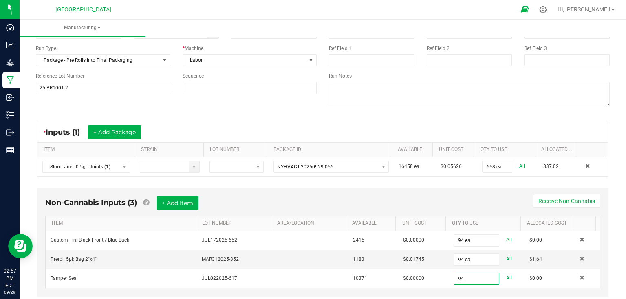
type input "94 ea"
drag, startPoint x: 441, startPoint y: 198, endPoint x: 391, endPoint y: 205, distance: 50.1
click at [440, 198] on div "Non-Cannabis Inputs (3) + Add Item Receive Non-Cannabis" at bounding box center [322, 206] width 555 height 20
click at [191, 205] on button "+ Add Item" at bounding box center [177, 203] width 42 height 14
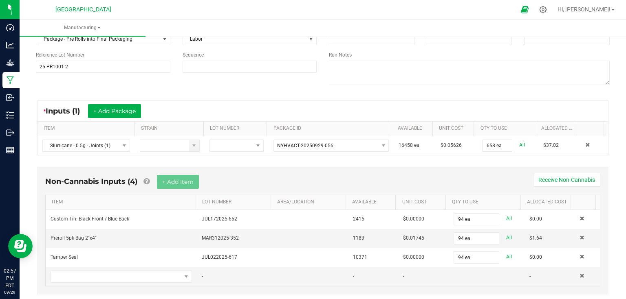
scroll to position [90, 0]
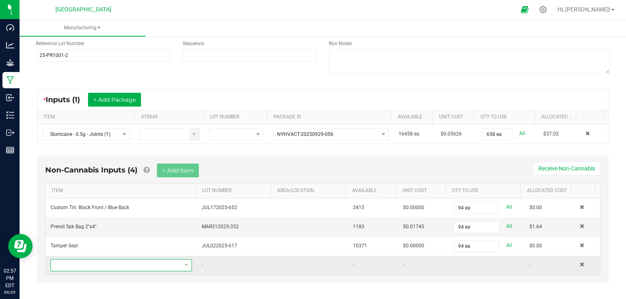
click at [124, 262] on span "NO DATA FOUND" at bounding box center [116, 265] width 130 height 11
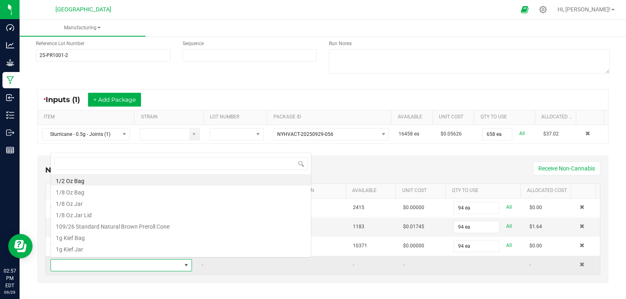
scroll to position [12, 137]
type input "dyn"
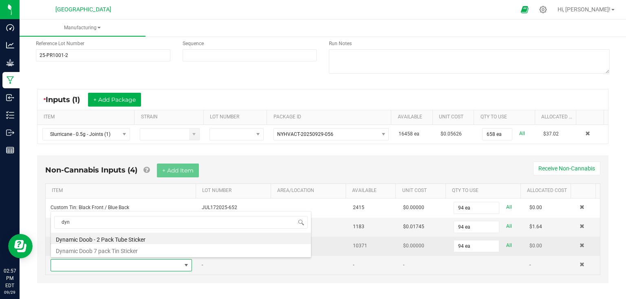
click at [134, 250] on li "Dynamic Doob 7 pack Tin Sticker" at bounding box center [181, 249] width 260 height 11
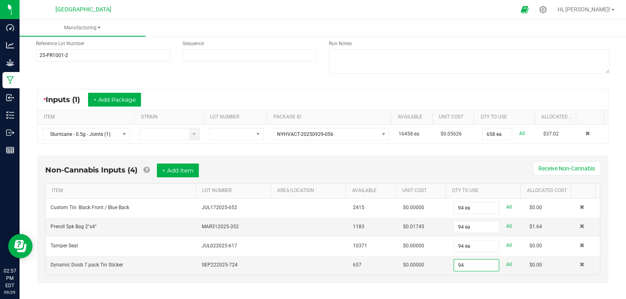
type input "94 ea"
click at [473, 277] on div "Non-Cannabis Inputs (4) + Add Item Receive Non-Cannabis ITEM LOT NUMBER AREA/LO…" at bounding box center [322, 220] width 571 height 128
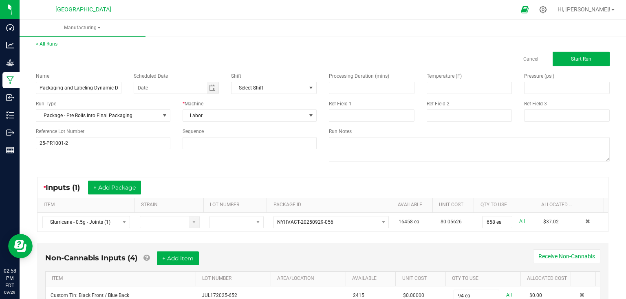
scroll to position [0, 0]
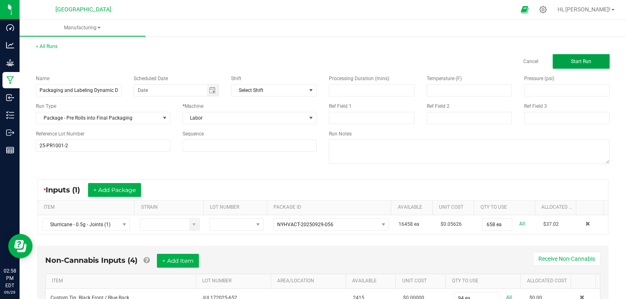
click at [553, 66] on button "Start Run" at bounding box center [581, 61] width 57 height 15
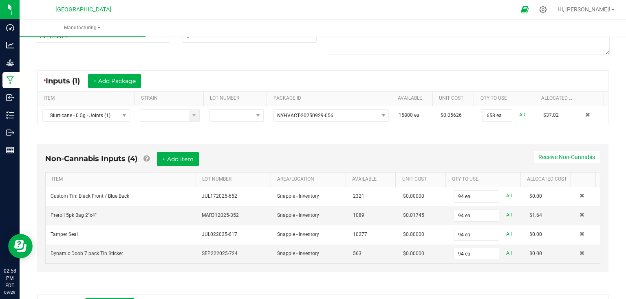
scroll to position [163, 0]
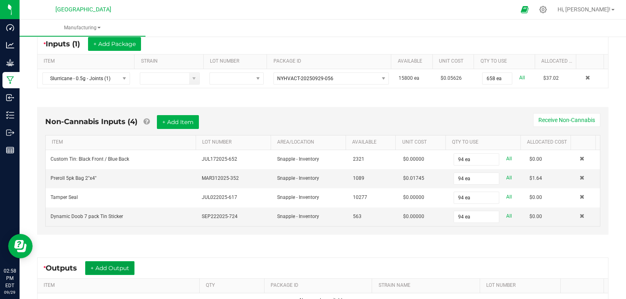
click at [127, 271] on button "+ Add Output" at bounding box center [109, 269] width 49 height 14
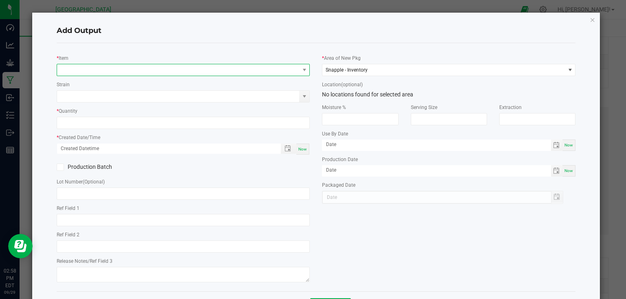
click at [131, 68] on span "NO DATA FOUND" at bounding box center [178, 69] width 242 height 11
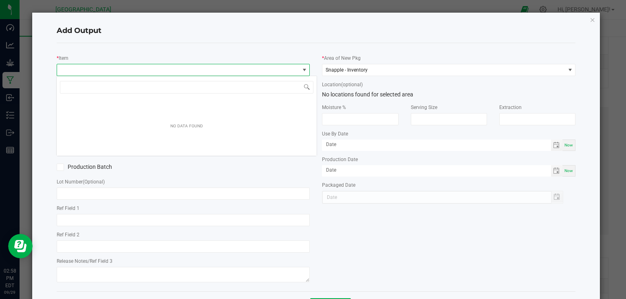
scroll to position [12, 251]
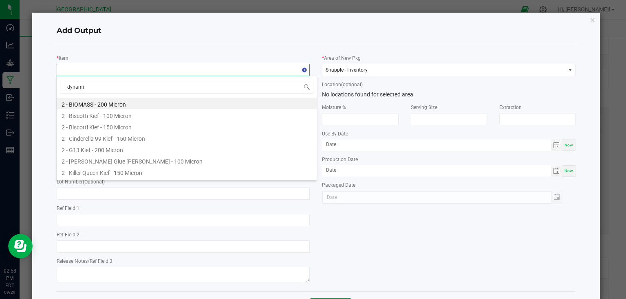
type input "dynamic"
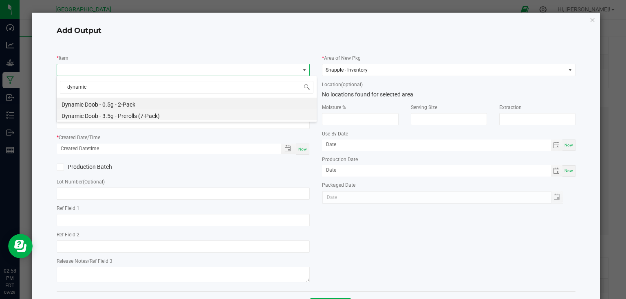
click at [145, 117] on li "Dynamic Doob - 3.5g - Prerolls (7-Pack)" at bounding box center [187, 114] width 260 height 11
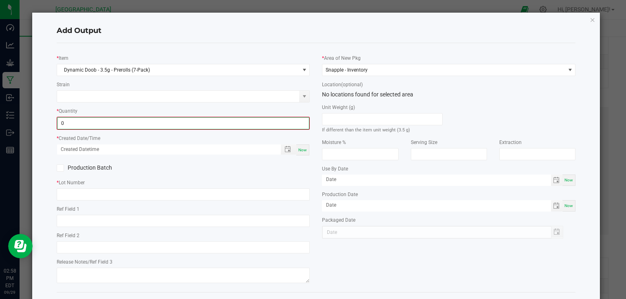
click at [142, 124] on input "0" at bounding box center [183, 123] width 252 height 11
type input "94 ea"
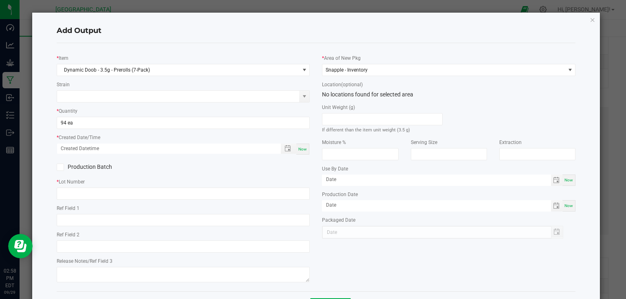
click at [305, 150] on div "Now" at bounding box center [302, 149] width 13 height 11
type input "[DATE] 2:58 PM"
type input "[DATE]"
click at [267, 196] on input "text" at bounding box center [183, 194] width 253 height 12
type input "25-PR1001-2"
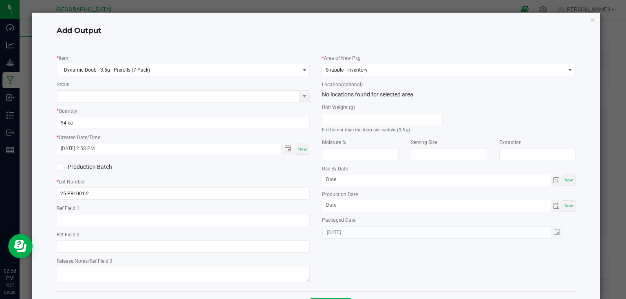
click at [289, 177] on div "* Item Dynamic Doob - 3.5g - Prerolls (7-Pack) Strain * Quantity 94 ea * Create…" at bounding box center [184, 168] width 266 height 236
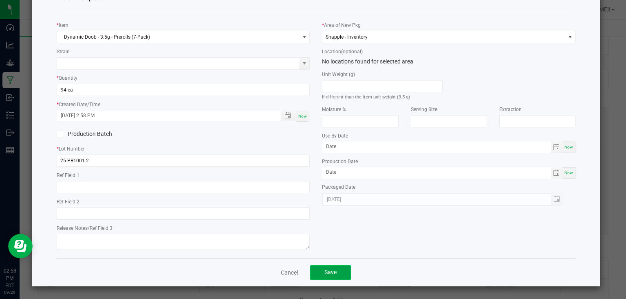
click at [335, 279] on button "Save" at bounding box center [330, 273] width 41 height 15
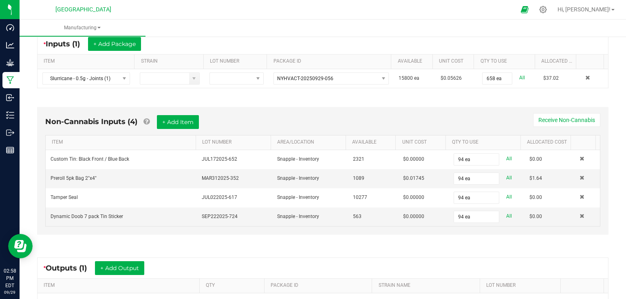
click at [333, 258] on div "* Outputs (1) + Add Output" at bounding box center [322, 268] width 570 height 20
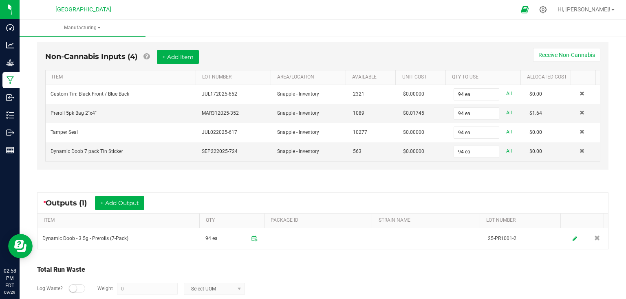
scroll to position [0, 0]
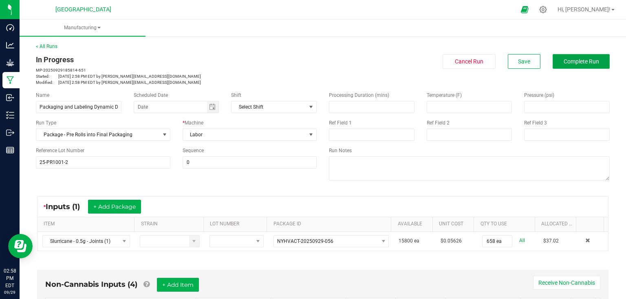
click at [576, 59] on button "Complete Run" at bounding box center [581, 61] width 57 height 15
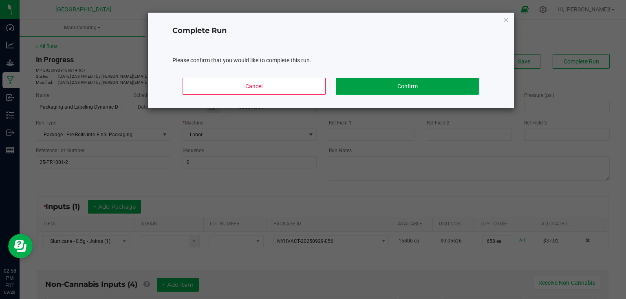
click at [447, 91] on button "Confirm" at bounding box center [407, 86] width 143 height 17
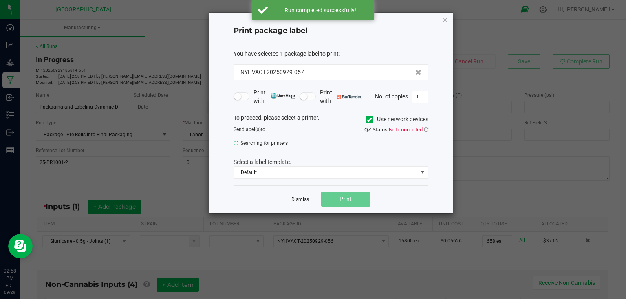
click at [299, 199] on link "Dismiss" at bounding box center [300, 199] width 18 height 7
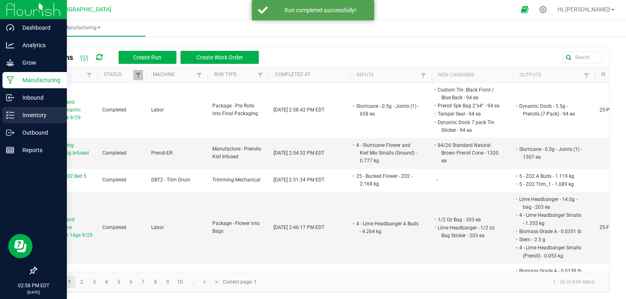
click at [15, 116] on p "Inventory" at bounding box center [38, 115] width 49 height 10
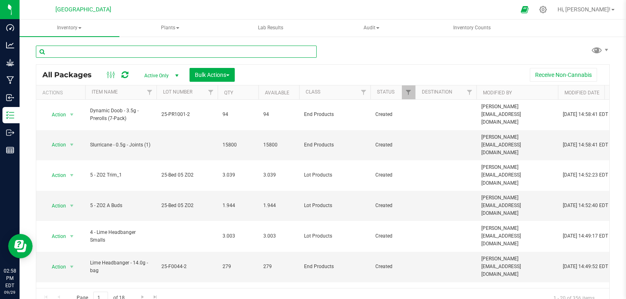
click at [134, 55] on input "text" at bounding box center [176, 52] width 281 height 12
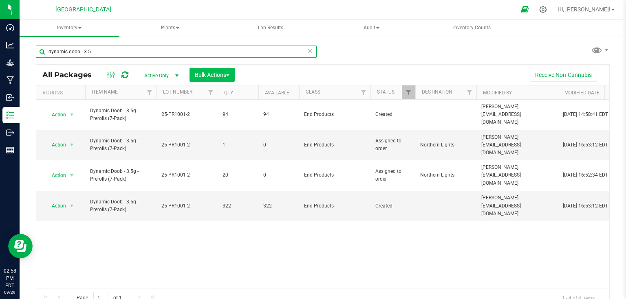
type input "dynamic doob - 3.5"
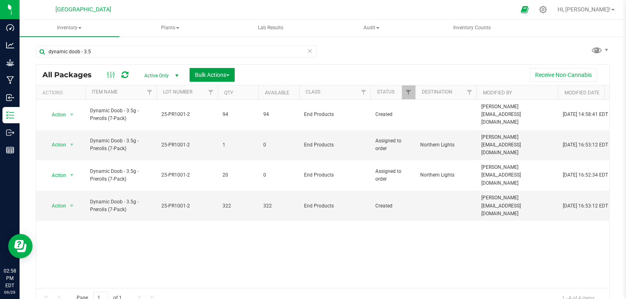
click at [212, 80] on button "Bulk Actions" at bounding box center [211, 75] width 45 height 14
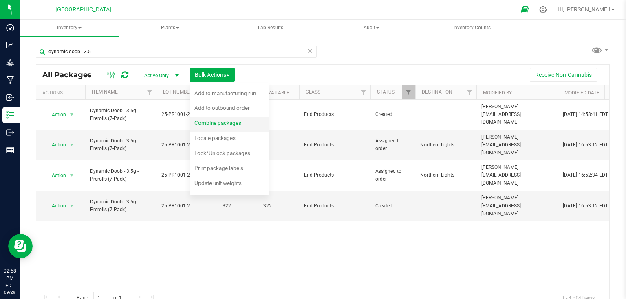
click at [211, 118] on div "Combine packages" at bounding box center [223, 124] width 58 height 13
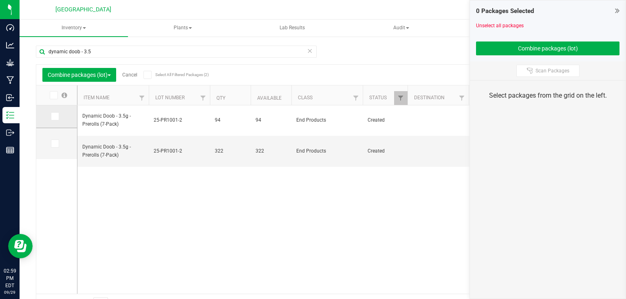
click at [54, 117] on icon at bounding box center [54, 117] width 5 height 0
click at [0, 0] on input "checkbox" at bounding box center [0, 0] width 0 height 0
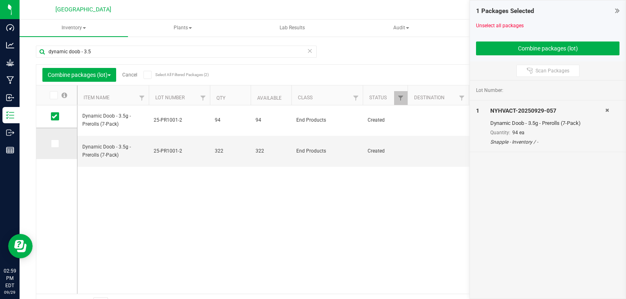
click at [55, 148] on td at bounding box center [56, 143] width 41 height 31
click at [59, 145] on span at bounding box center [55, 144] width 8 height 8
click at [0, 0] on input "checkbox" at bounding box center [0, 0] width 0 height 0
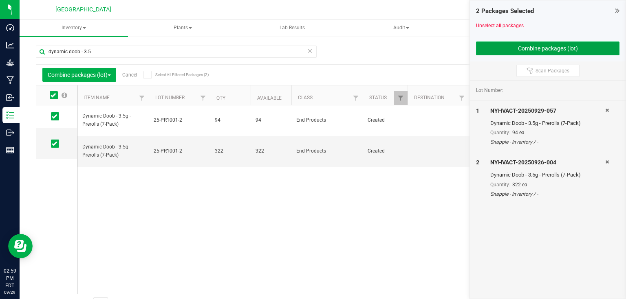
click at [516, 53] on button "Combine packages (lot)" at bounding box center [547, 49] width 143 height 14
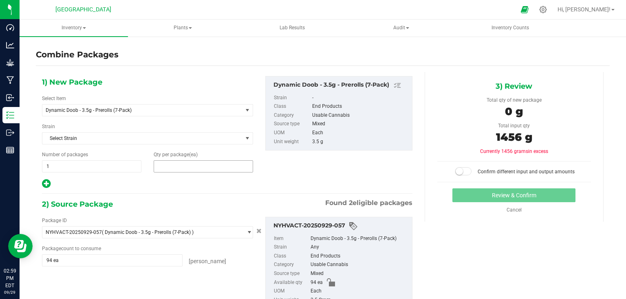
click at [179, 161] on span at bounding box center [203, 167] width 99 height 12
type input "41"
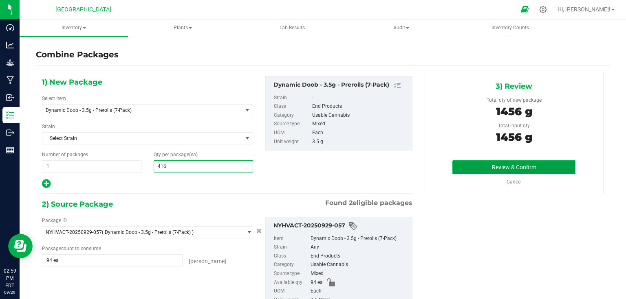
type input "416"
click at [556, 167] on button "Review & Confirm" at bounding box center [513, 168] width 123 height 14
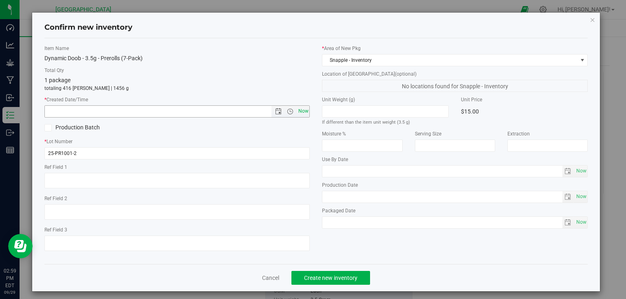
click at [302, 110] on span "Now" at bounding box center [303, 112] width 14 height 12
type input "[DATE] 2:59 PM"
click at [322, 281] on span "Create new inventory" at bounding box center [330, 278] width 53 height 7
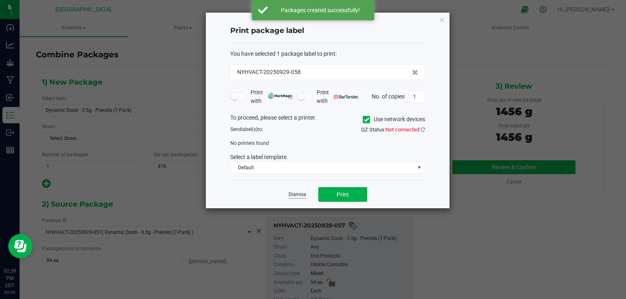
click at [294, 194] on link "Dismiss" at bounding box center [297, 195] width 18 height 7
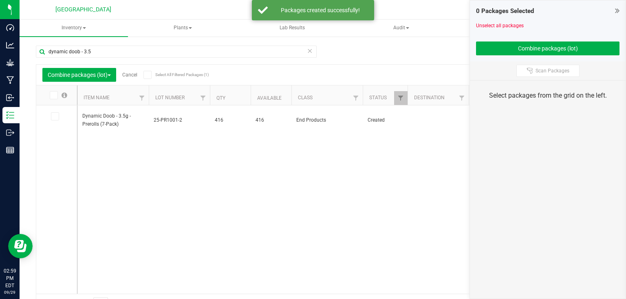
click at [616, 11] on icon at bounding box center [617, 11] width 4 height 8
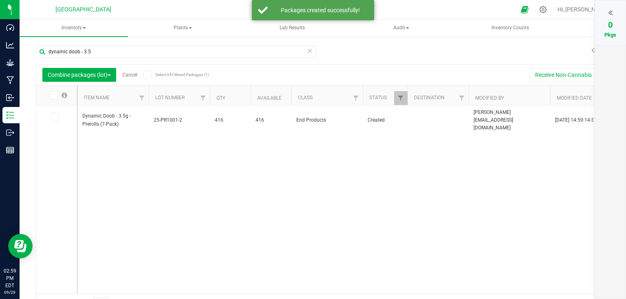
click at [130, 75] on link "Cancel" at bounding box center [129, 75] width 15 height 6
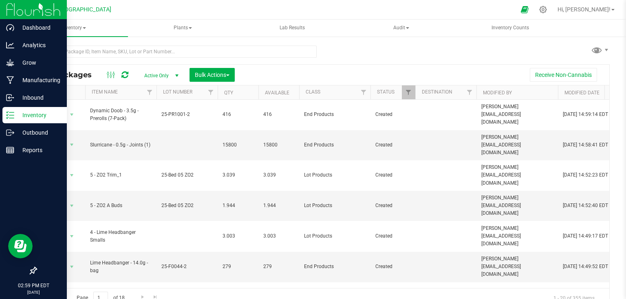
click at [13, 13] on img at bounding box center [33, 9] width 55 height 19
